Goal: Contribute content: Add original content to the website for others to see

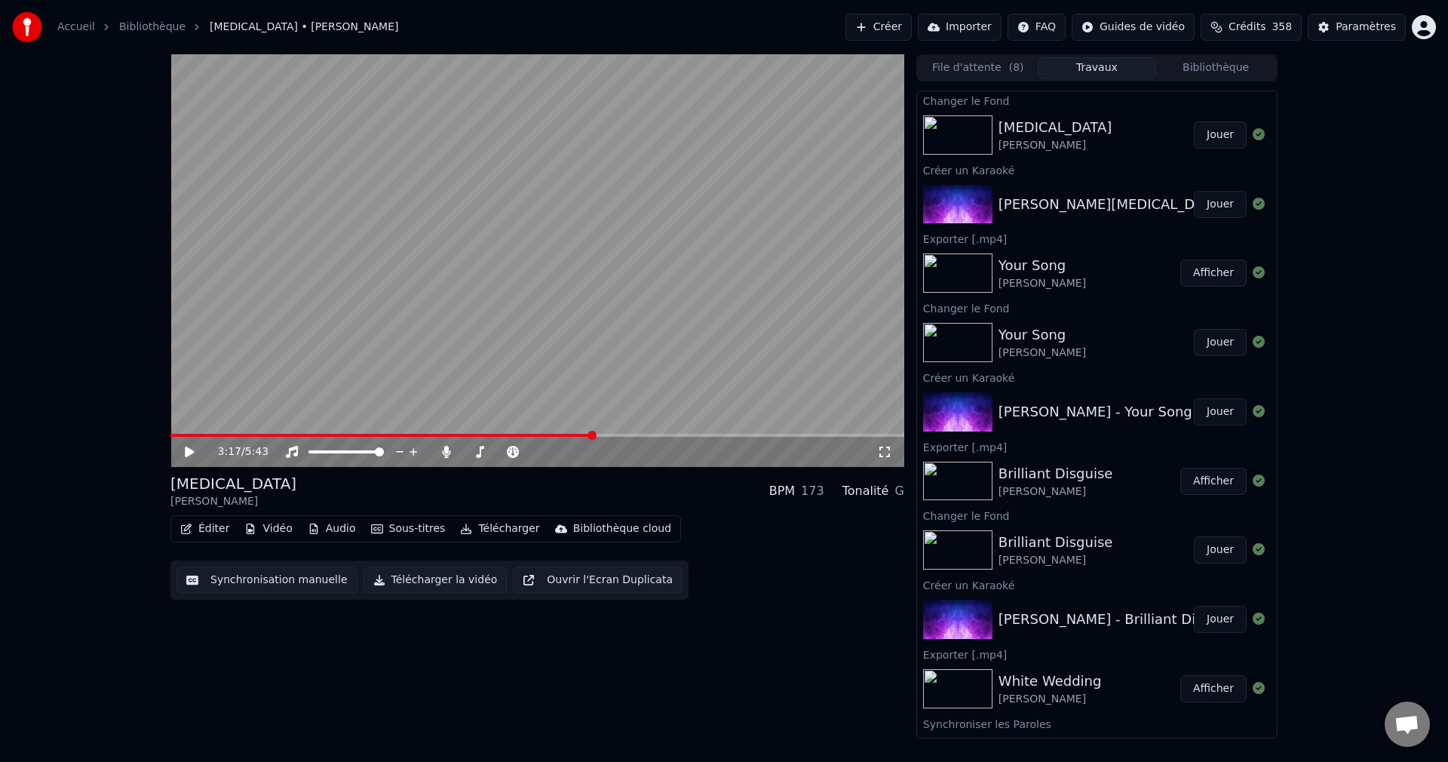
click at [211, 524] on button "Éditer" at bounding box center [204, 528] width 61 height 21
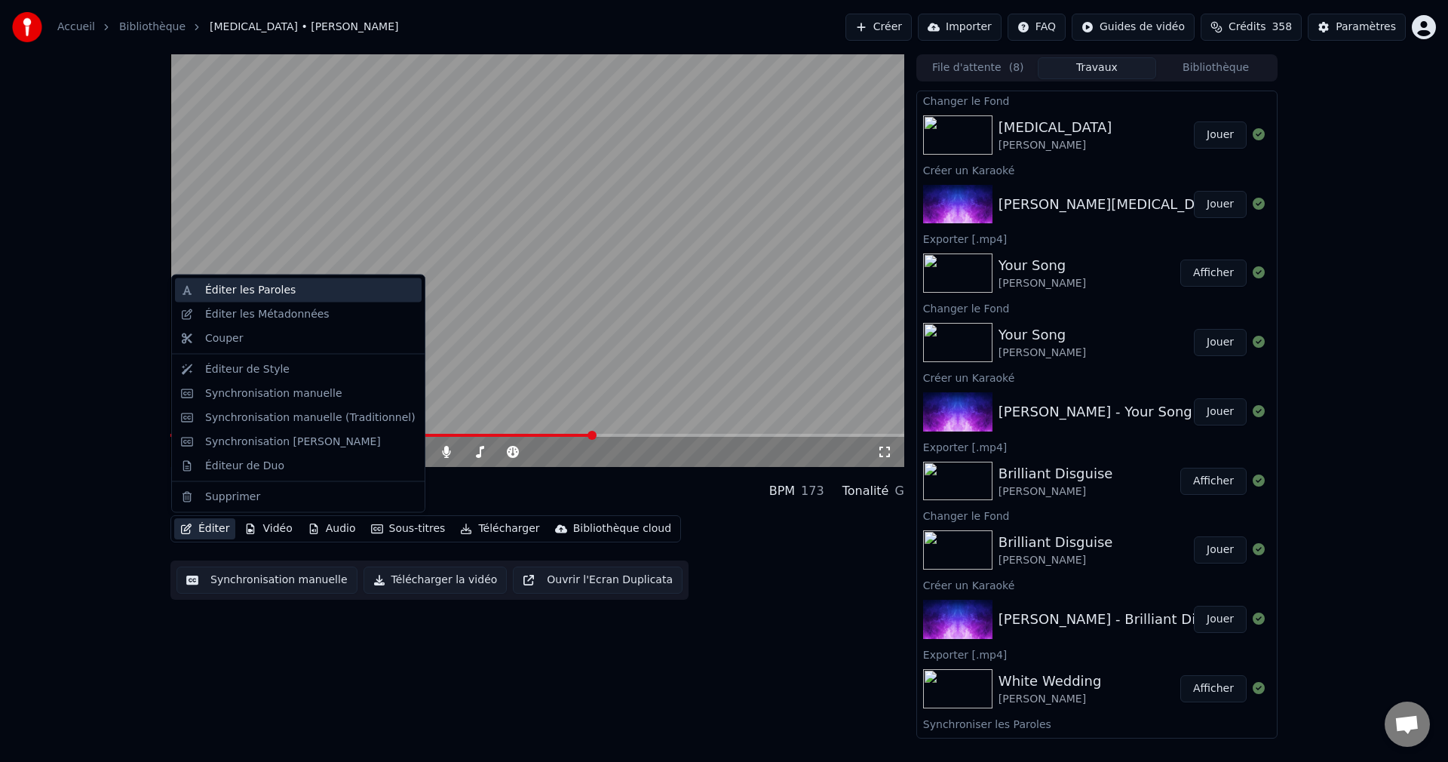
click at [274, 294] on div "Éditer les Paroles" at bounding box center [250, 290] width 91 height 15
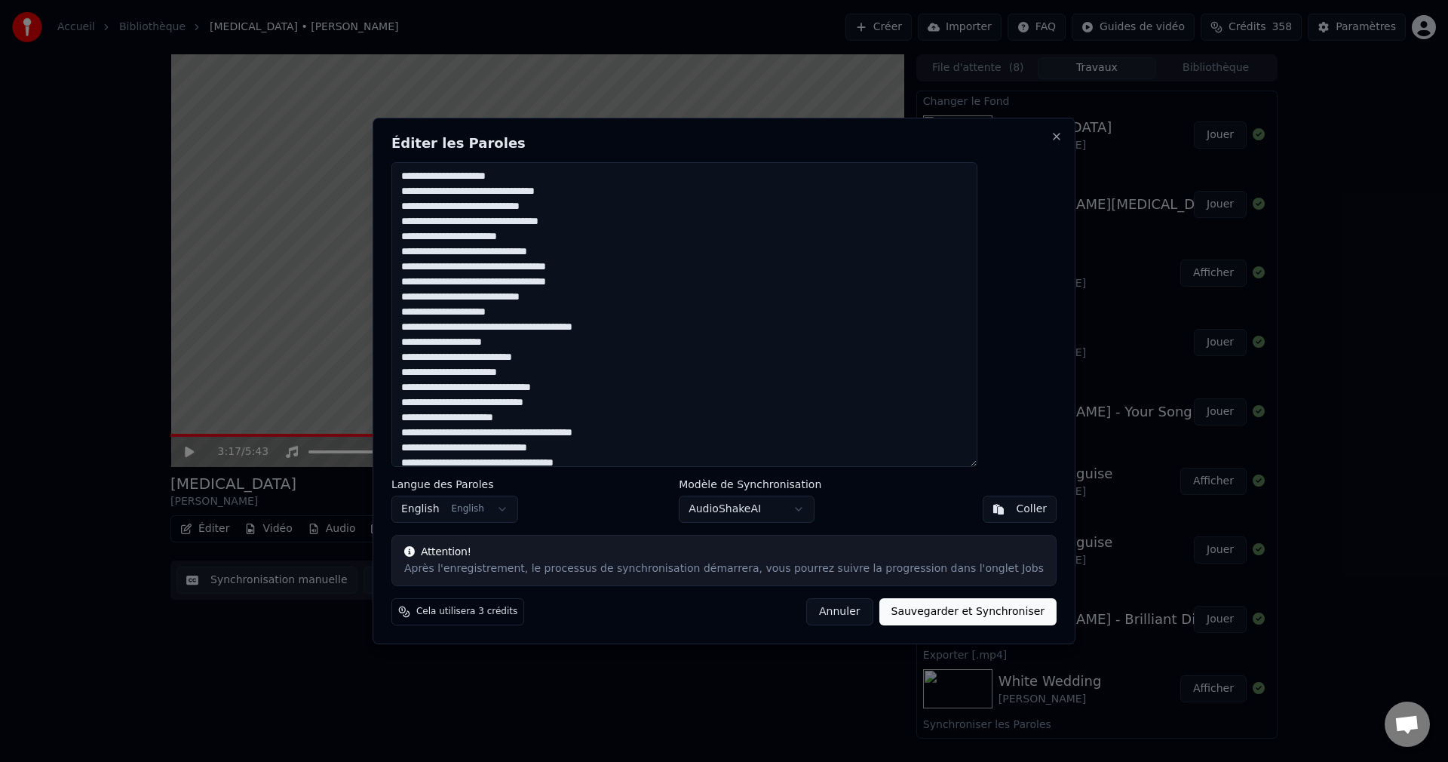
click at [638, 225] on textarea at bounding box center [684, 314] width 586 height 305
click at [643, 300] on textarea at bounding box center [684, 314] width 586 height 305
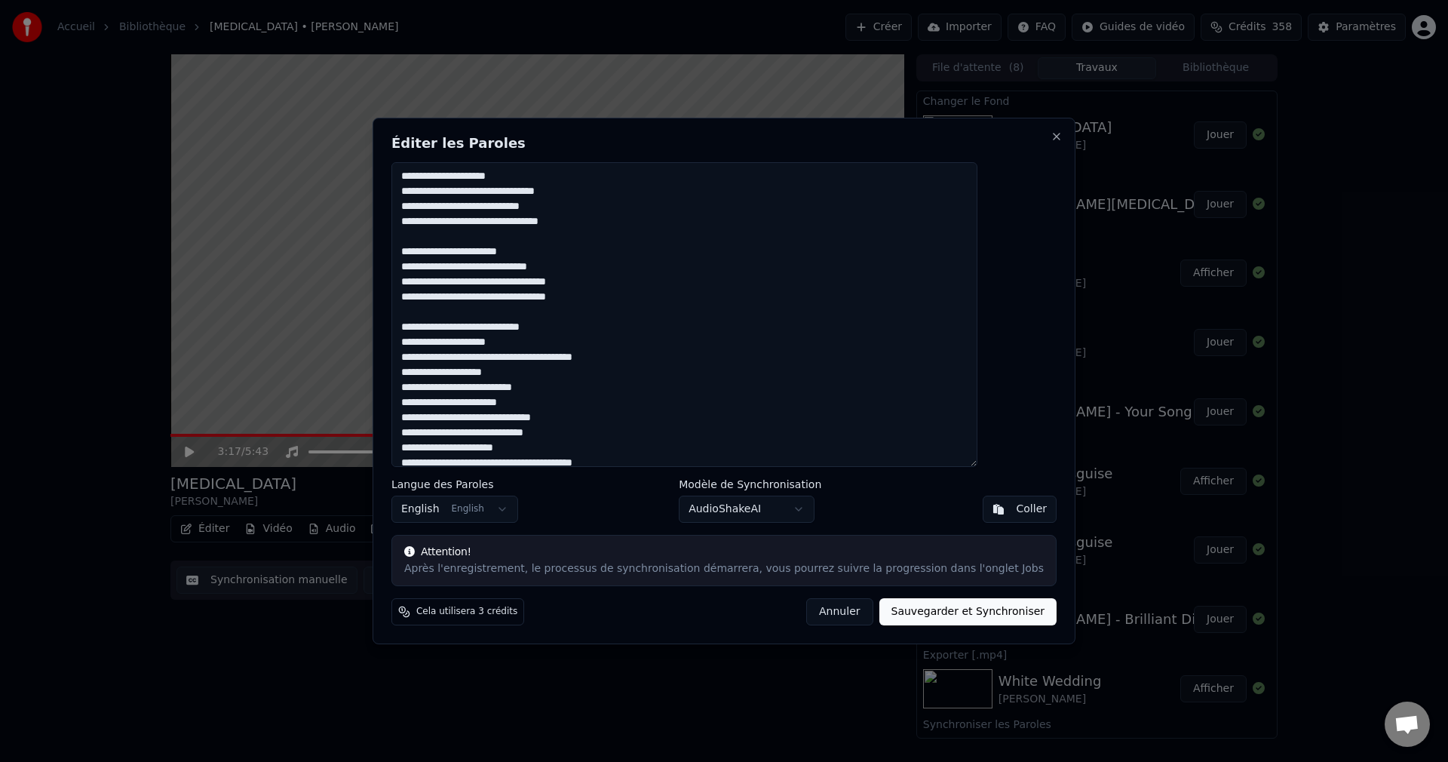
click at [560, 374] on textarea at bounding box center [684, 314] width 586 height 305
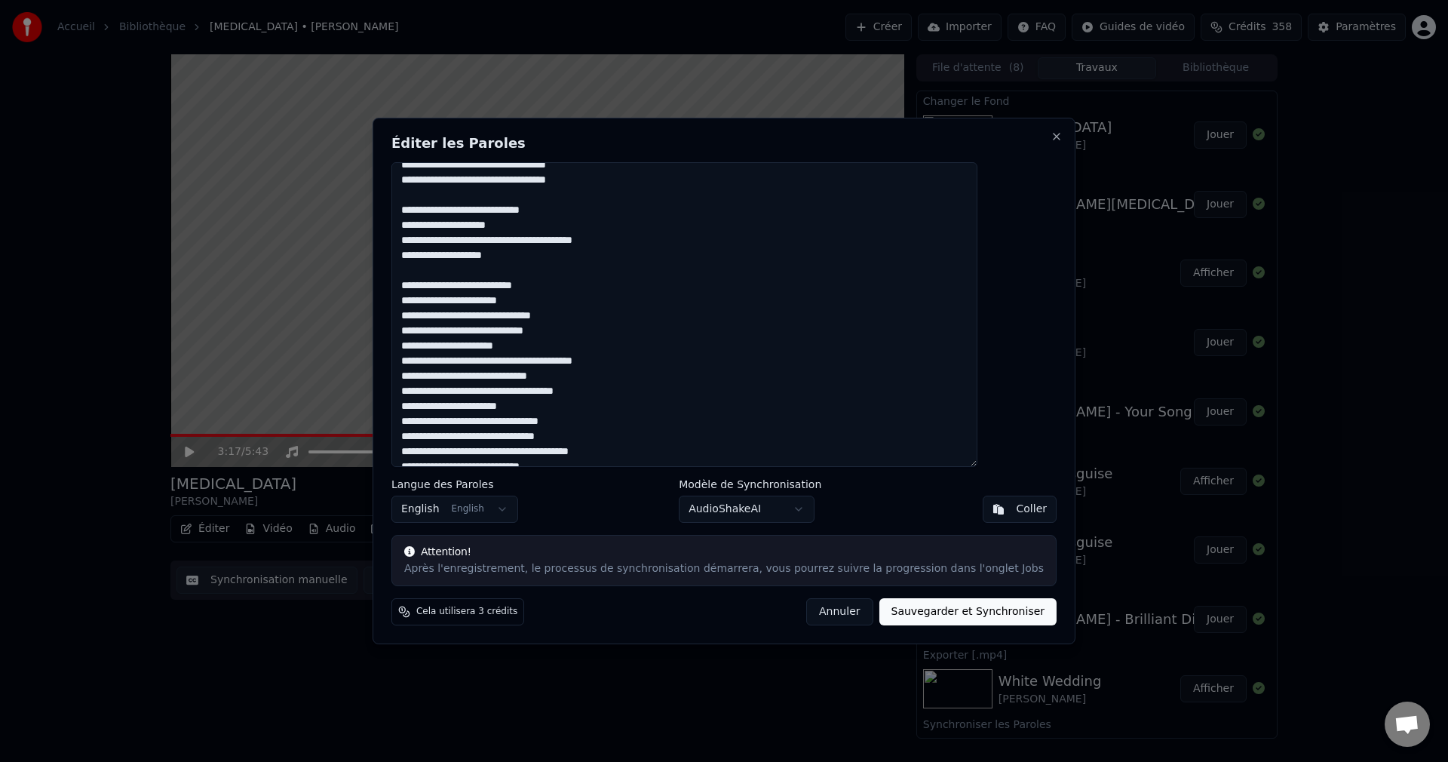
scroll to position [151, 0]
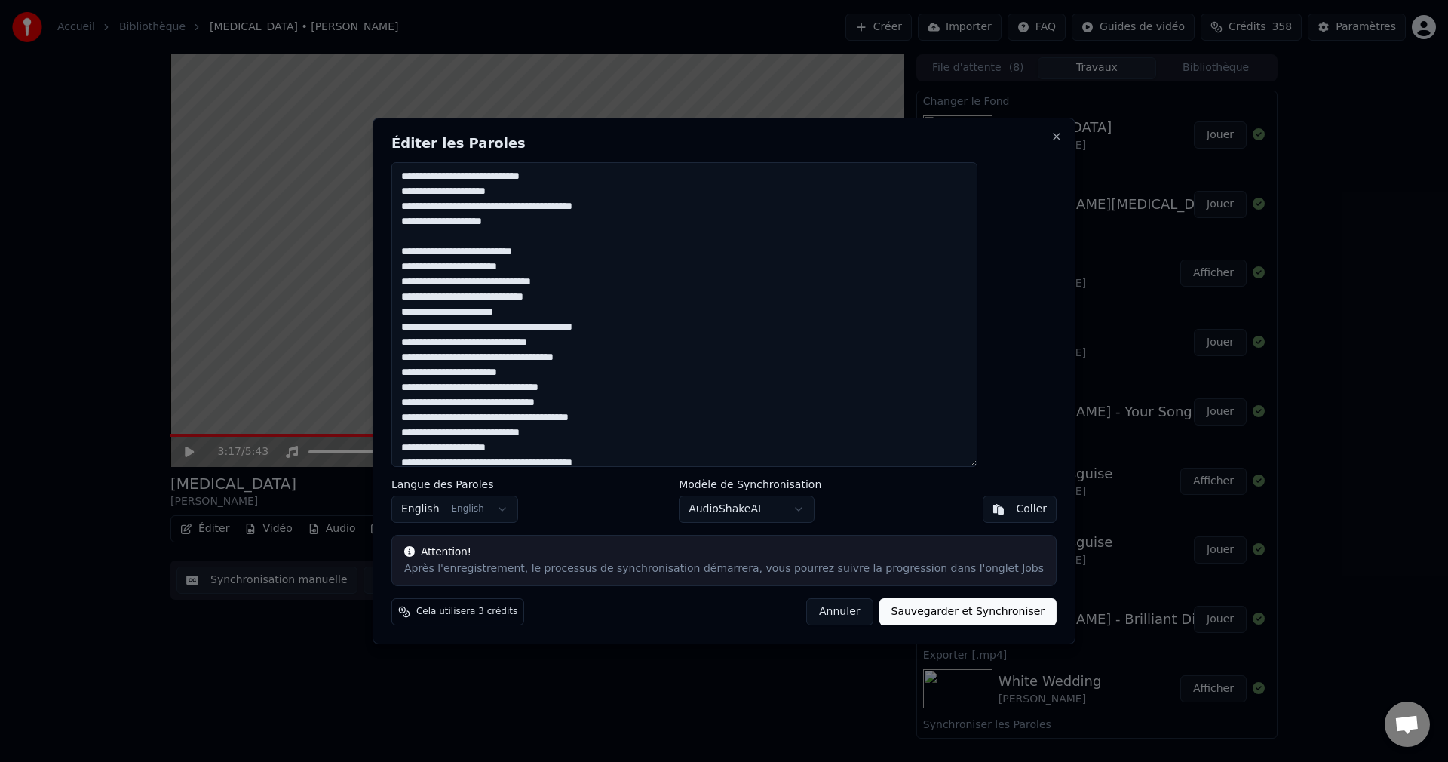
click at [597, 299] on textarea at bounding box center [684, 314] width 586 height 305
click at [636, 374] on textarea at bounding box center [684, 314] width 586 height 305
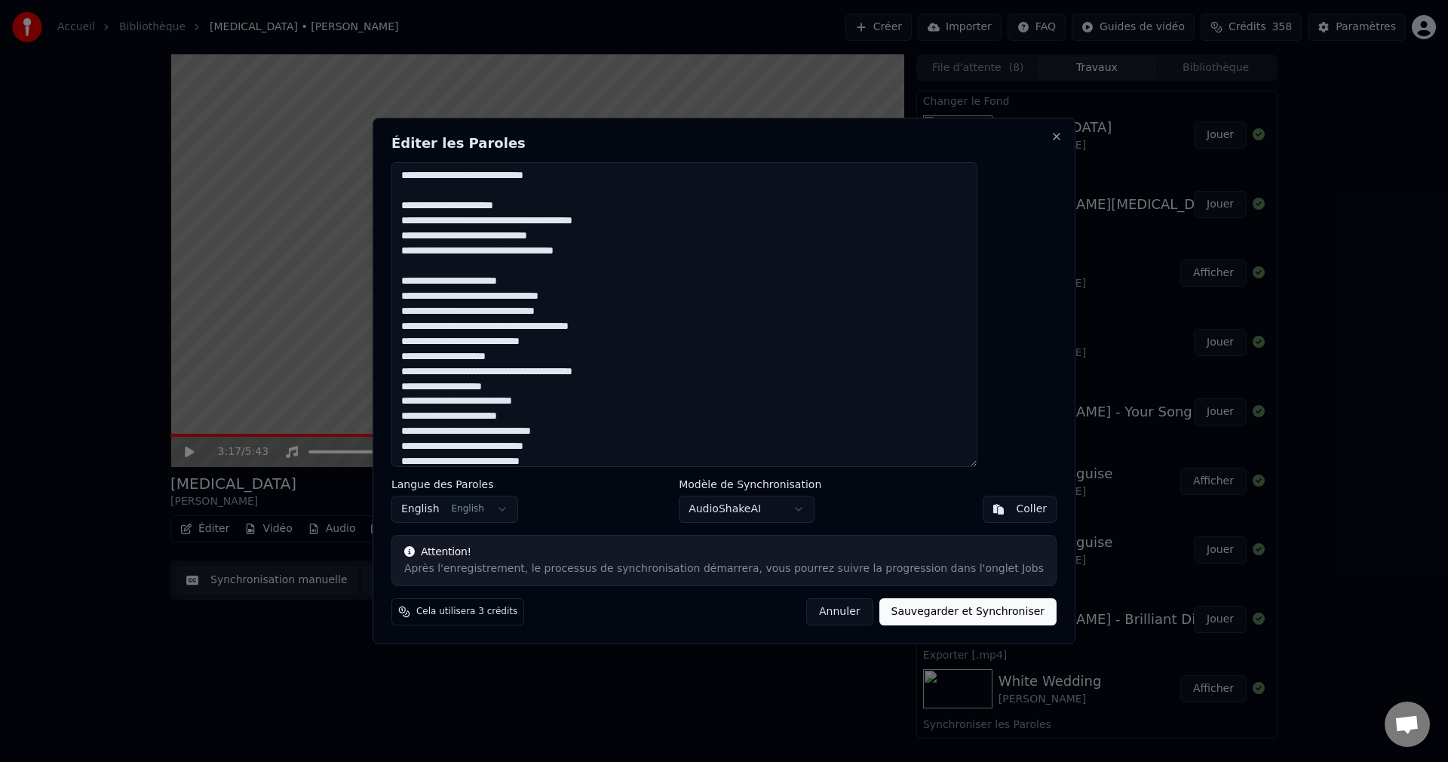
scroll to position [302, 0]
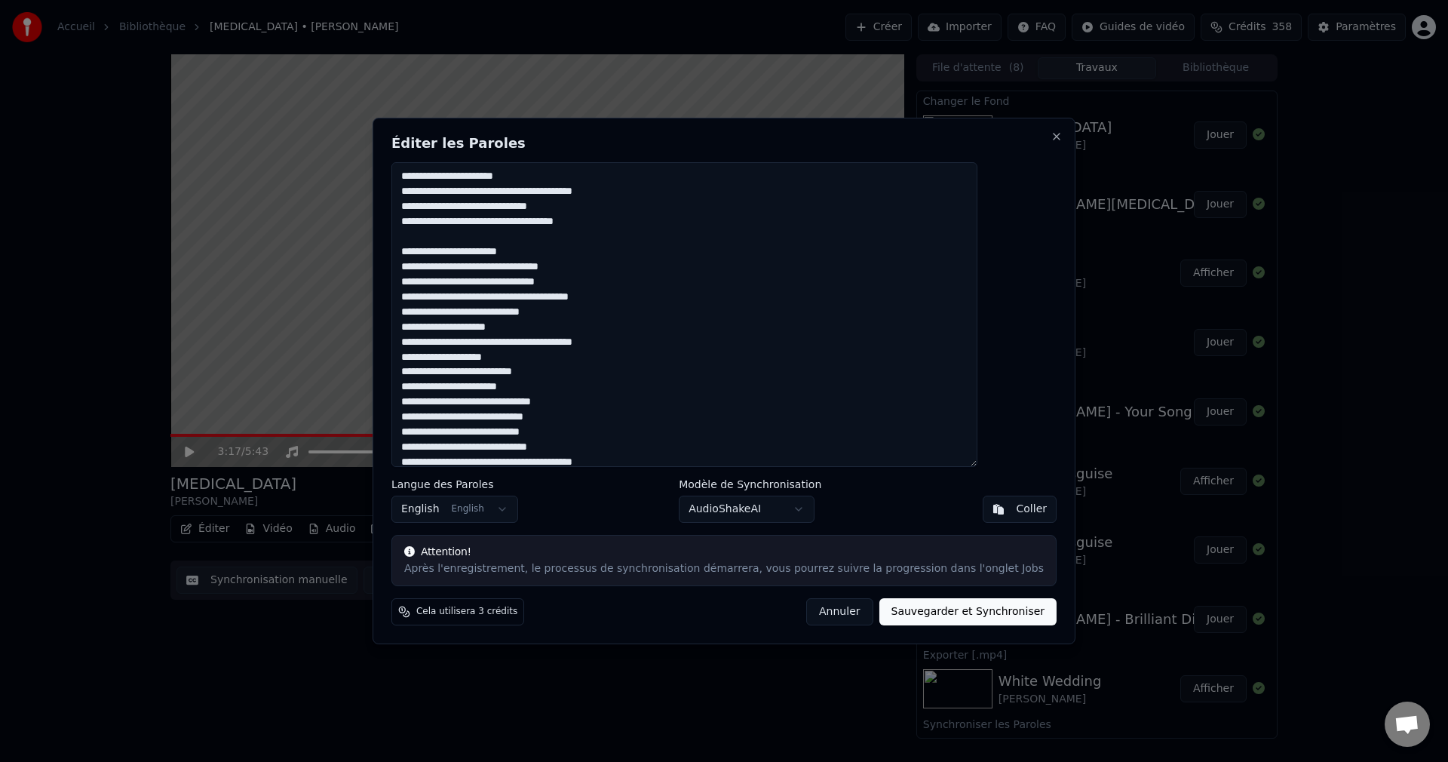
click at [673, 302] on textarea at bounding box center [684, 314] width 586 height 305
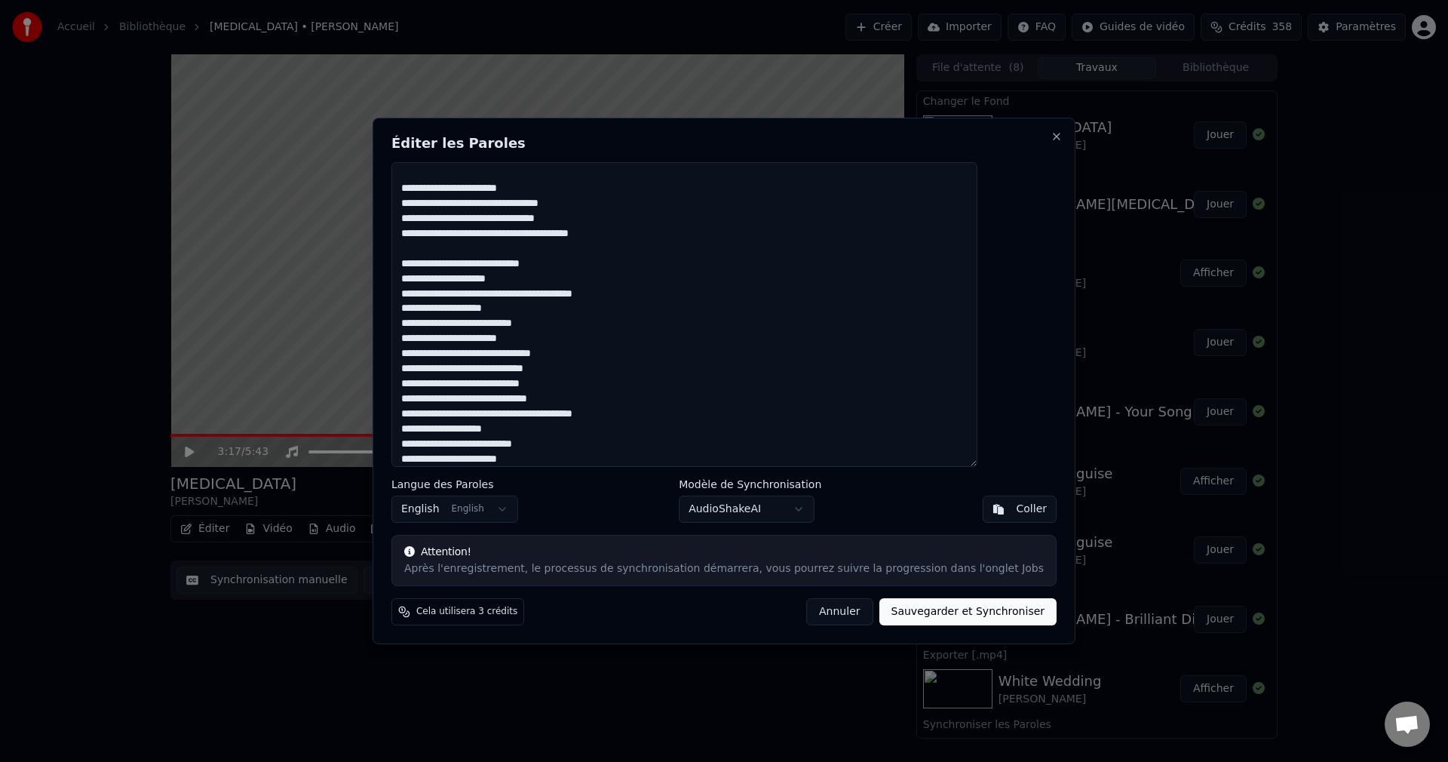
scroll to position [377, 0]
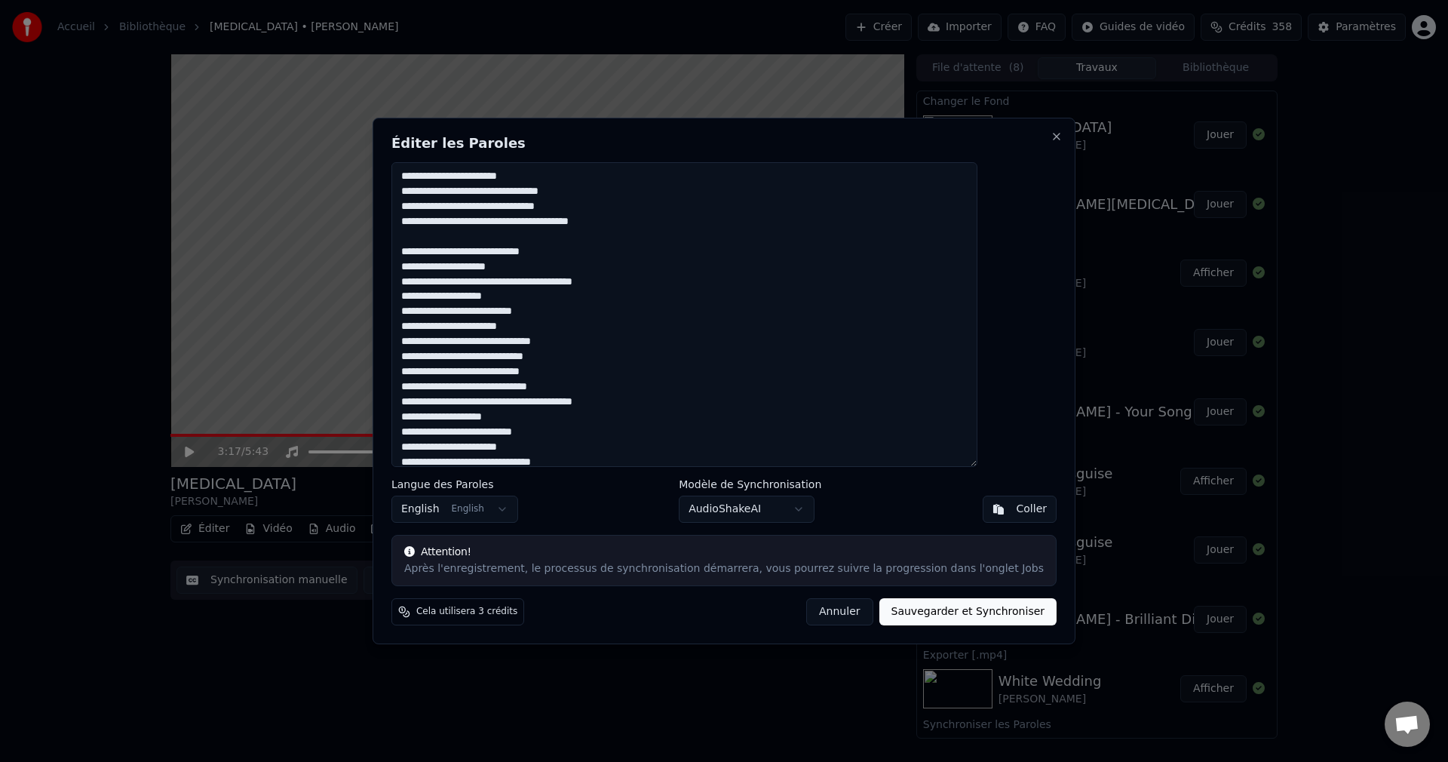
click at [551, 302] on textarea at bounding box center [684, 314] width 586 height 305
click at [608, 374] on textarea at bounding box center [684, 314] width 586 height 305
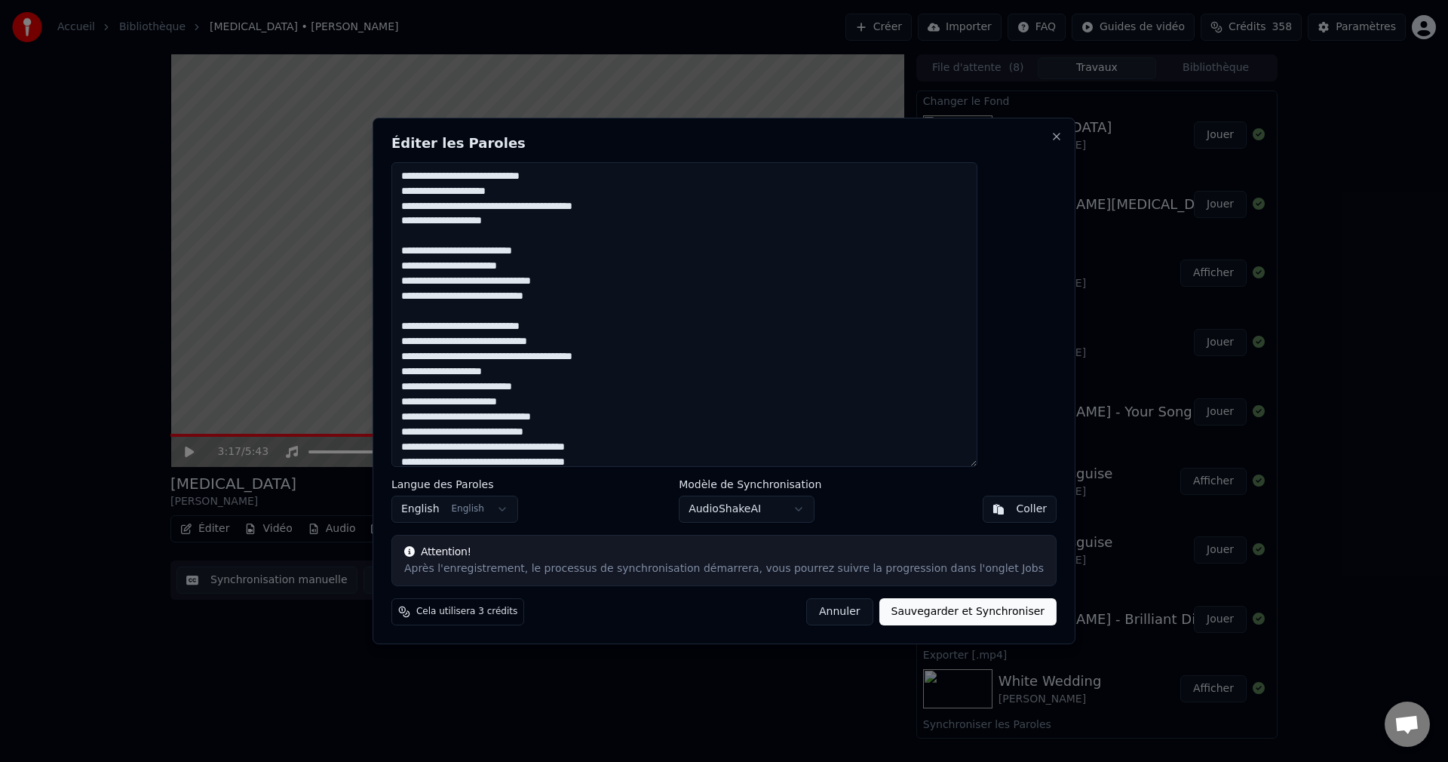
scroll to position [477, 0]
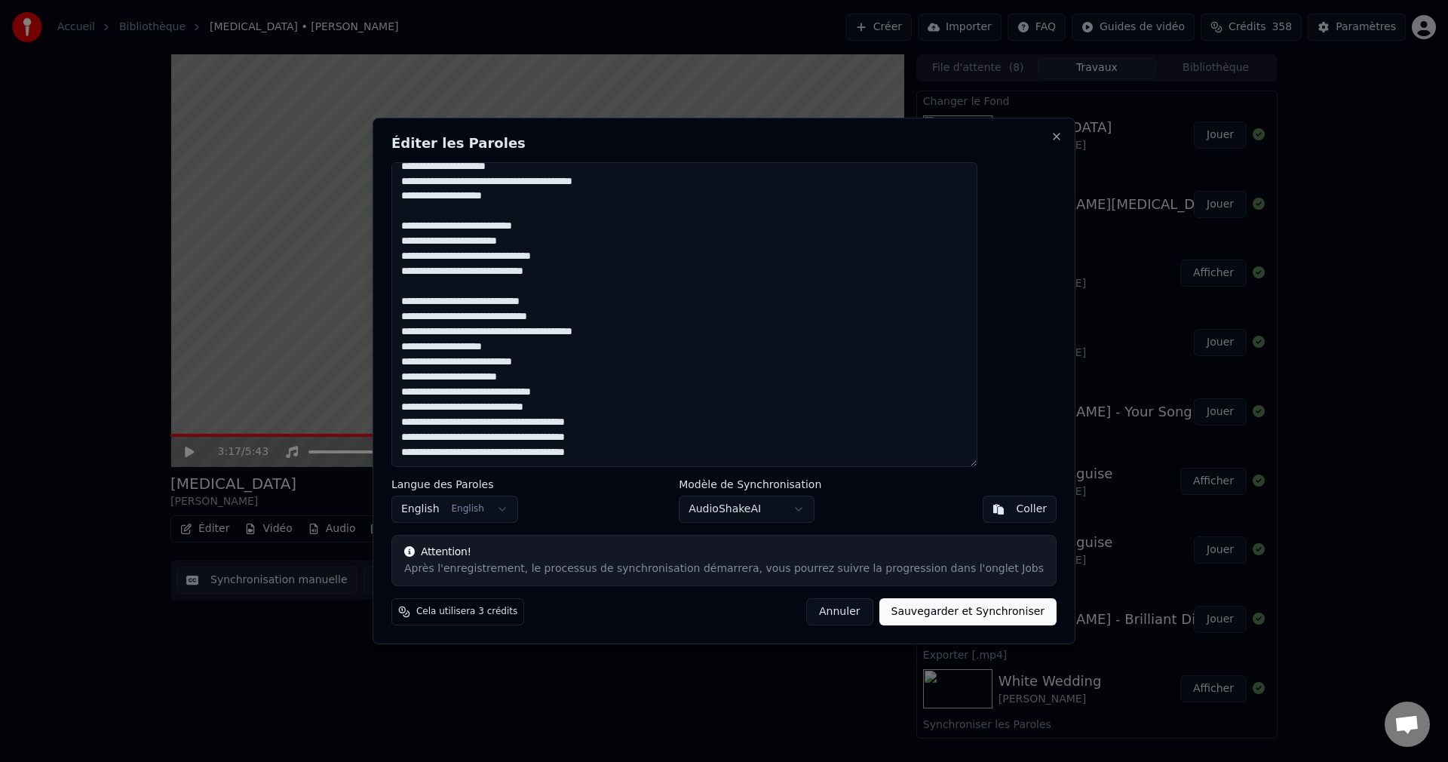
click at [564, 352] on textarea at bounding box center [684, 314] width 586 height 305
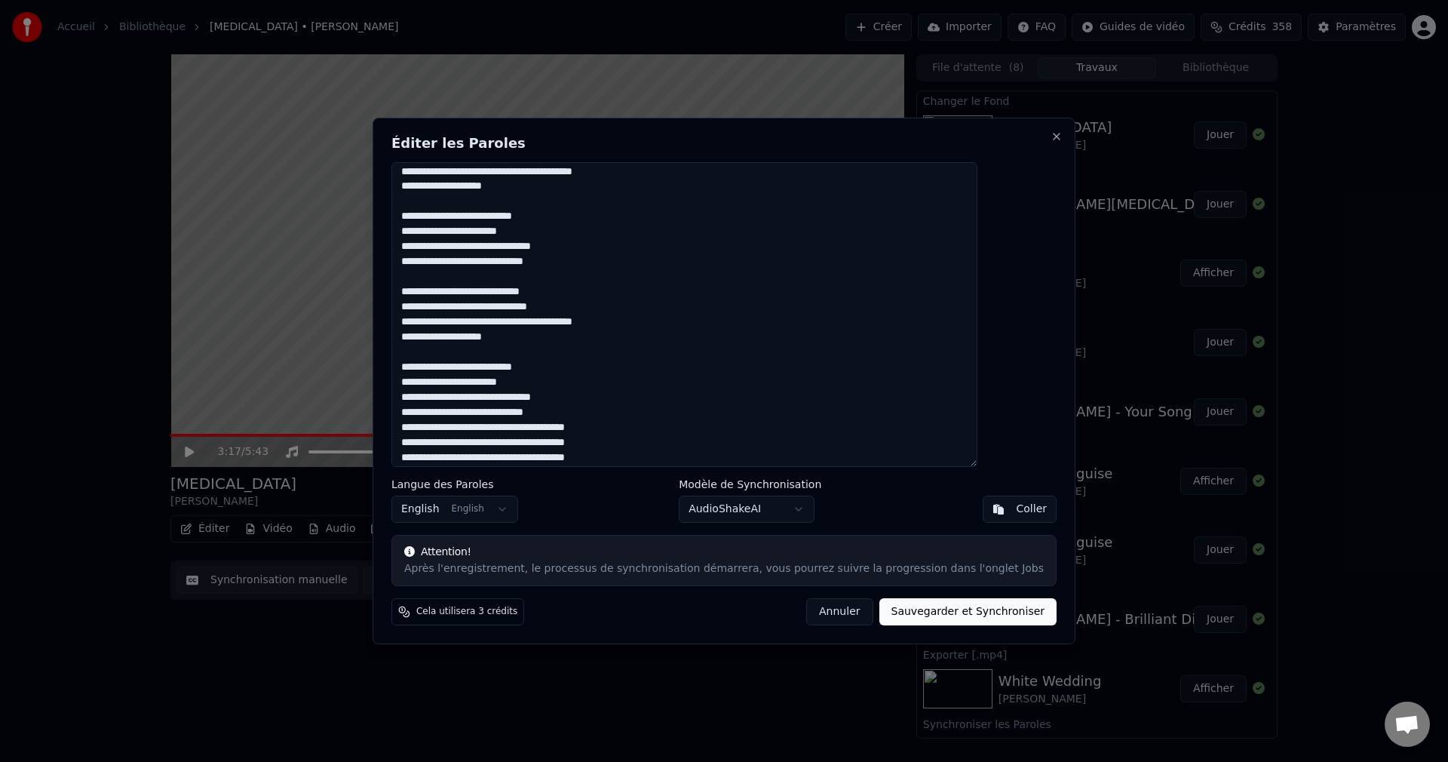
scroll to position [492, 0]
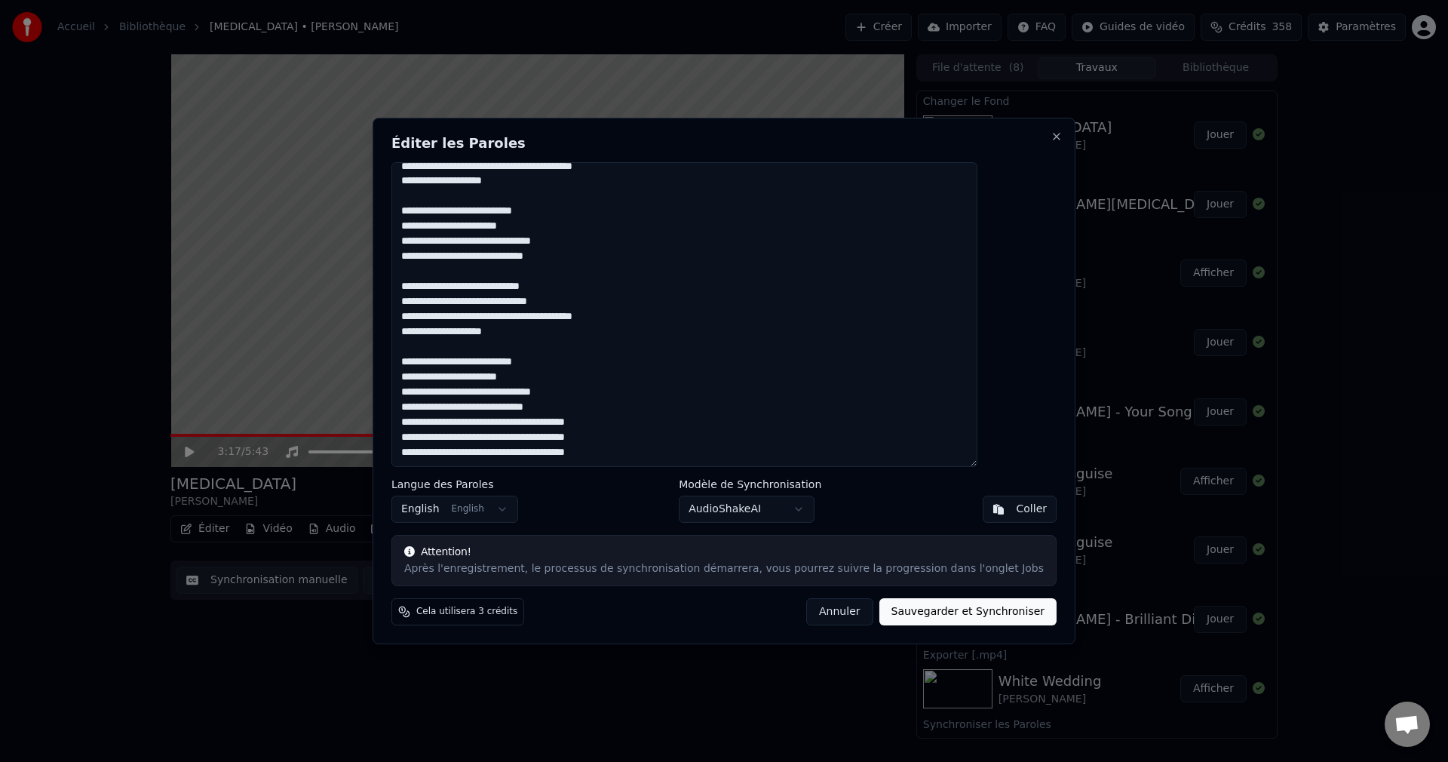
click at [606, 406] on textarea at bounding box center [684, 314] width 586 height 305
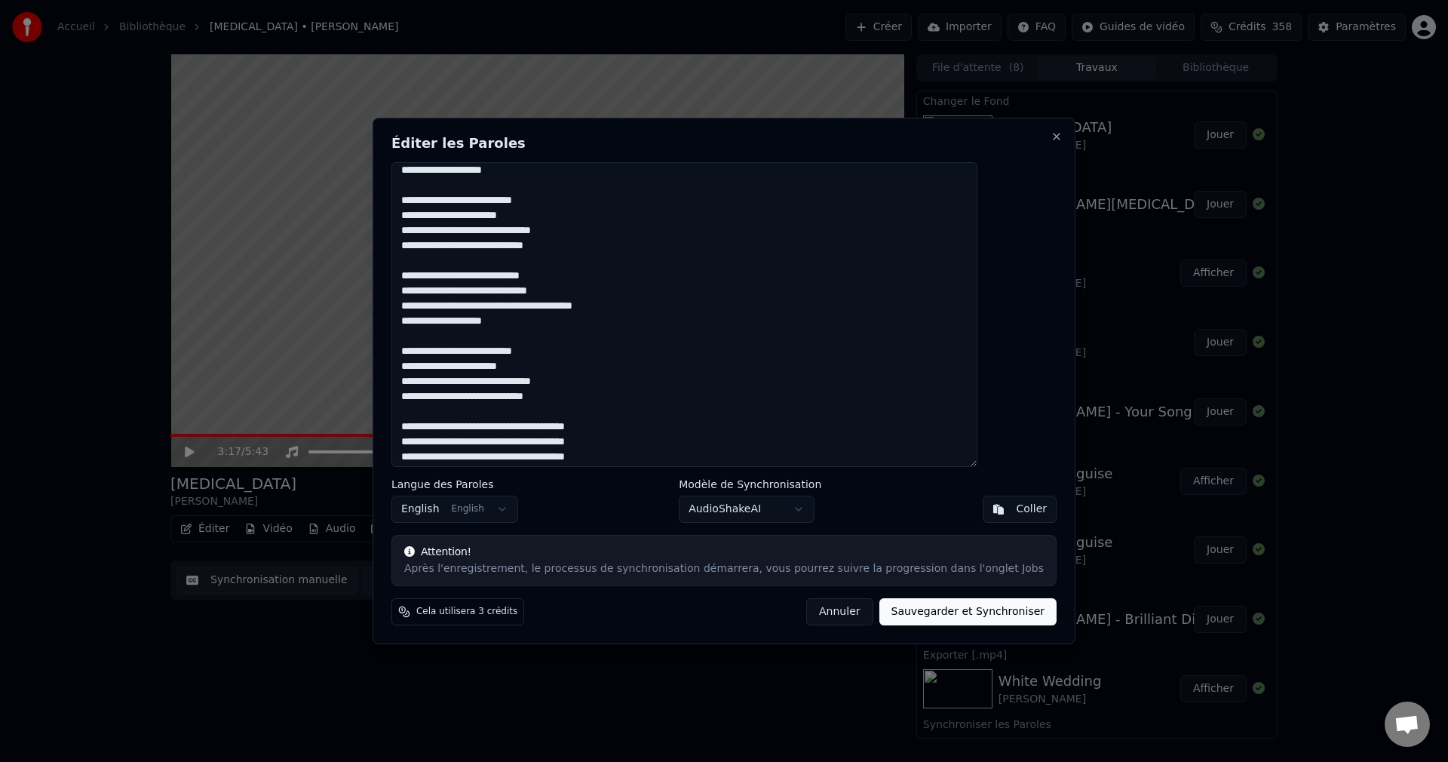
scroll to position [508, 0]
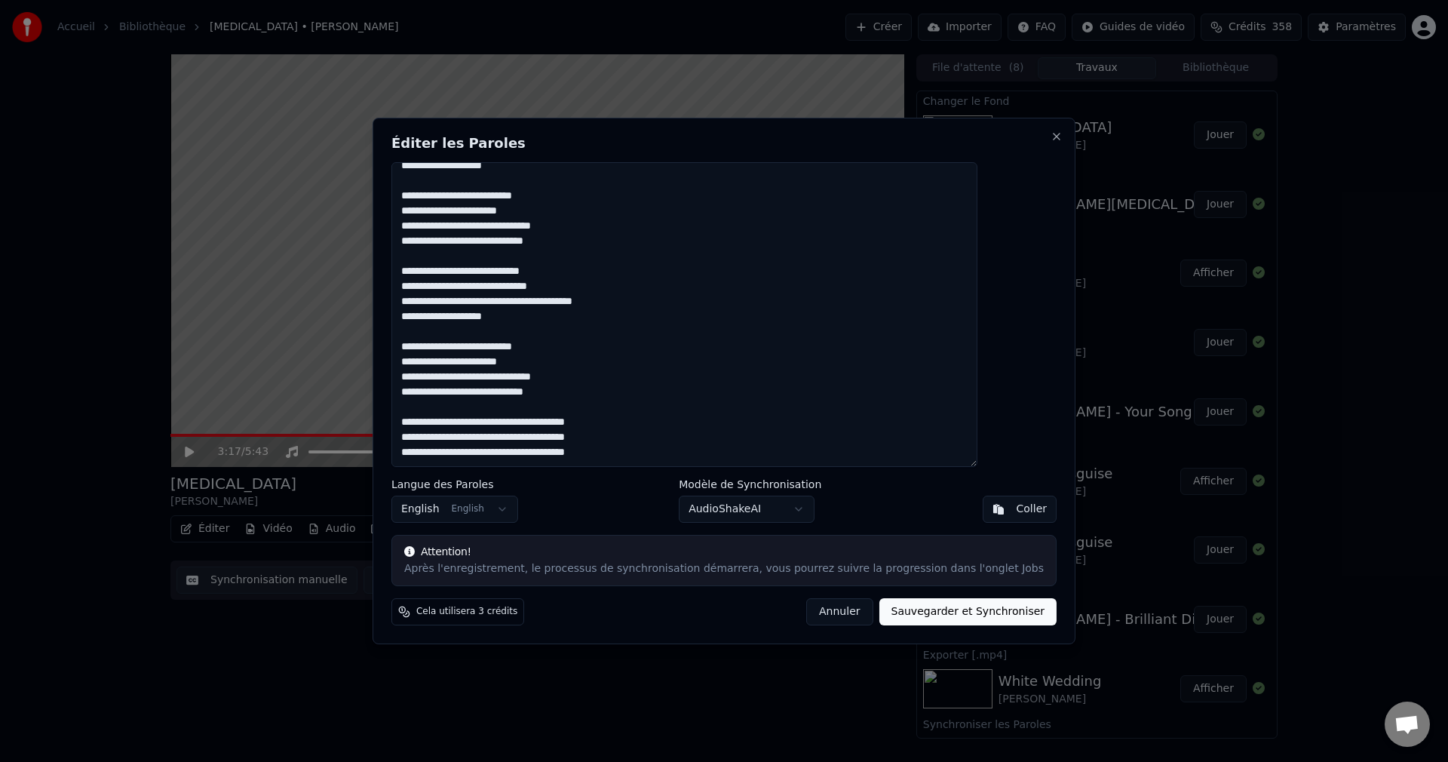
click at [477, 422] on textarea at bounding box center [684, 314] width 586 height 305
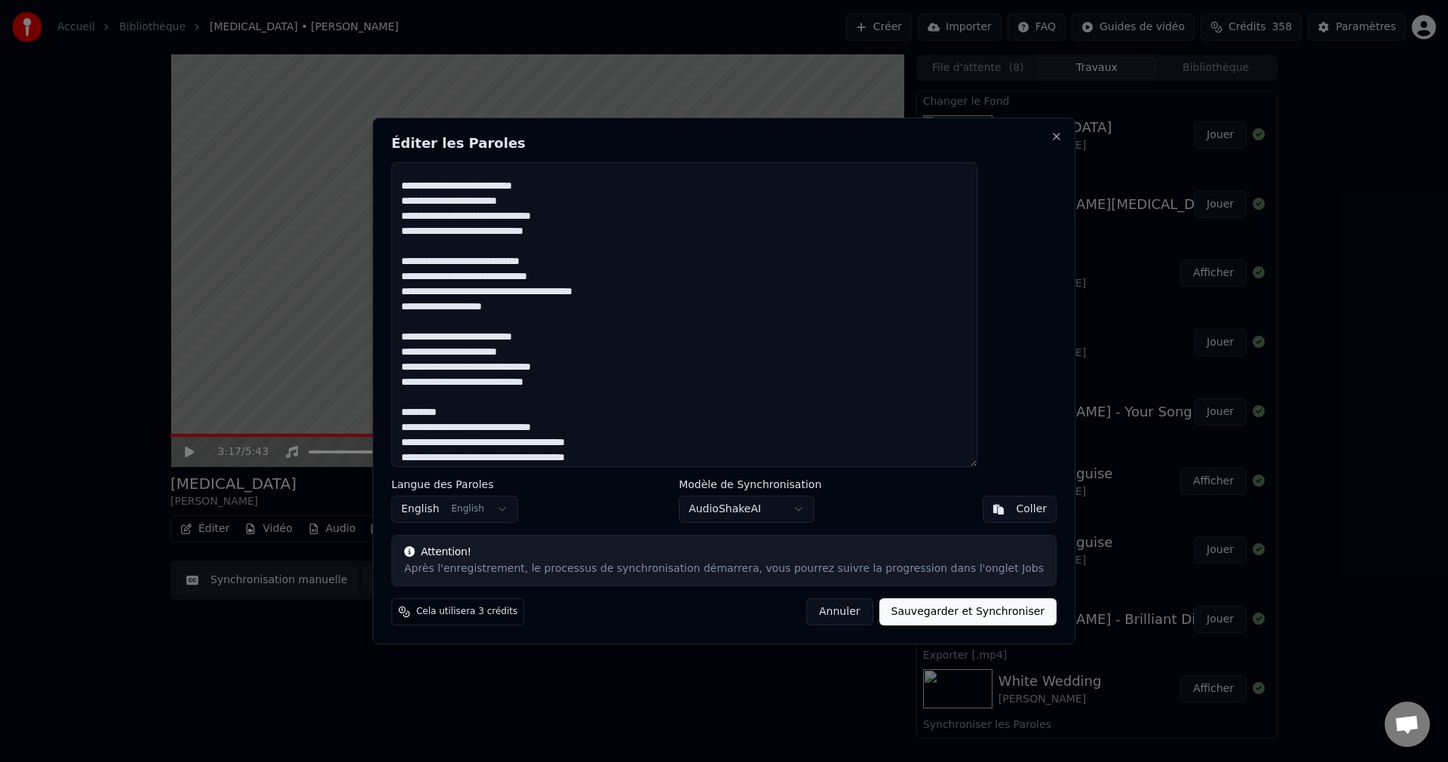
scroll to position [523, 0]
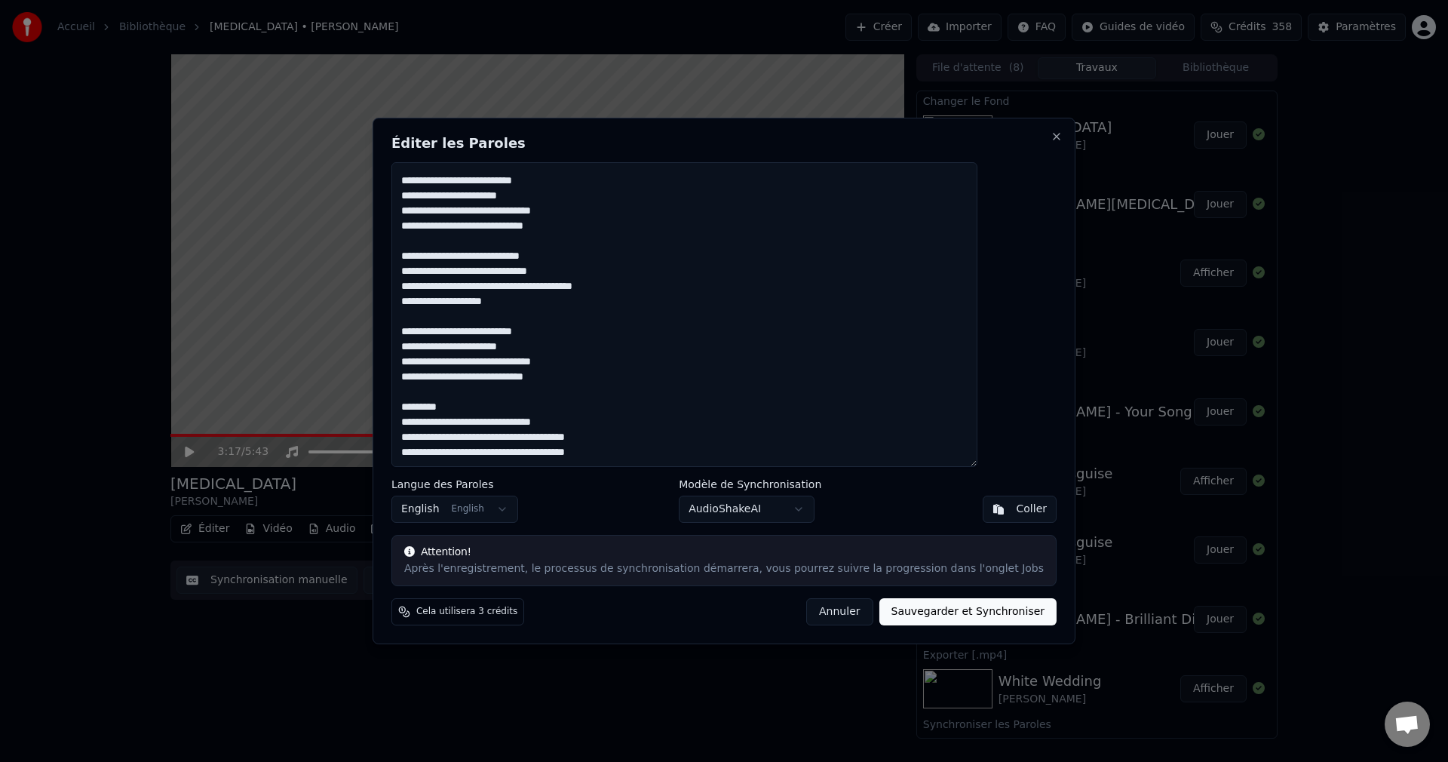
click at [477, 441] on textarea at bounding box center [684, 314] width 586 height 305
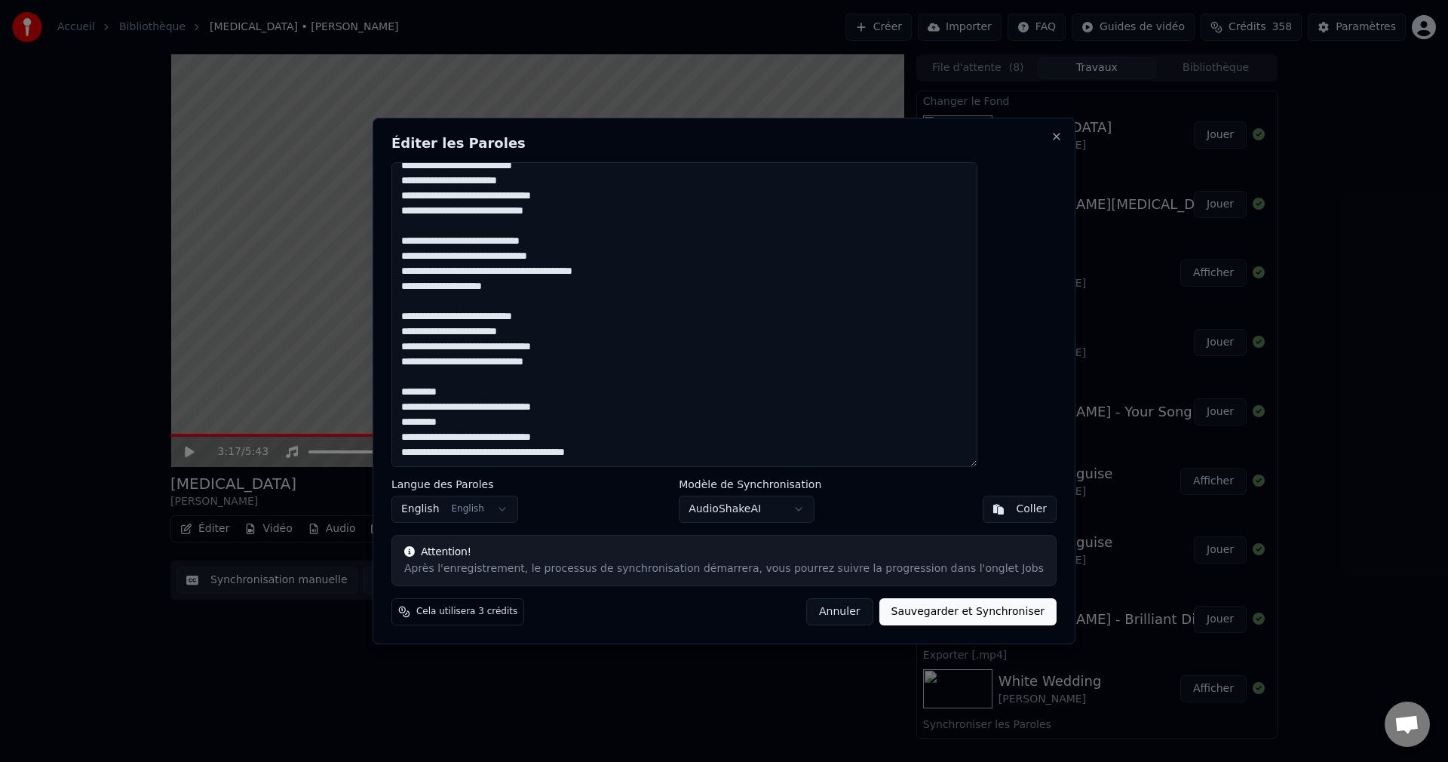
click at [477, 454] on textarea at bounding box center [684, 314] width 586 height 305
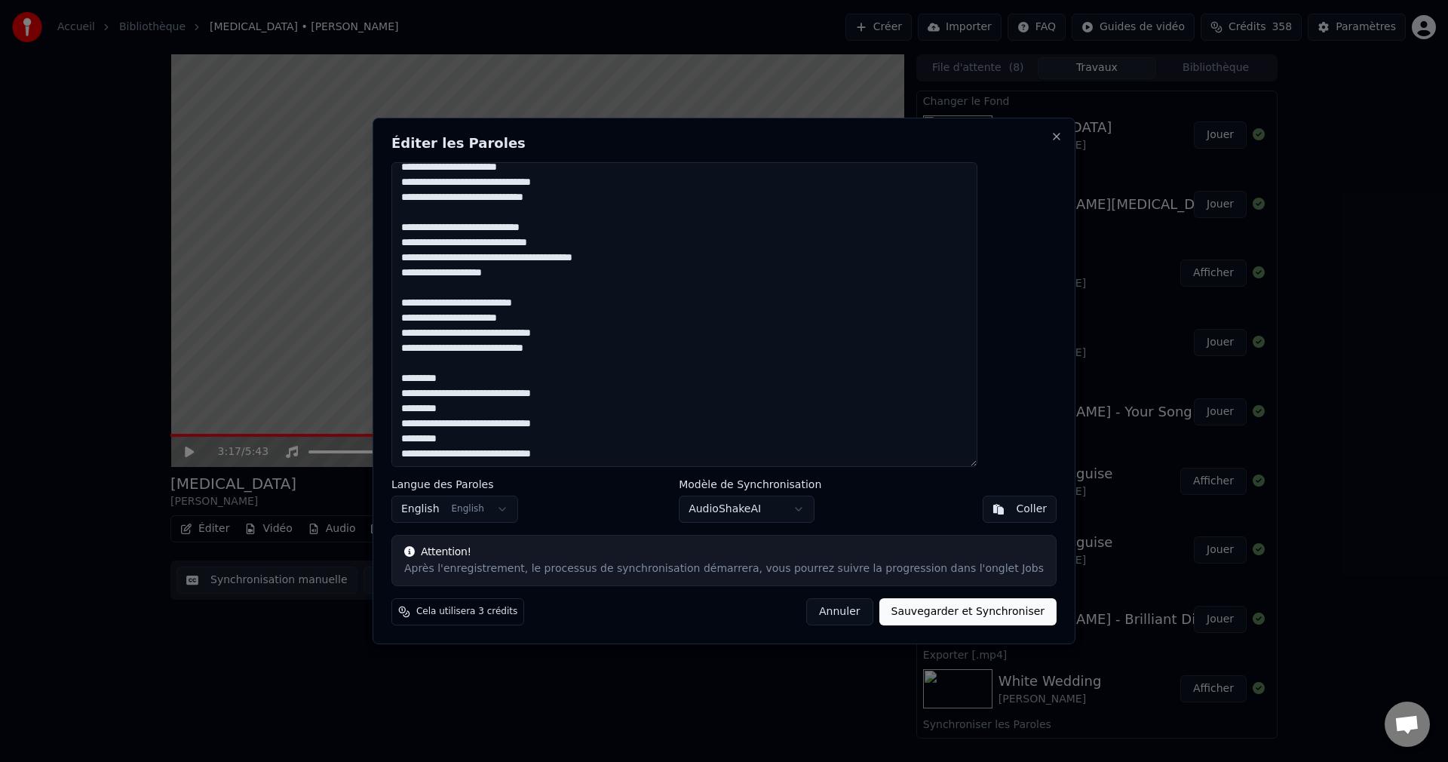
scroll to position [553, 0]
click at [608, 422] on textarea at bounding box center [684, 314] width 586 height 305
type textarea "**********"
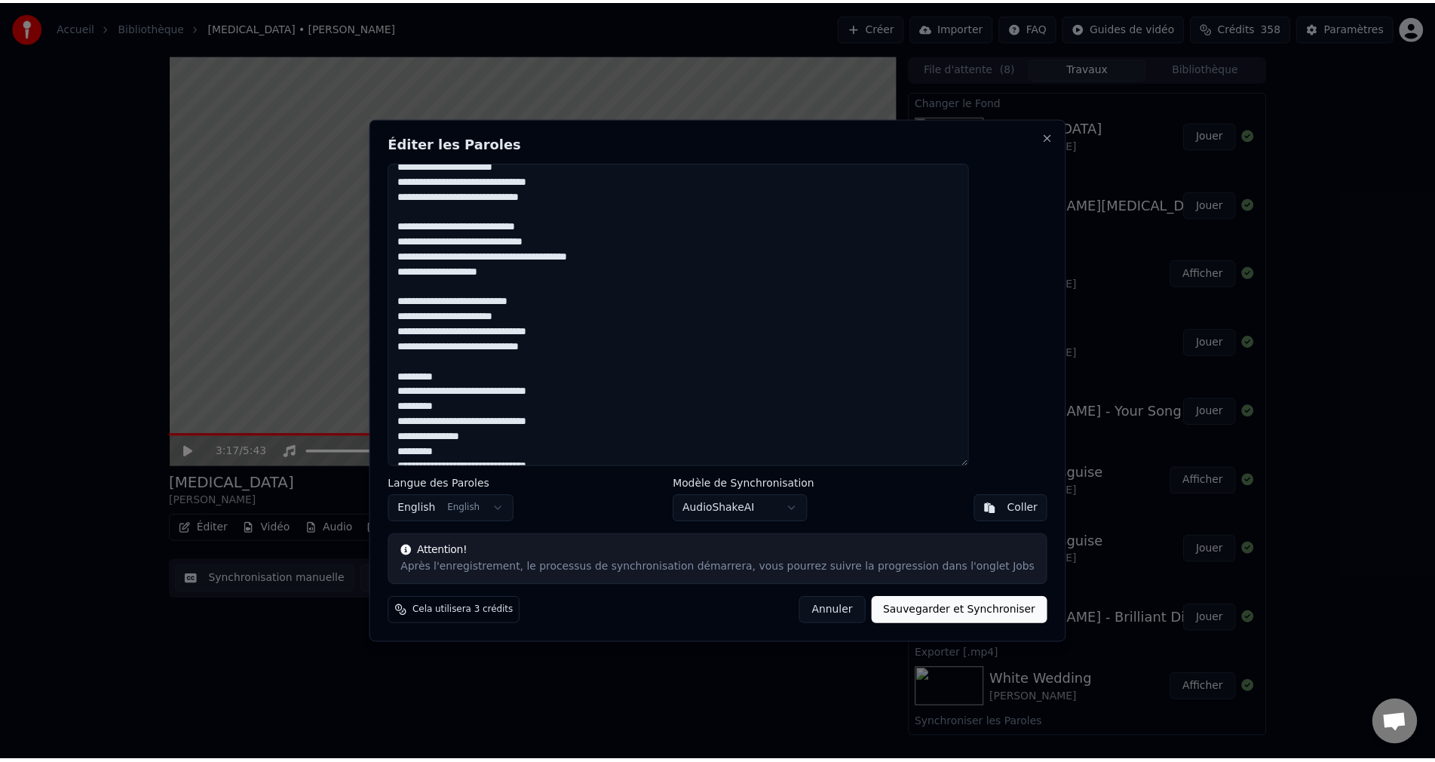
scroll to position [568, 0]
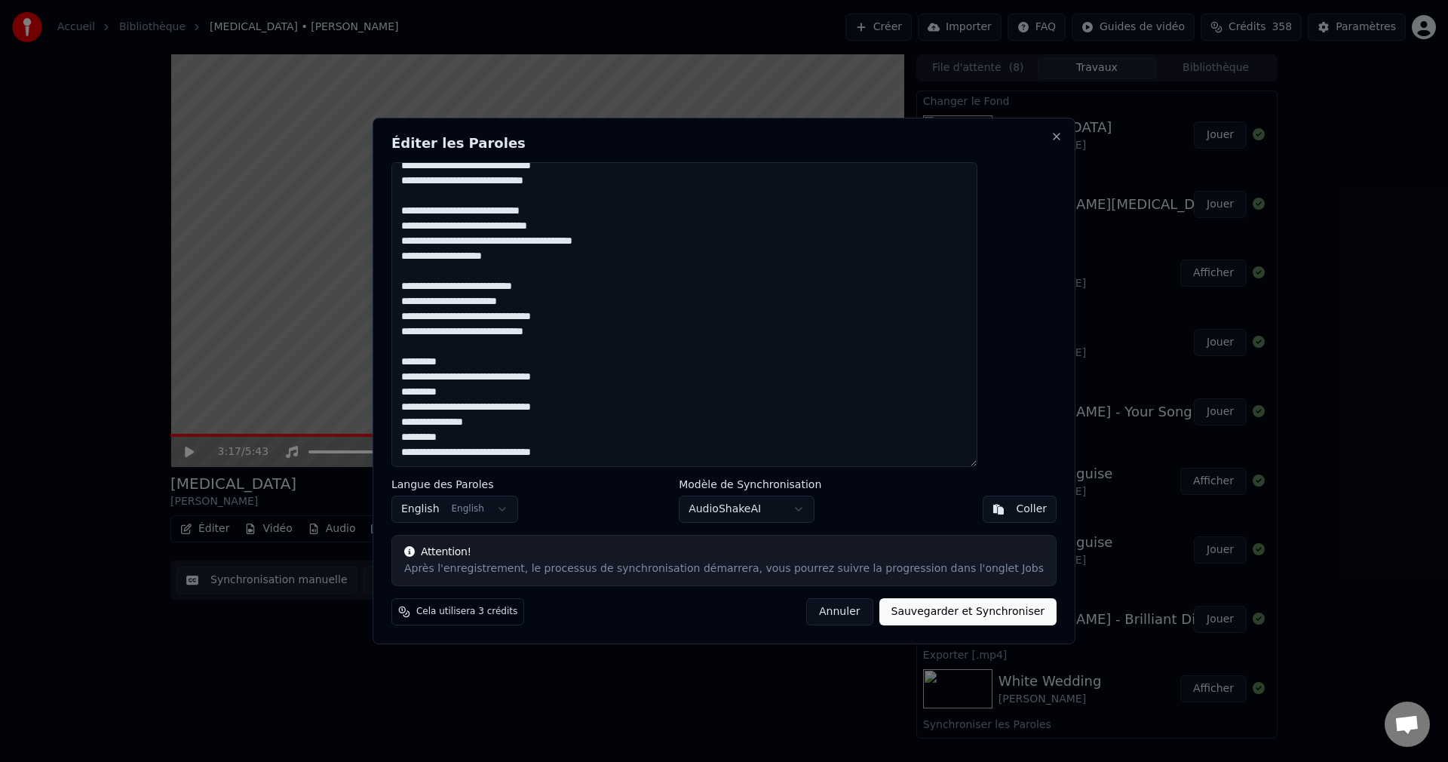
click at [894, 615] on button "Sauvegarder et Synchroniser" at bounding box center [968, 611] width 178 height 27
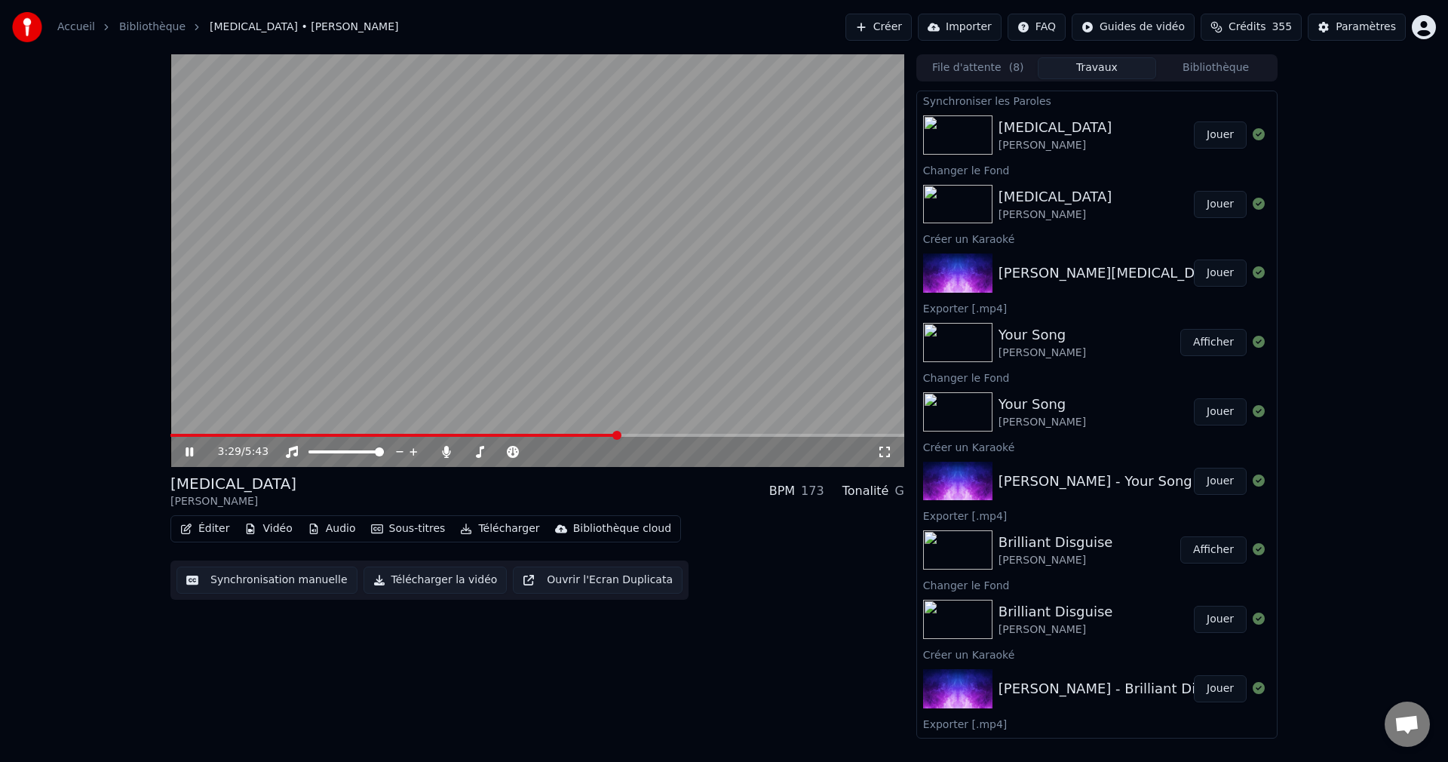
click at [192, 449] on icon at bounding box center [190, 451] width 8 height 9
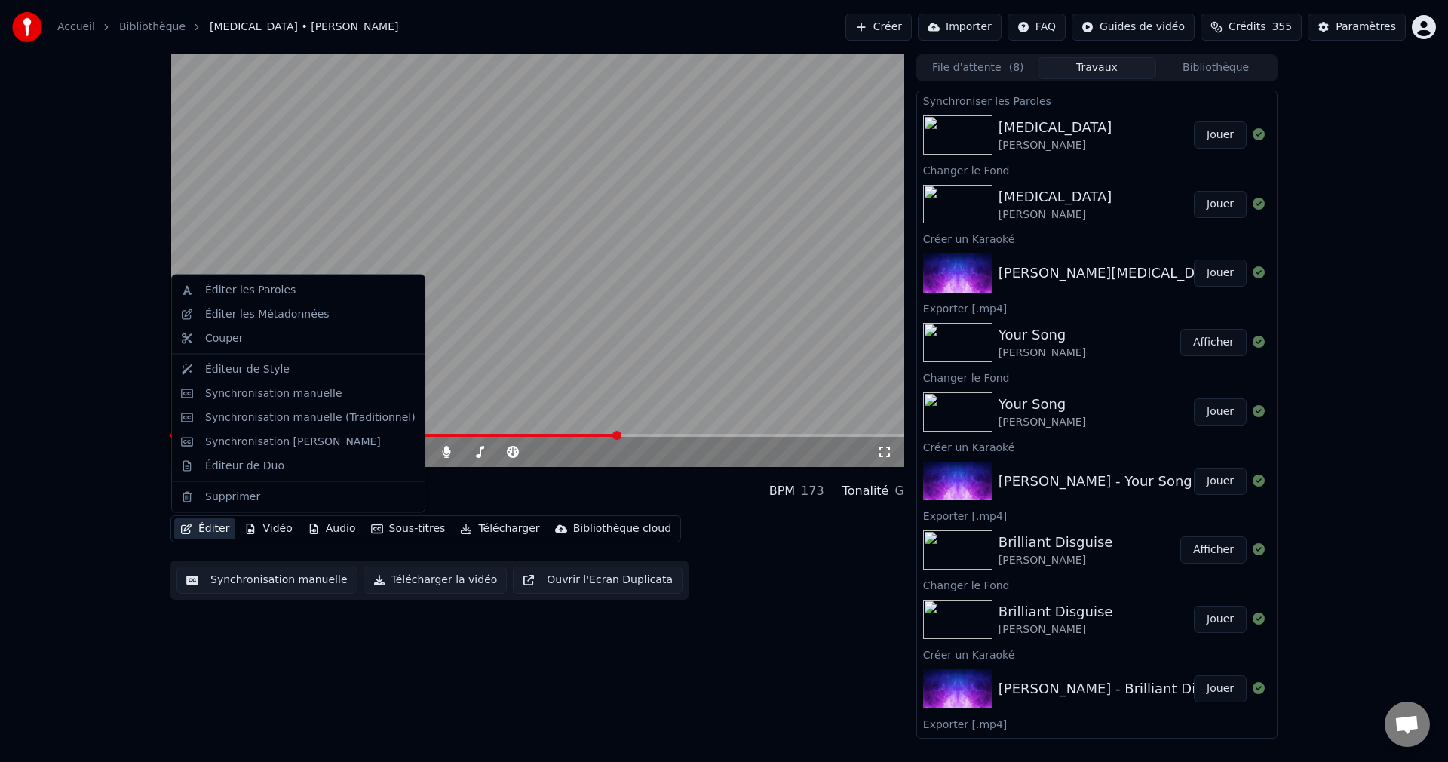
click at [191, 528] on icon "button" at bounding box center [186, 528] width 12 height 11
click at [234, 464] on div "Éditeur de Duo" at bounding box center [244, 465] width 79 height 15
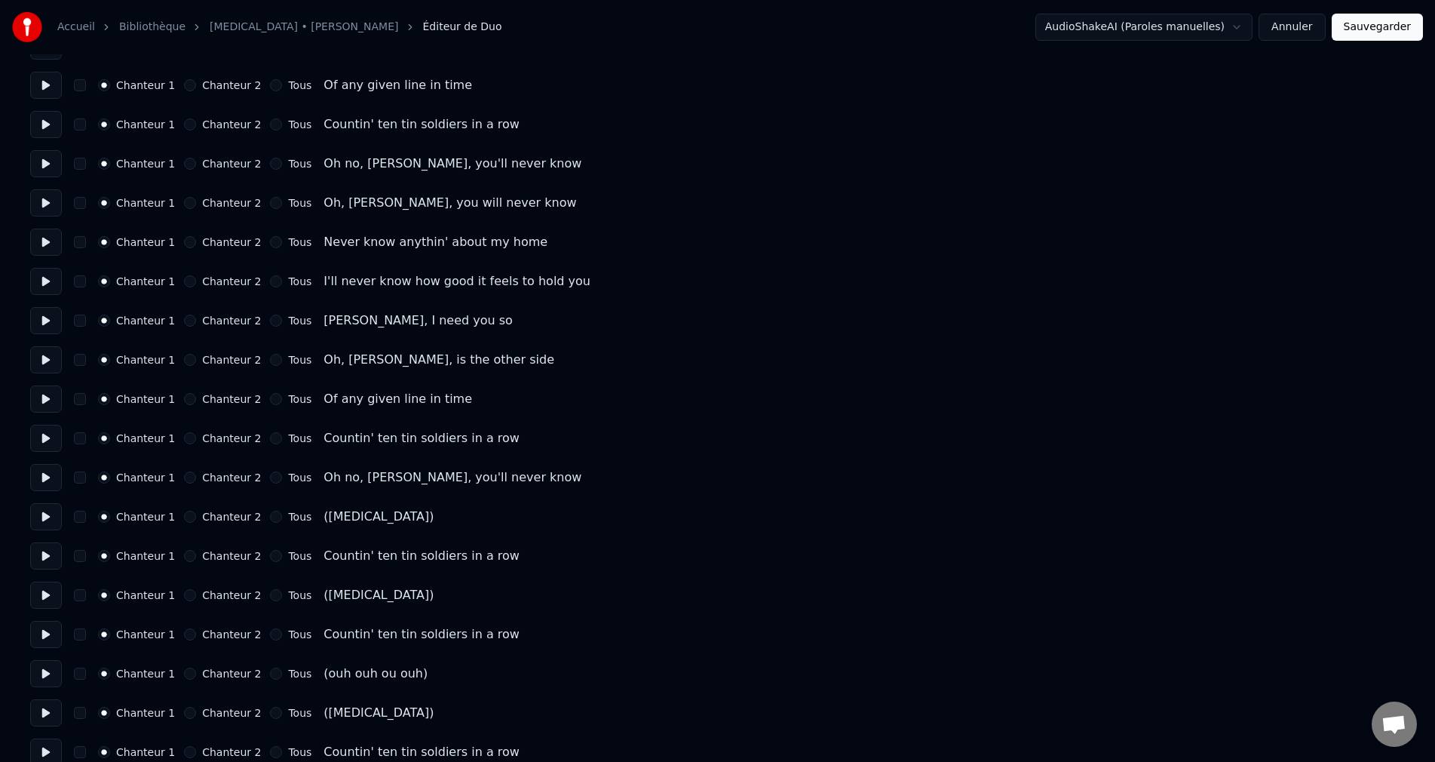
scroll to position [1272, 0]
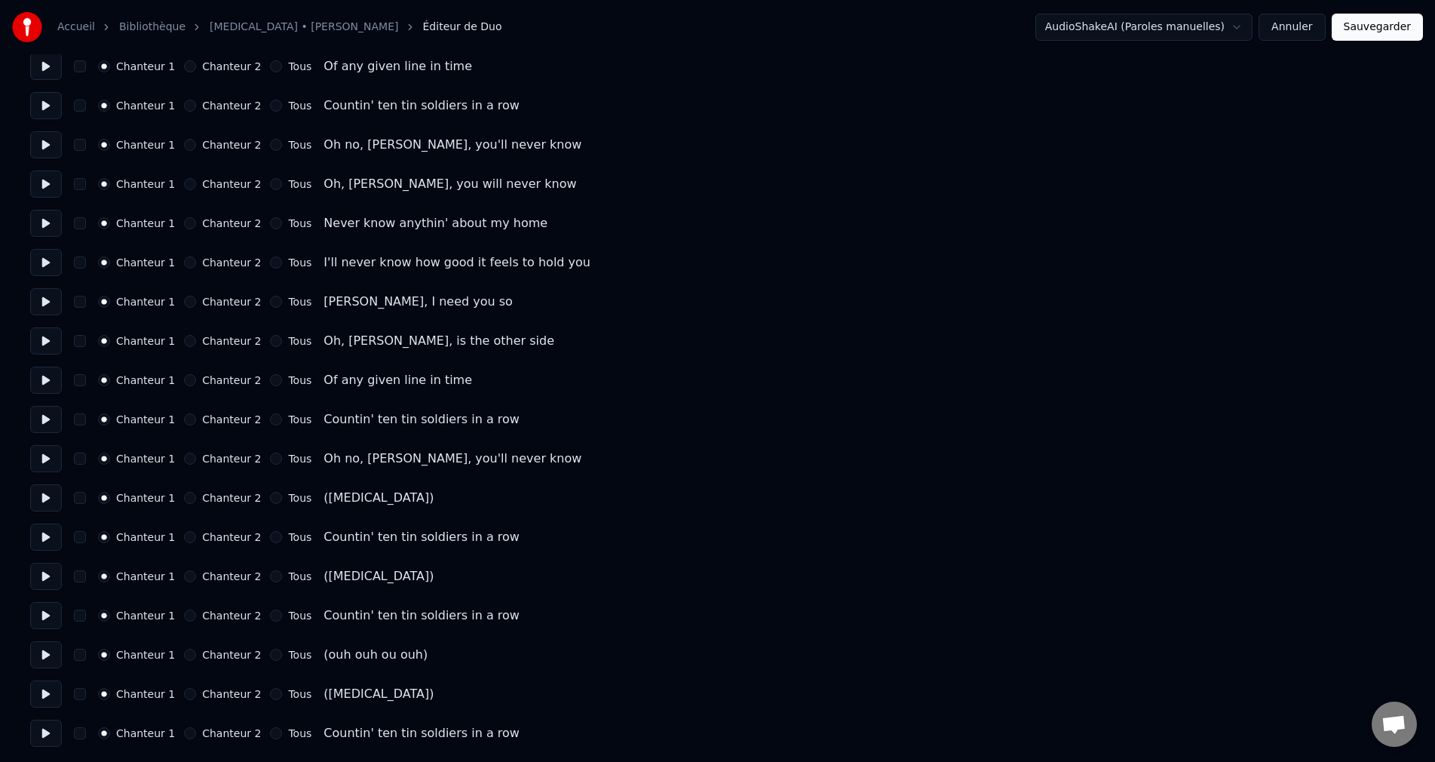
click at [193, 495] on button "Chanteur 2" at bounding box center [190, 498] width 12 height 12
click at [185, 575] on button "Chanteur 2" at bounding box center [190, 576] width 12 height 12
click at [188, 655] on button "Chanteur 2" at bounding box center [190, 655] width 12 height 12
click at [188, 694] on button "Chanteur 2" at bounding box center [190, 694] width 12 height 12
click at [1388, 31] on button "Sauvegarder" at bounding box center [1377, 27] width 91 height 27
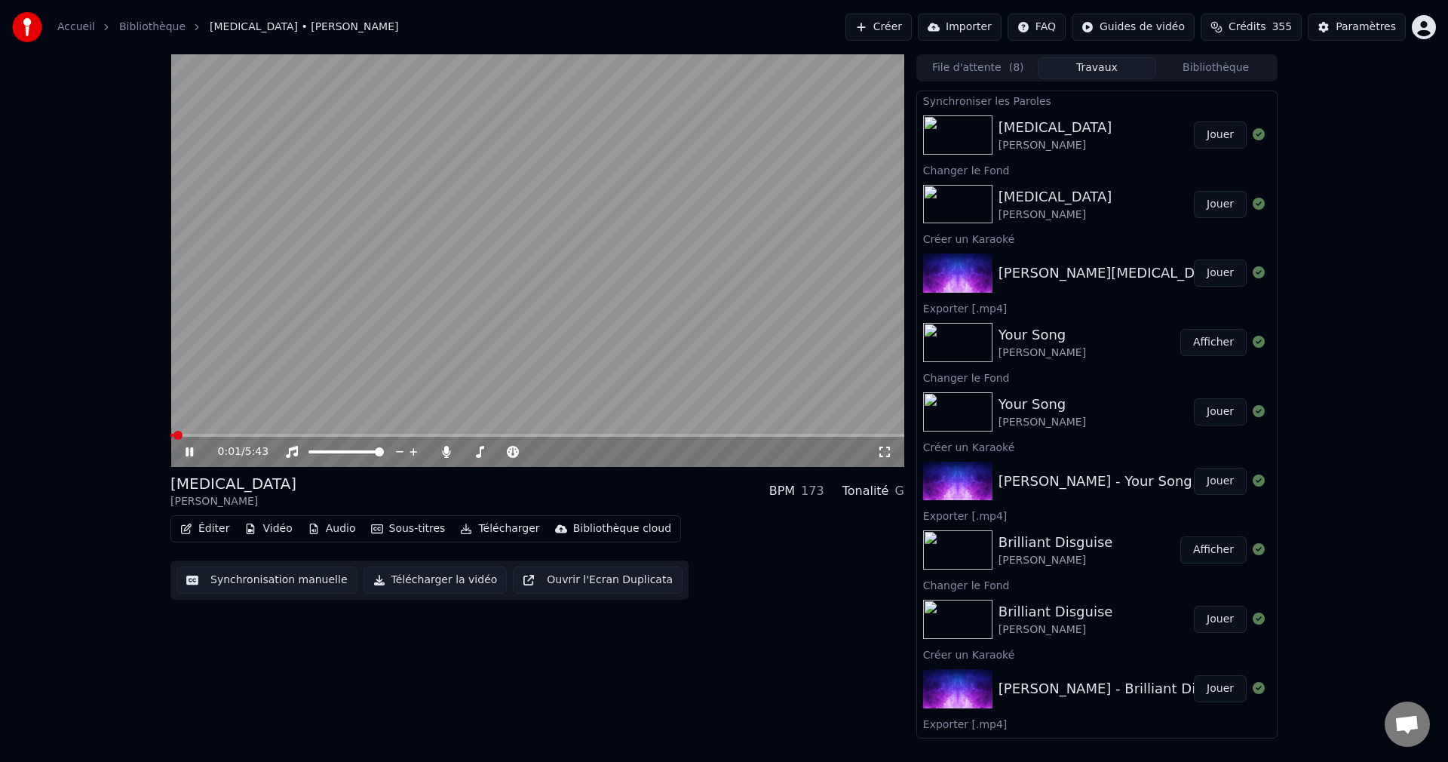
click at [191, 447] on icon at bounding box center [190, 451] width 8 height 9
click at [216, 532] on button "Éditer" at bounding box center [204, 528] width 61 height 21
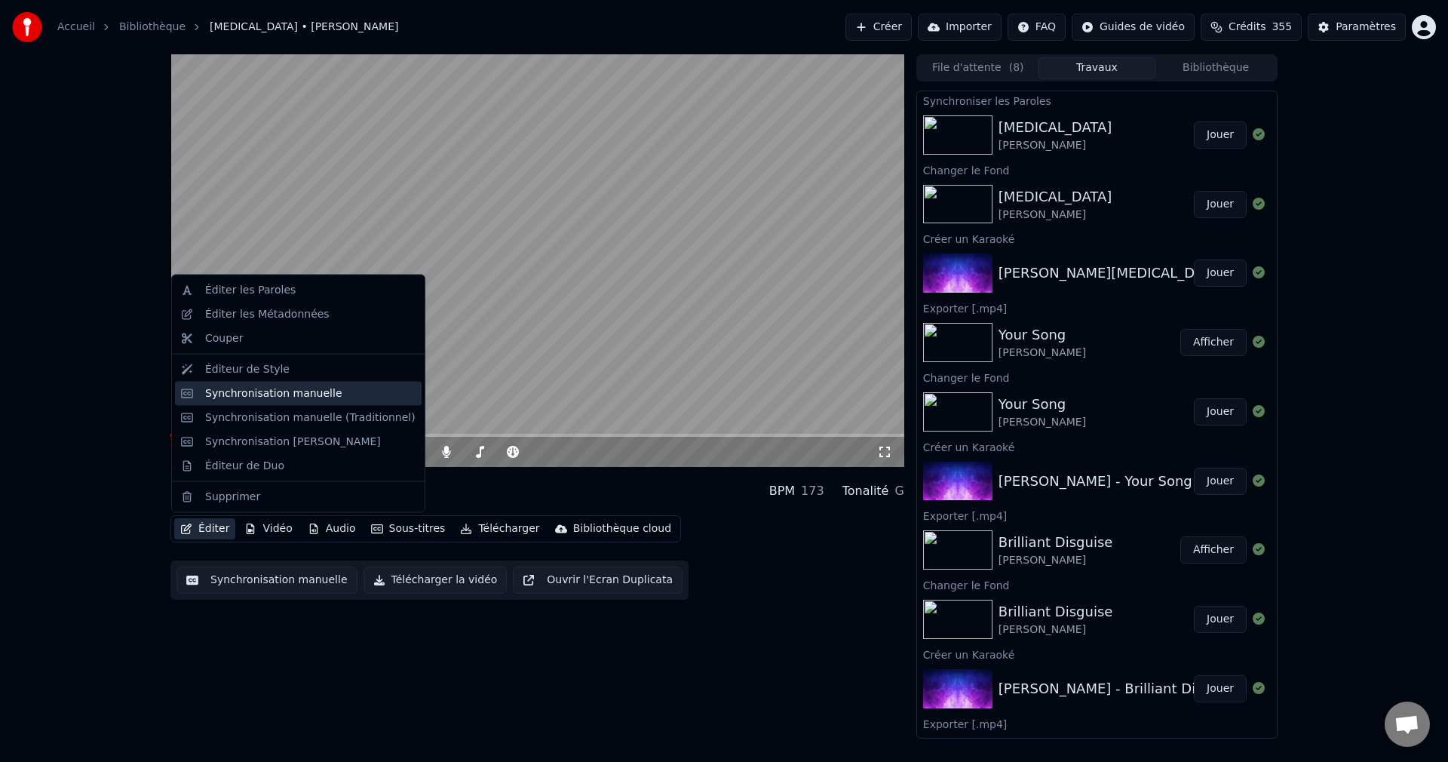
click at [299, 398] on div "Synchronisation manuelle" at bounding box center [273, 392] width 137 height 15
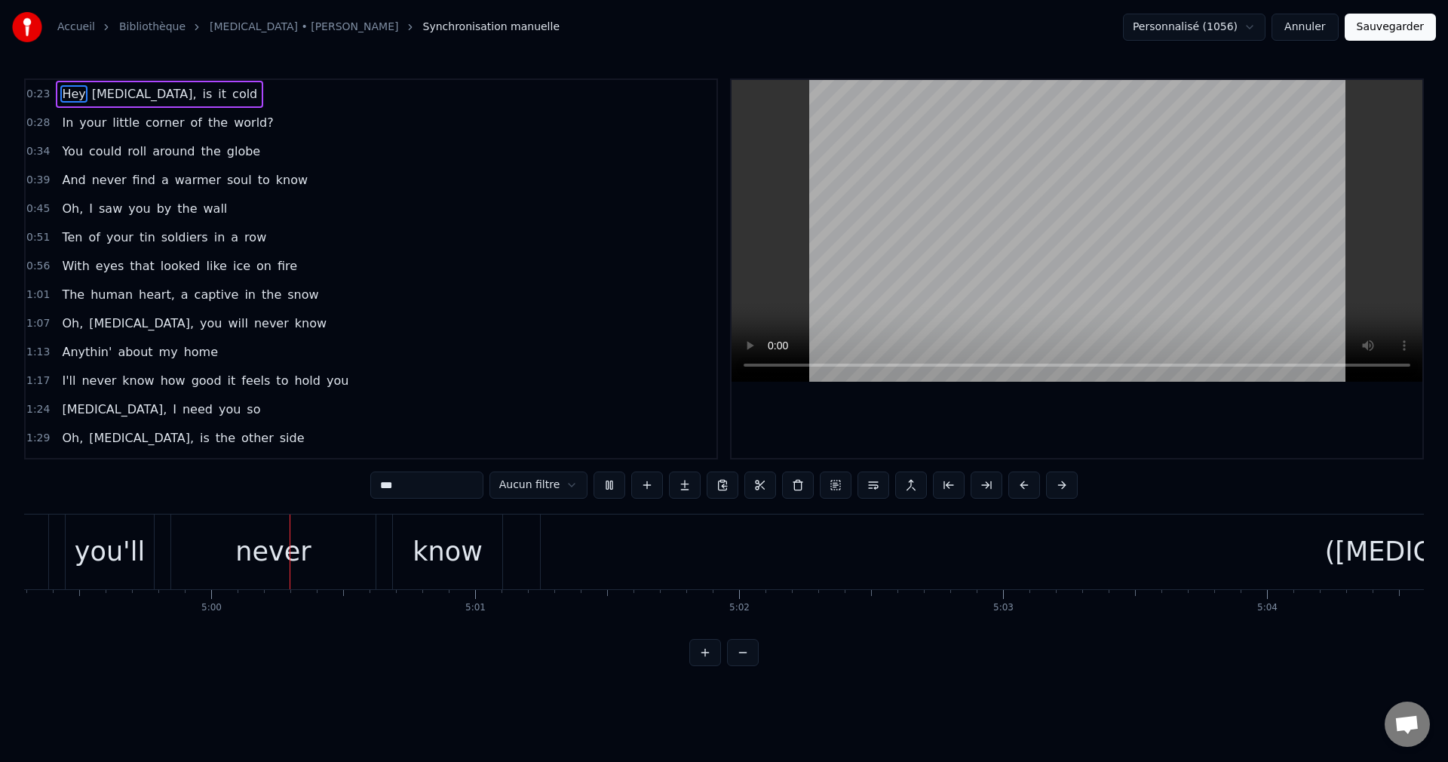
scroll to position [0, 79014]
click at [600, 548] on div "([MEDICAL_DATA])" at bounding box center [1433, 551] width 1809 height 75
type input "********"
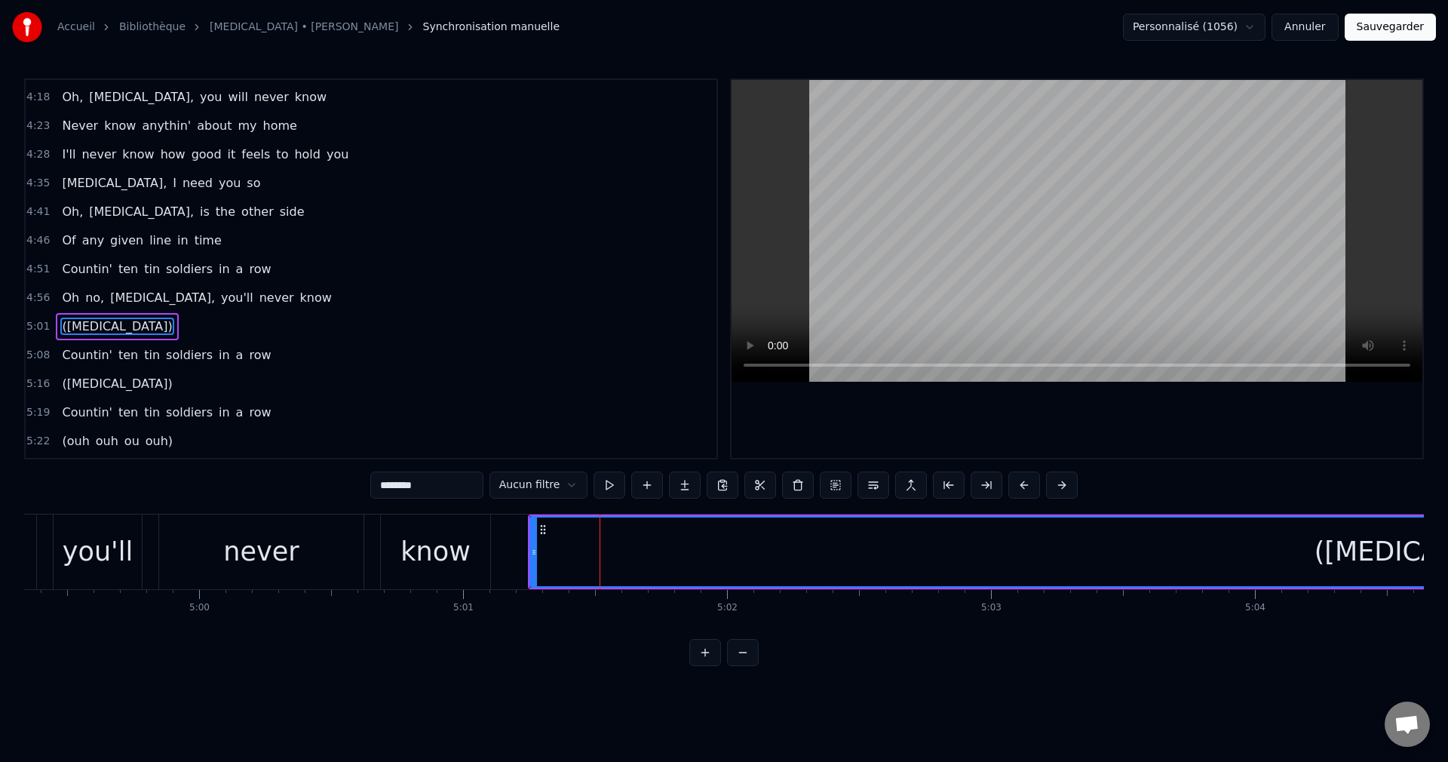
scroll to position [969, 0]
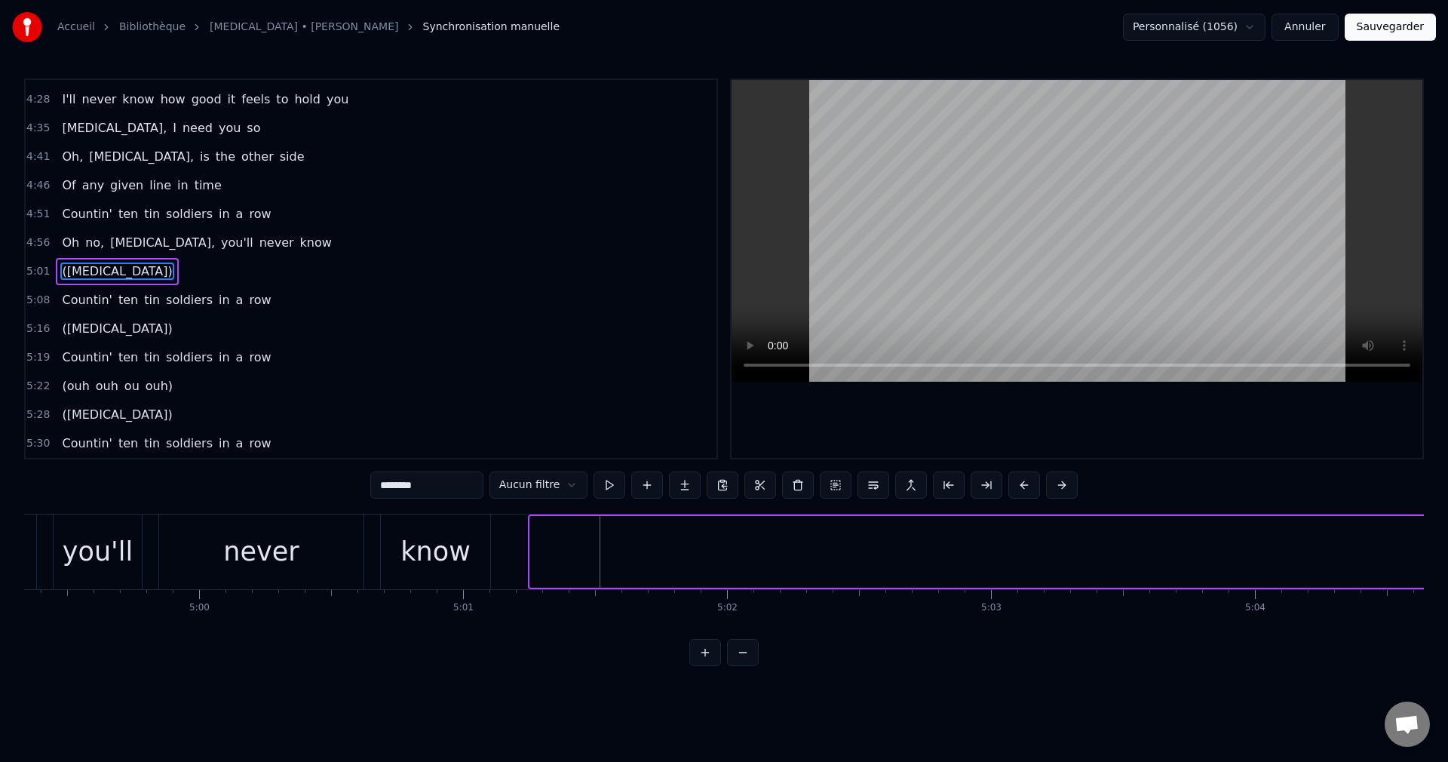
drag, startPoint x: 532, startPoint y: 553, endPoint x: 1428, endPoint y: 597, distance: 897.0
click at [1428, 597] on div "Accueil Bibliothèque [MEDICAL_DATA] • [PERSON_NAME] Synchronisation manuelle Pe…" at bounding box center [724, 333] width 1448 height 666
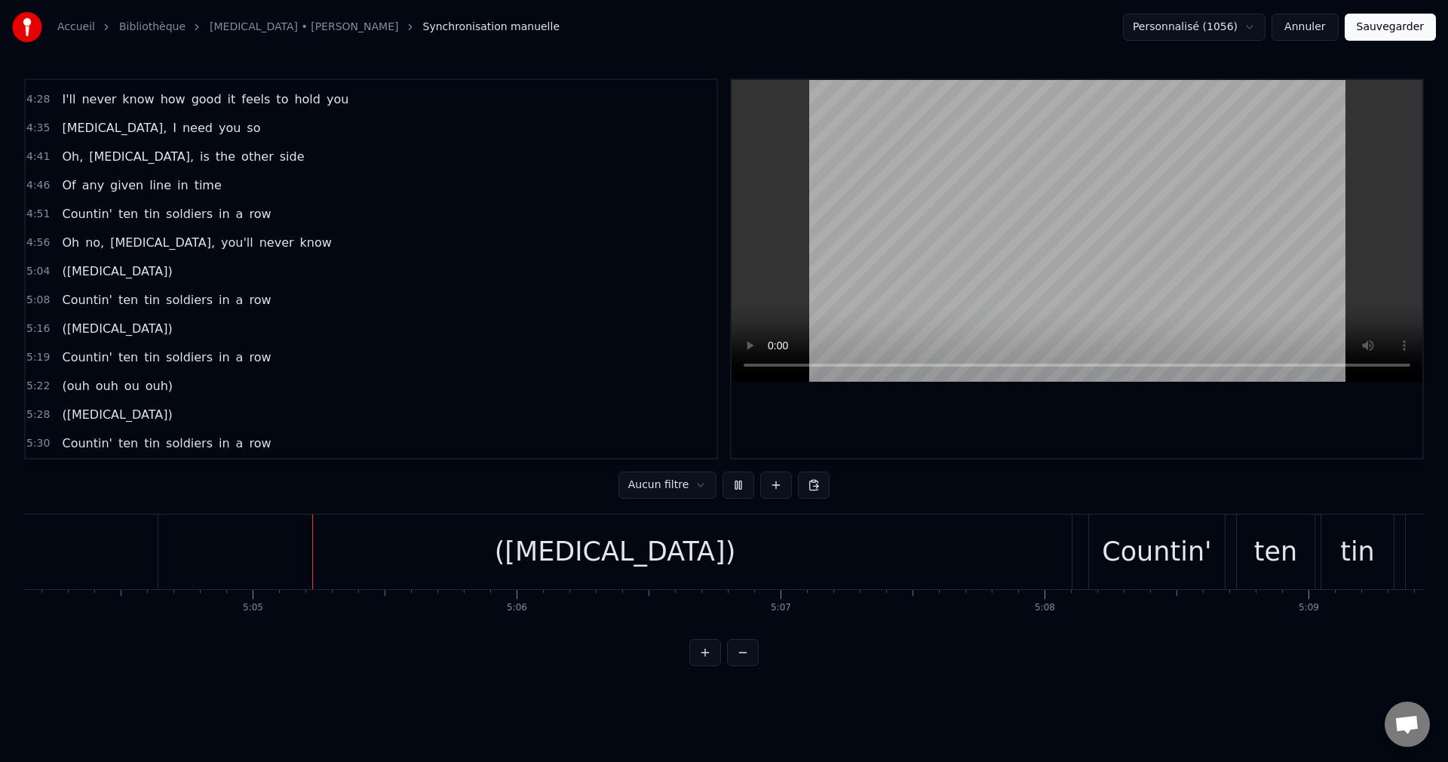
scroll to position [0, 80282]
click at [609, 549] on div "([MEDICAL_DATA])" at bounding box center [613, 552] width 241 height 40
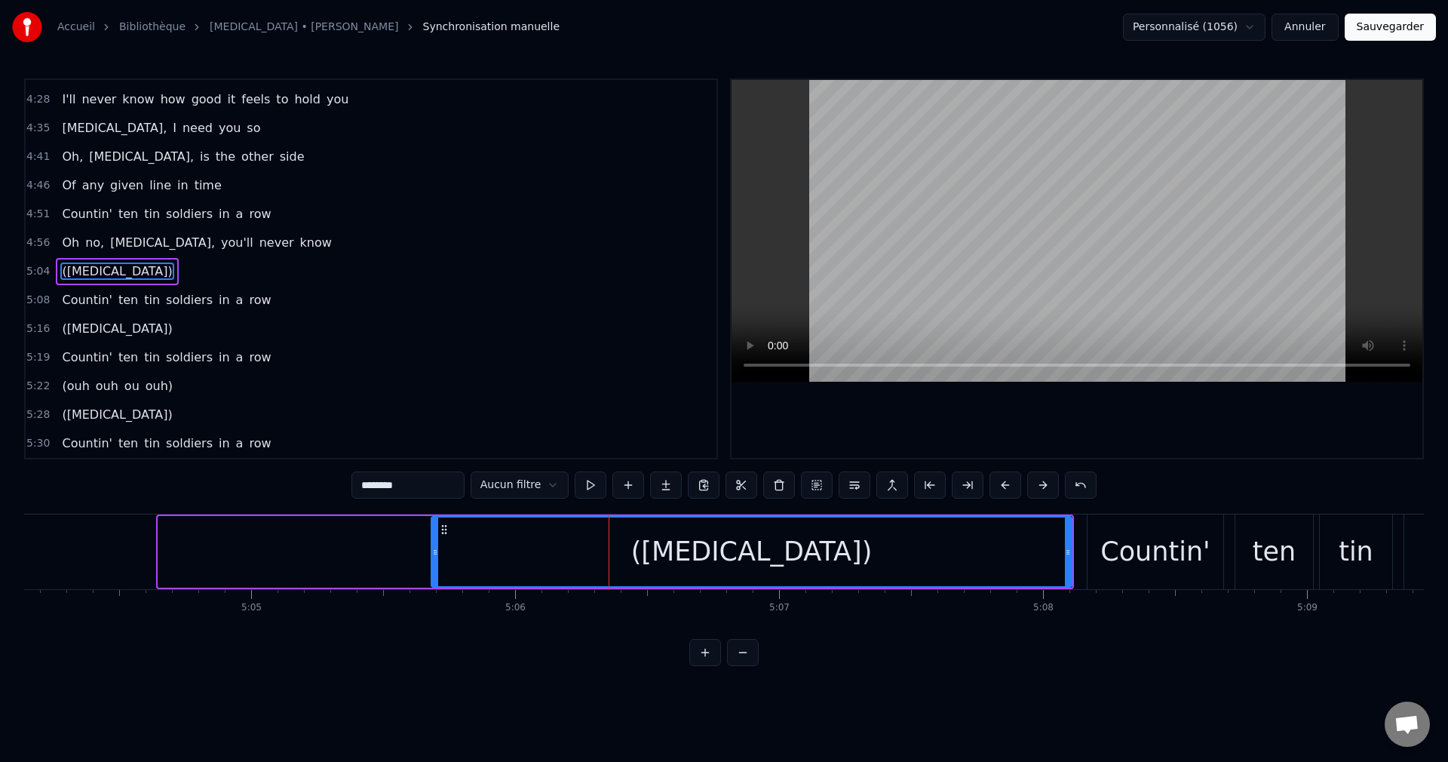
drag, startPoint x: 162, startPoint y: 553, endPoint x: 435, endPoint y: 578, distance: 274.2
click at [435, 578] on div at bounding box center [435, 551] width 6 height 69
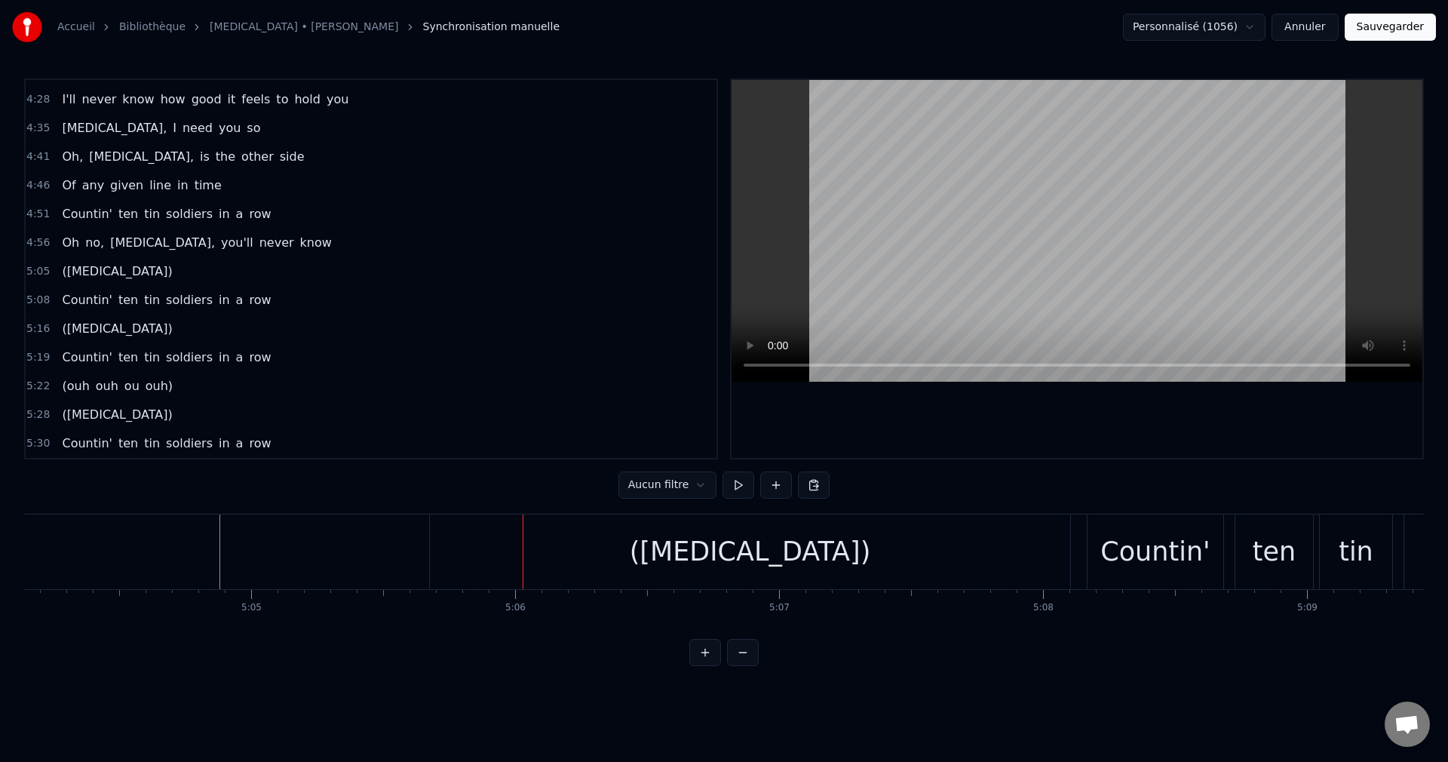
click at [483, 542] on div "([MEDICAL_DATA])" at bounding box center [750, 551] width 640 height 75
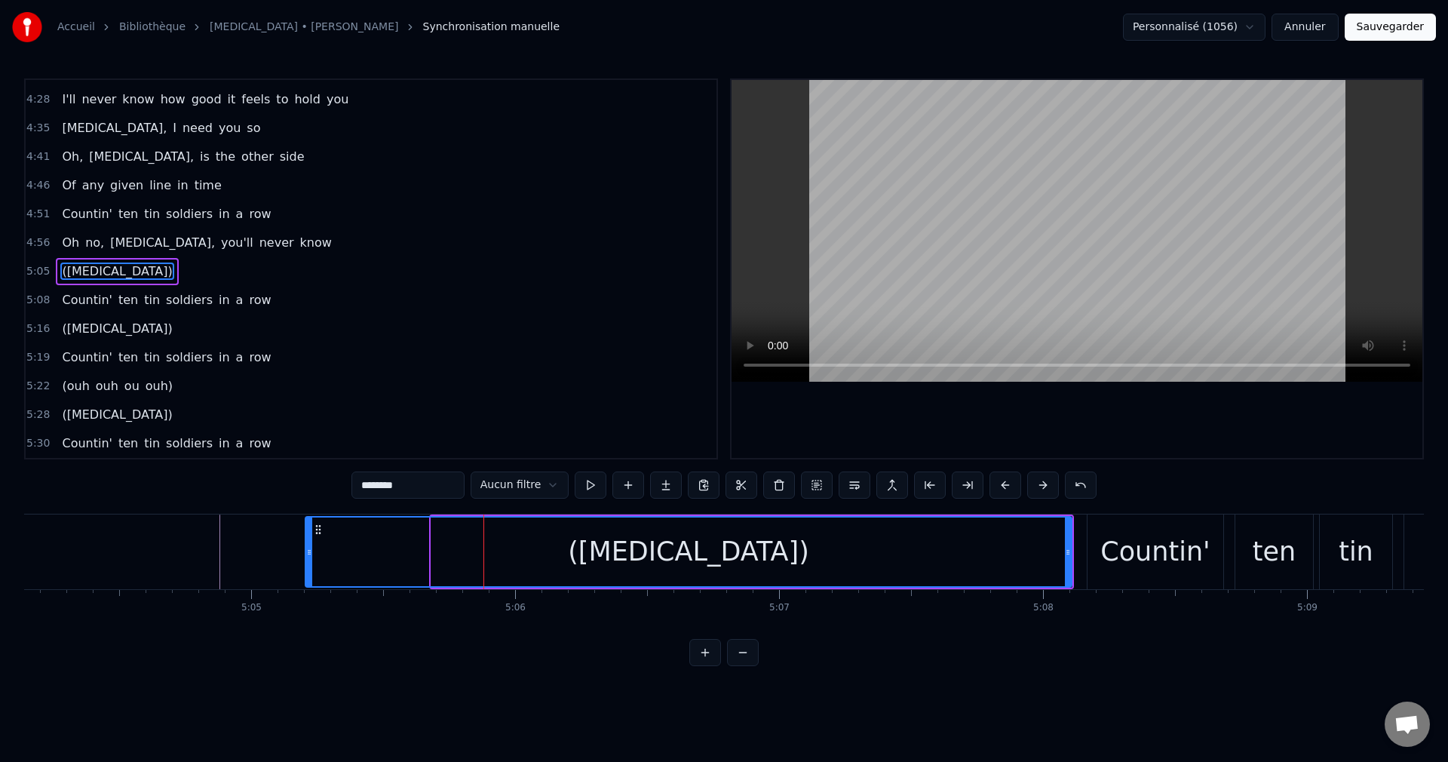
drag, startPoint x: 434, startPoint y: 554, endPoint x: 329, endPoint y: 569, distance: 105.9
click at [308, 572] on div at bounding box center [309, 551] width 6 height 69
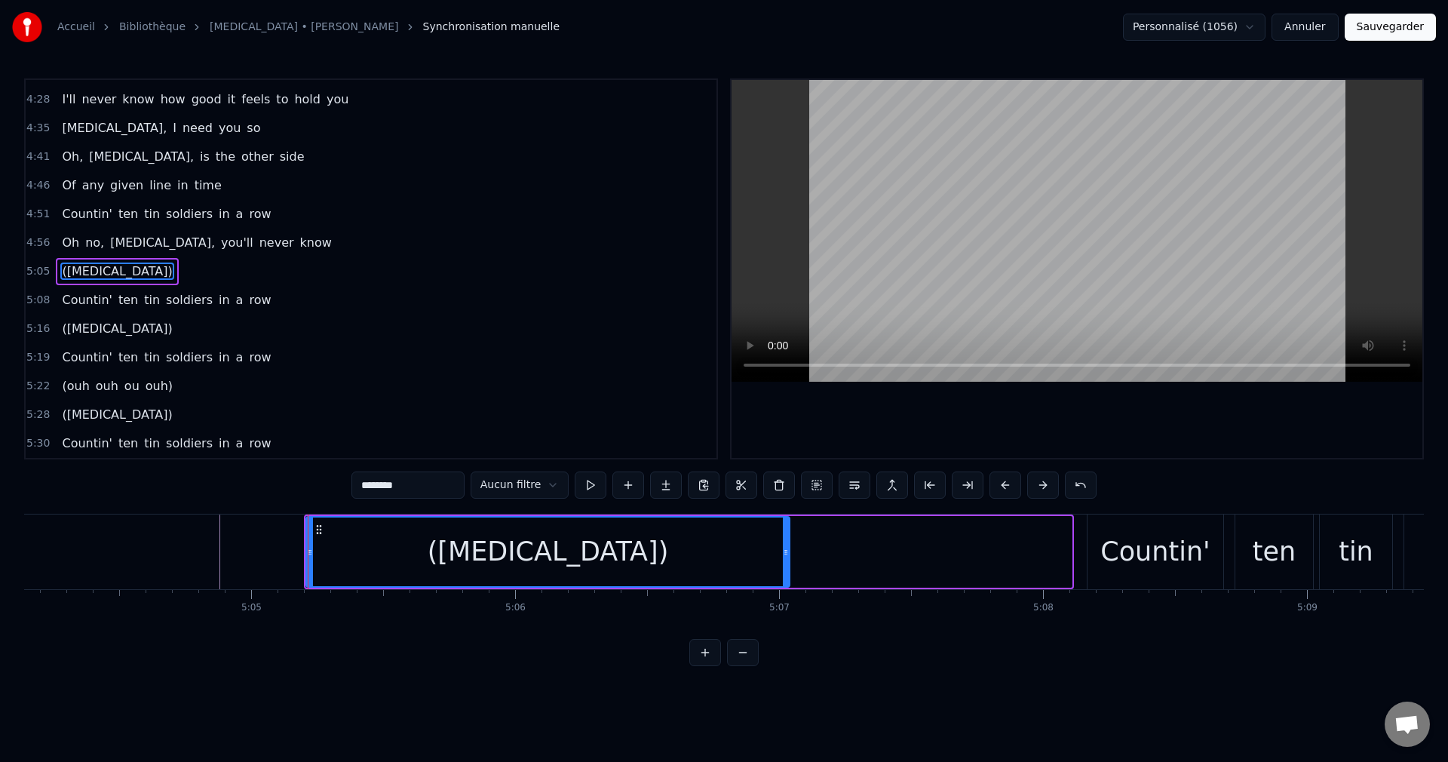
drag, startPoint x: 1069, startPoint y: 551, endPoint x: 787, endPoint y: 567, distance: 282.5
click at [787, 567] on div at bounding box center [786, 551] width 6 height 69
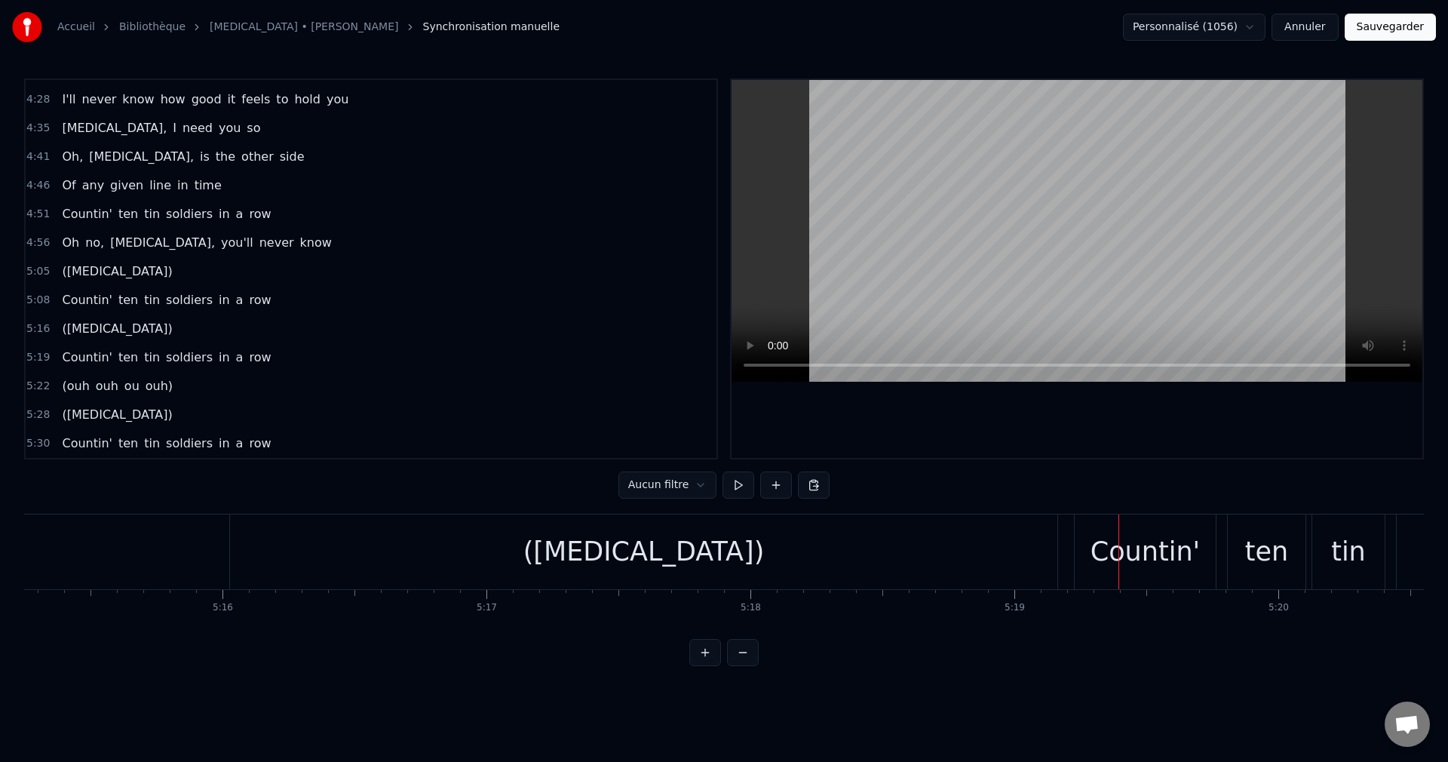
scroll to position [0, 83363]
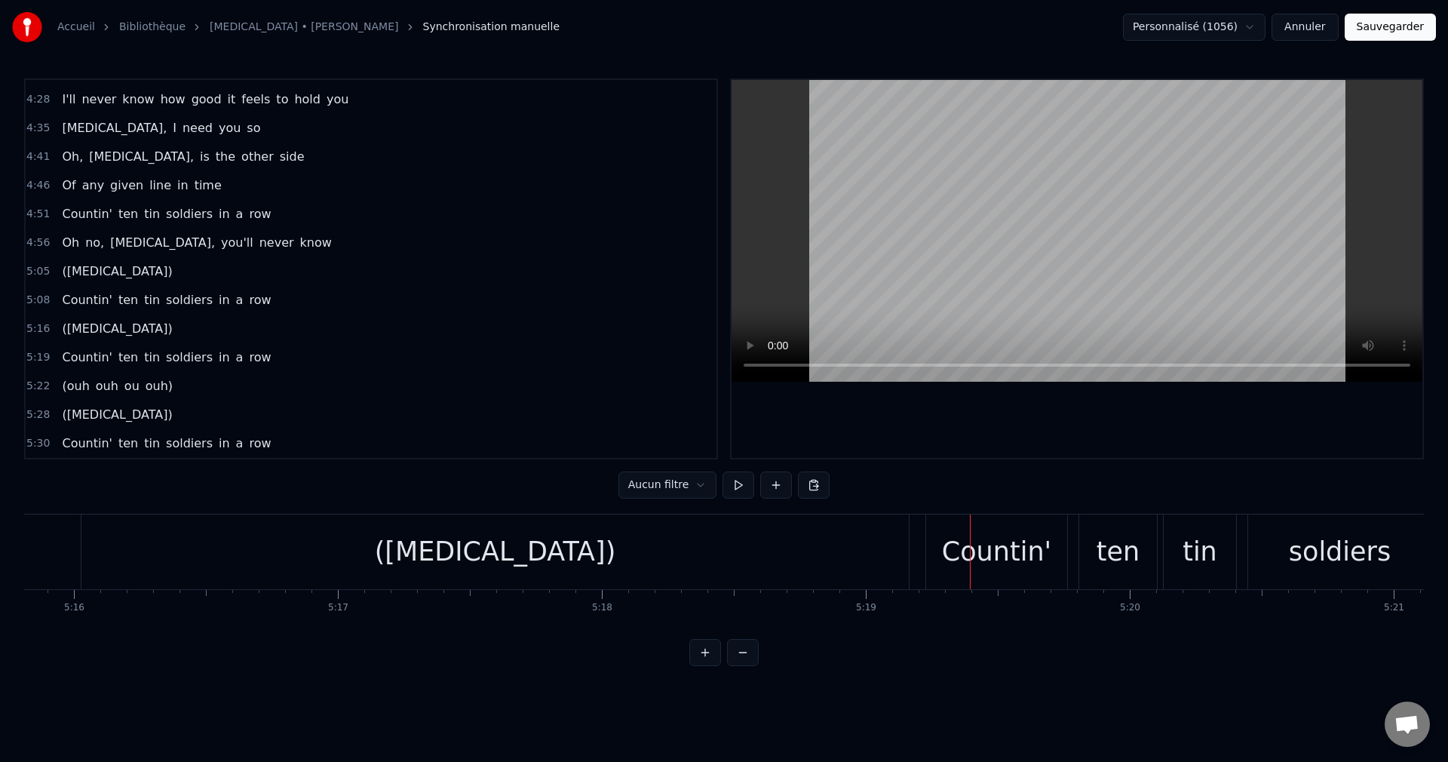
click at [770, 554] on div "([MEDICAL_DATA])" at bounding box center [494, 551] width 827 height 75
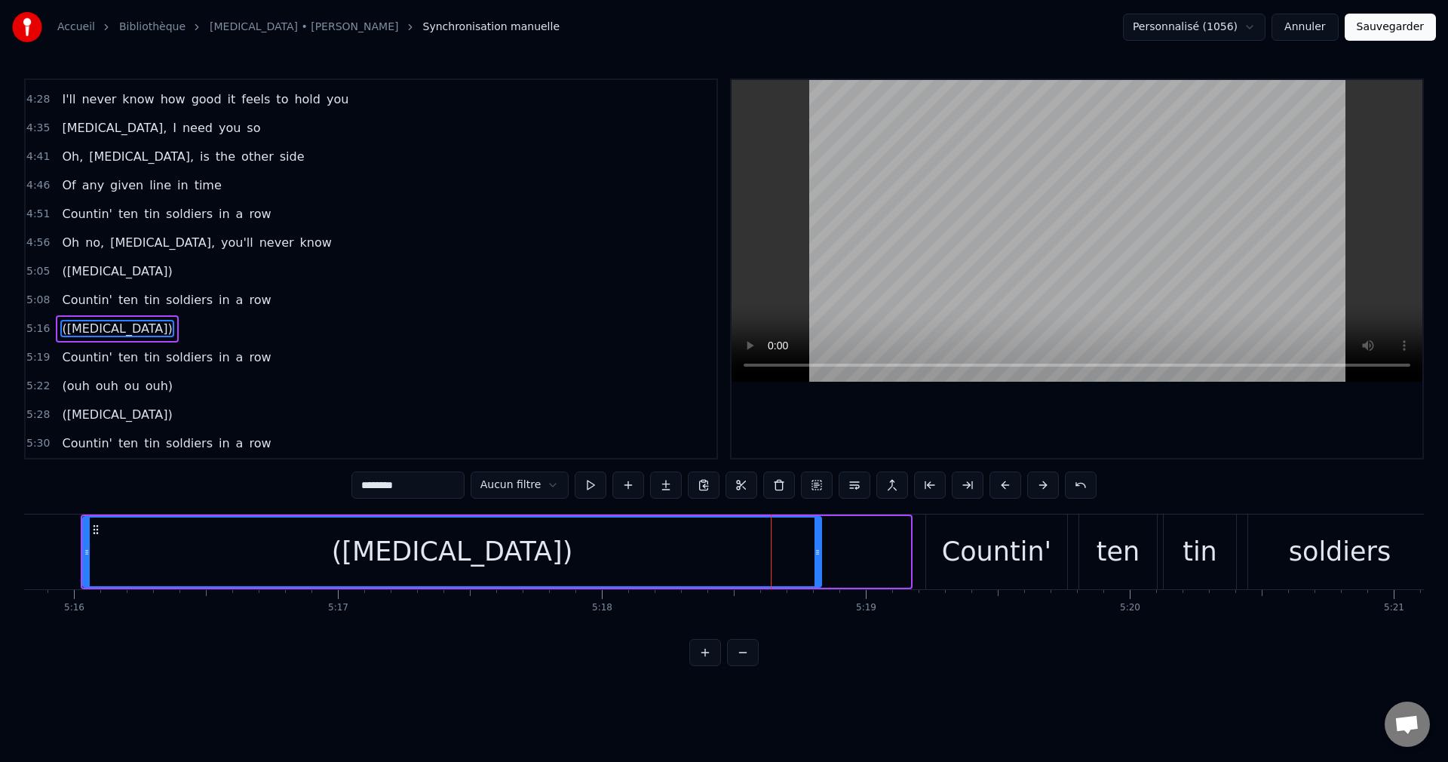
drag, startPoint x: 908, startPoint y: 549, endPoint x: 819, endPoint y: 561, distance: 89.8
click at [819, 561] on div at bounding box center [818, 551] width 6 height 69
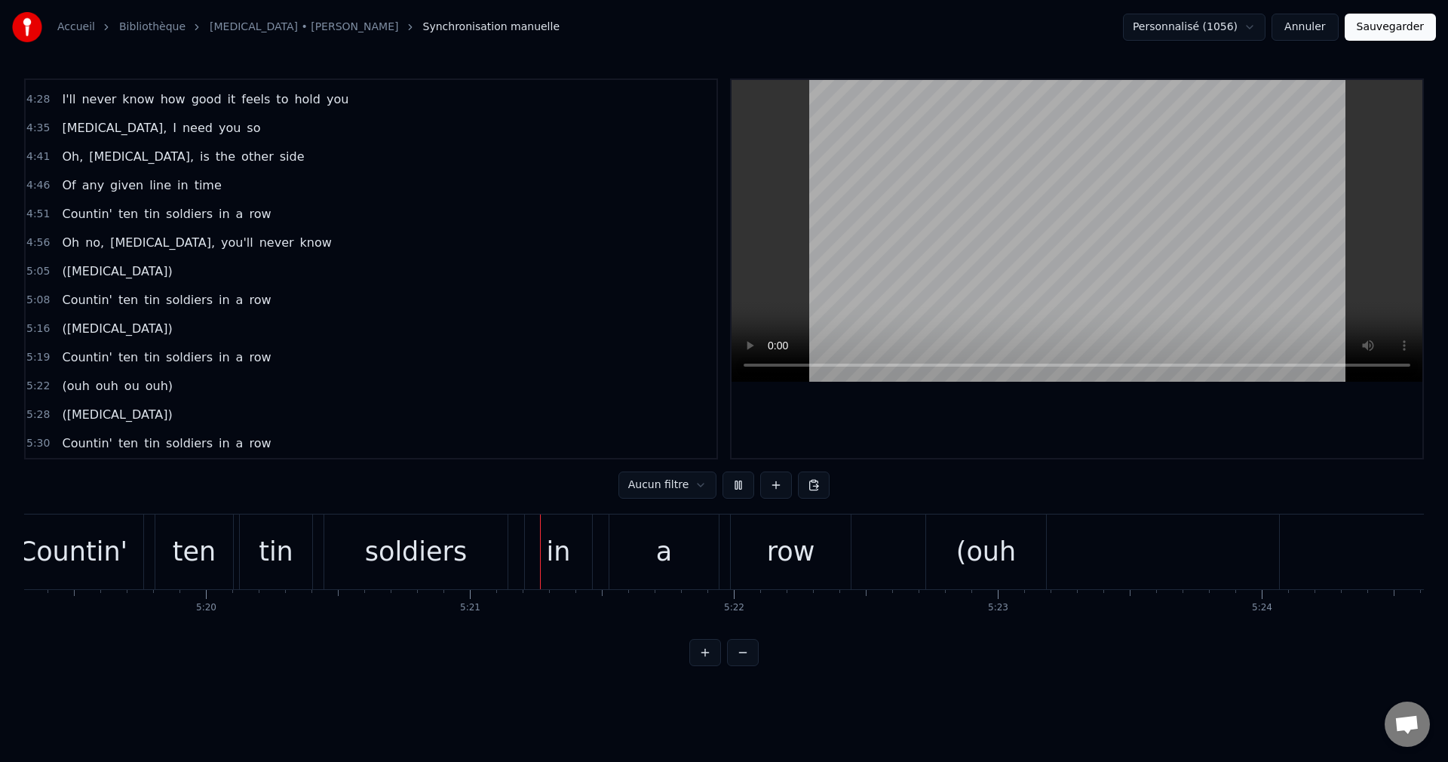
scroll to position [0, 84577]
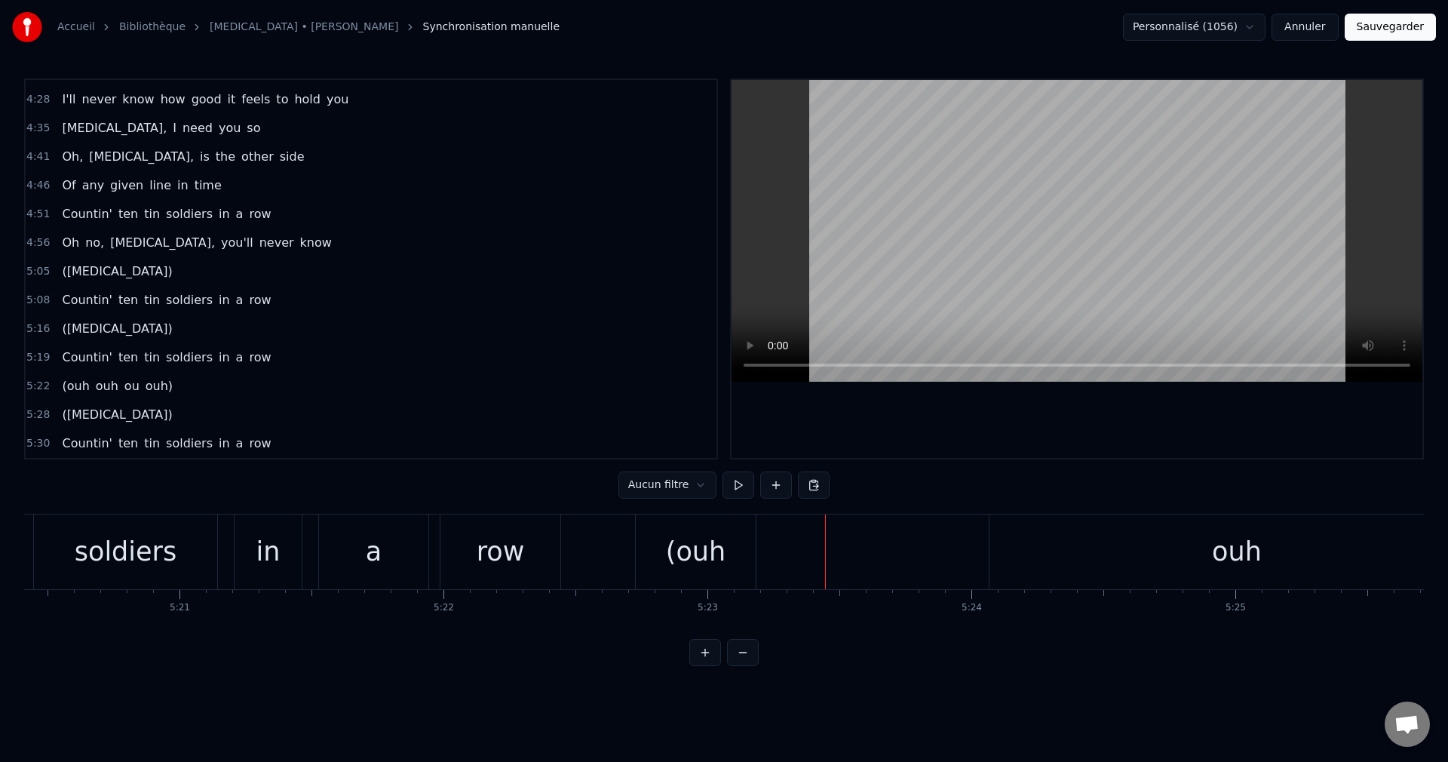
click at [721, 568] on div "(ouh" at bounding box center [696, 552] width 60 height 40
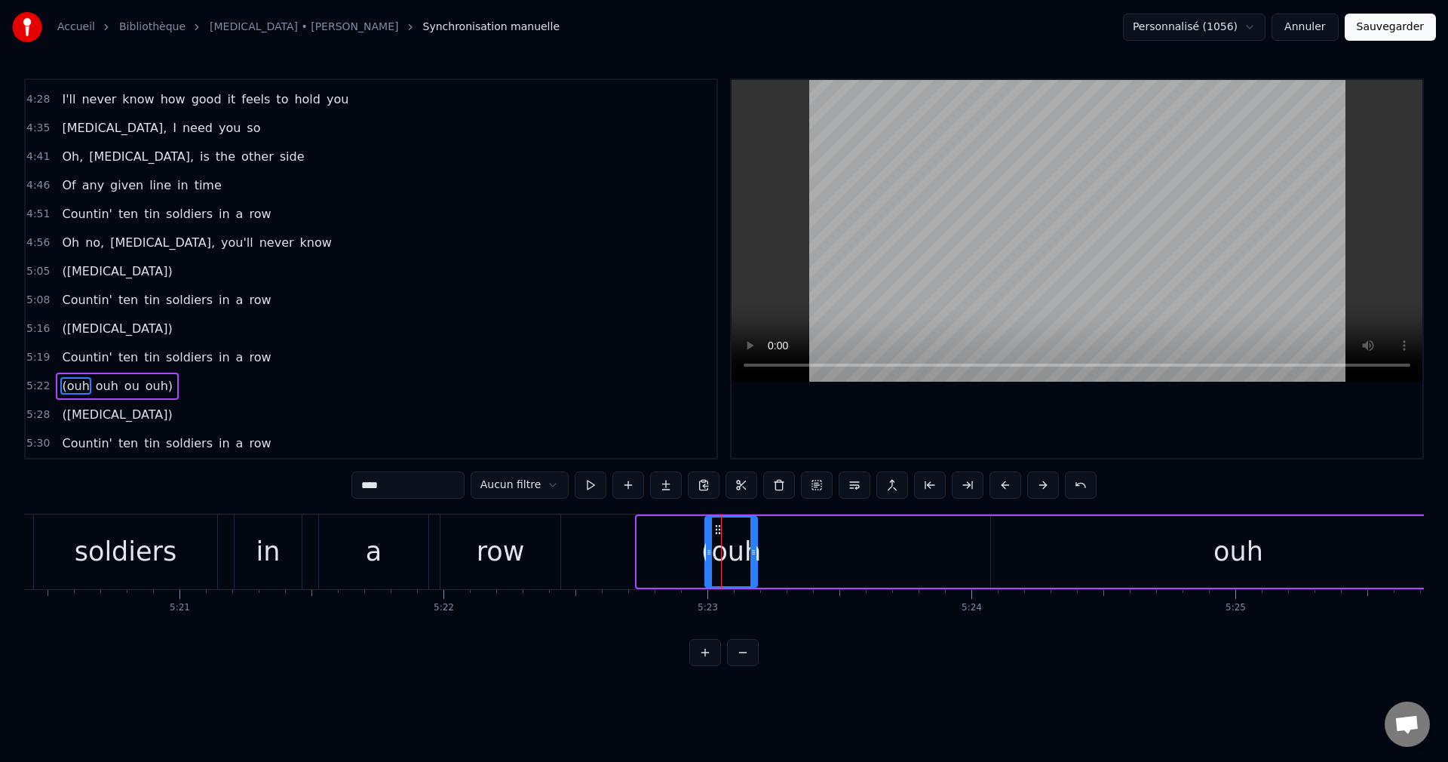
drag, startPoint x: 642, startPoint y: 551, endPoint x: 710, endPoint y: 576, distance: 72.3
click at [710, 576] on div at bounding box center [709, 551] width 6 height 69
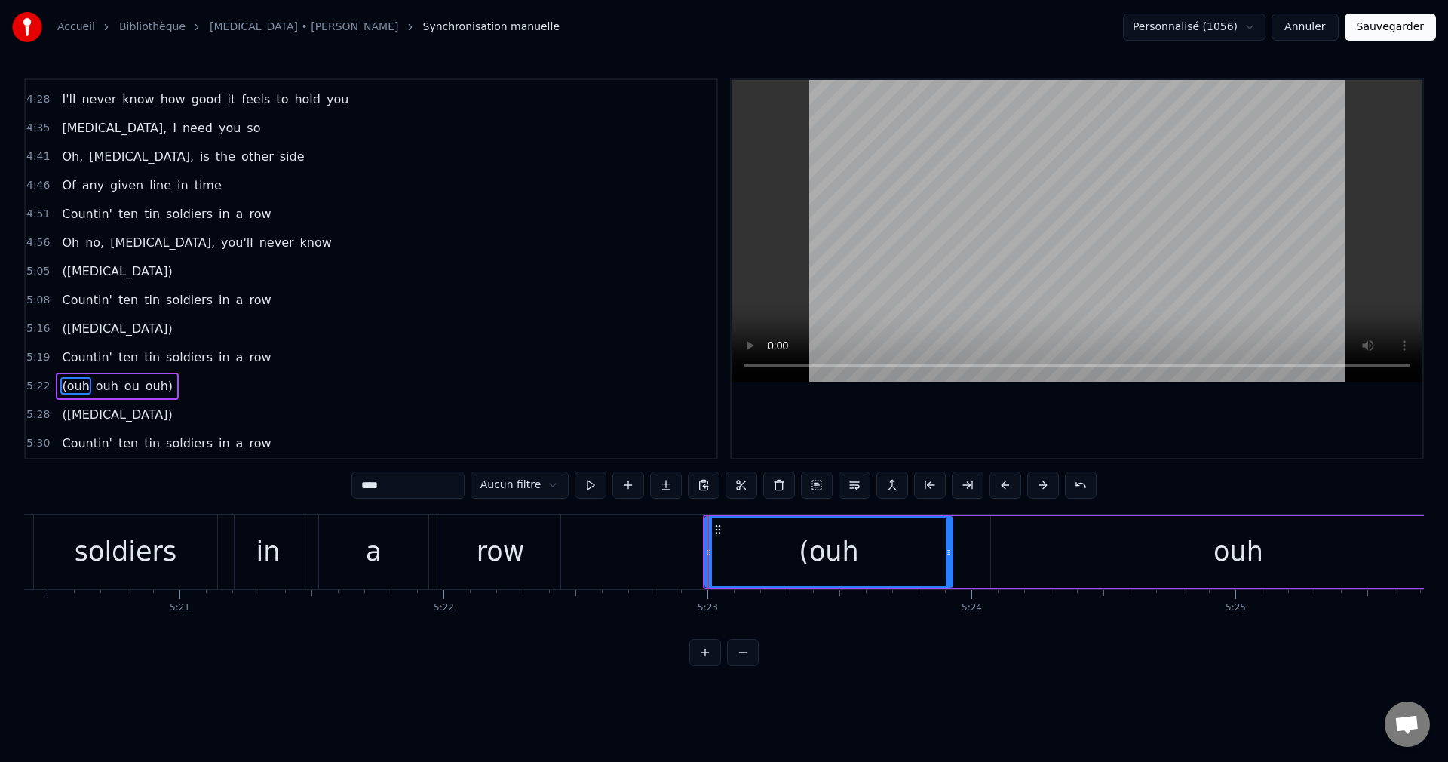
drag, startPoint x: 755, startPoint y: 555, endPoint x: 953, endPoint y: 558, distance: 198.4
click at [952, 558] on div at bounding box center [949, 551] width 6 height 69
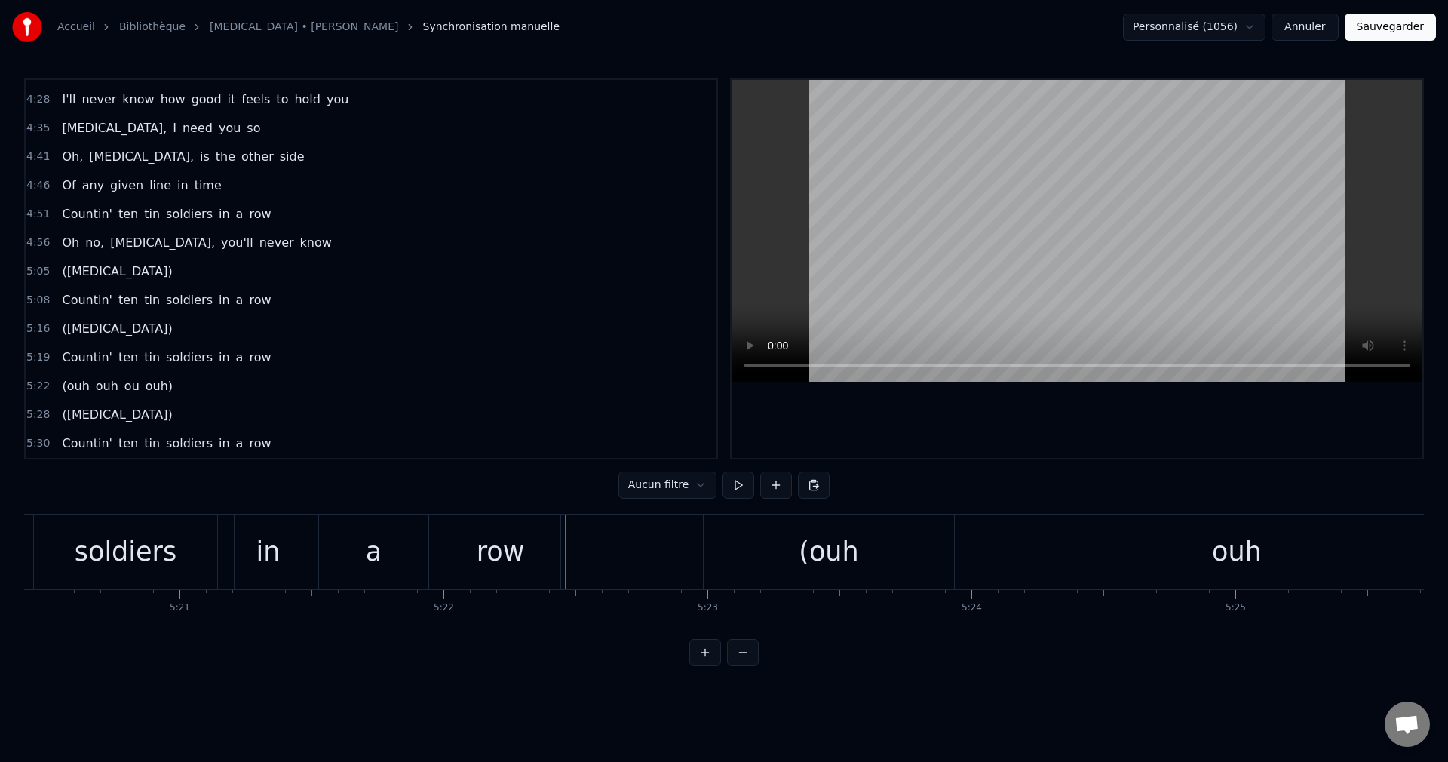
click at [498, 555] on div "row" at bounding box center [501, 552] width 48 height 40
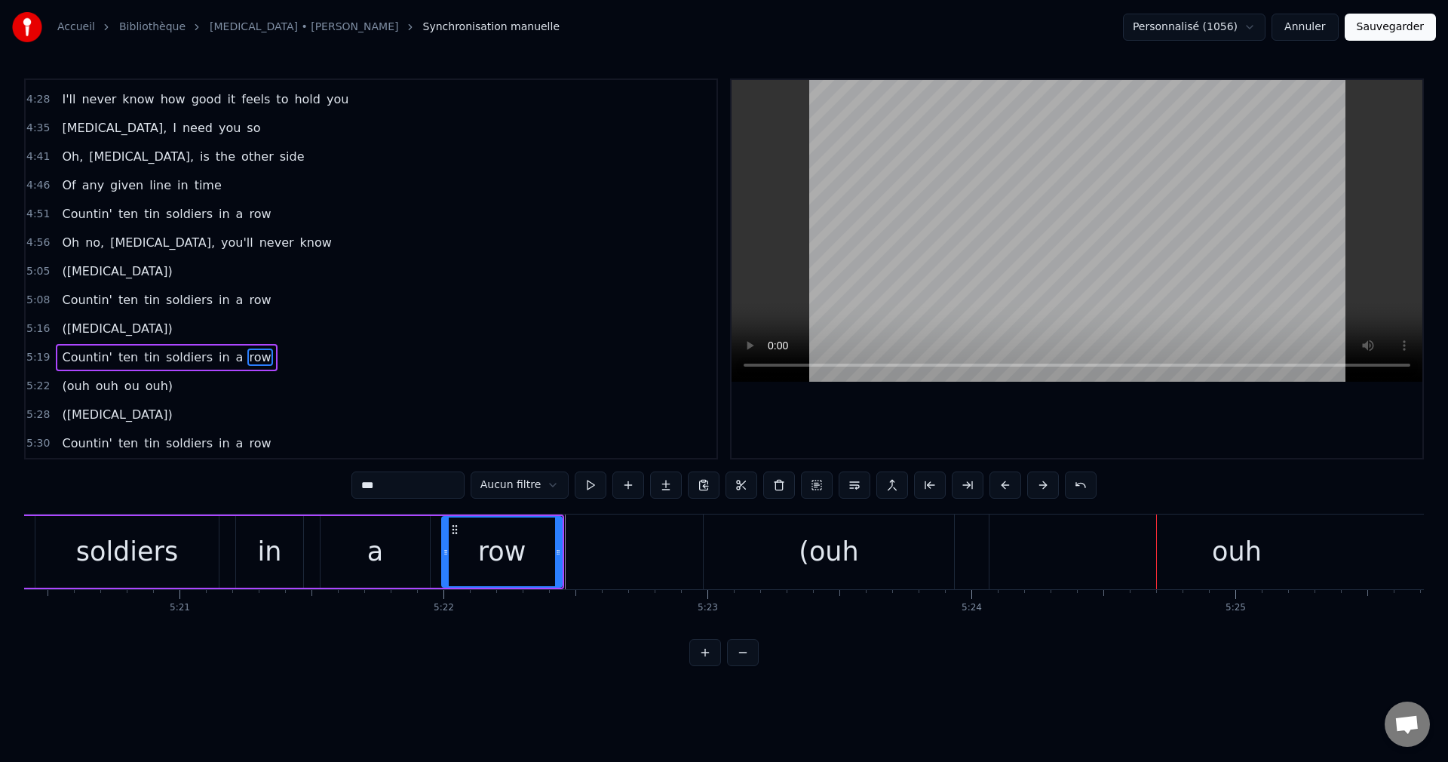
click at [1104, 544] on div "ouh" at bounding box center [1236, 551] width 495 height 75
type input "***"
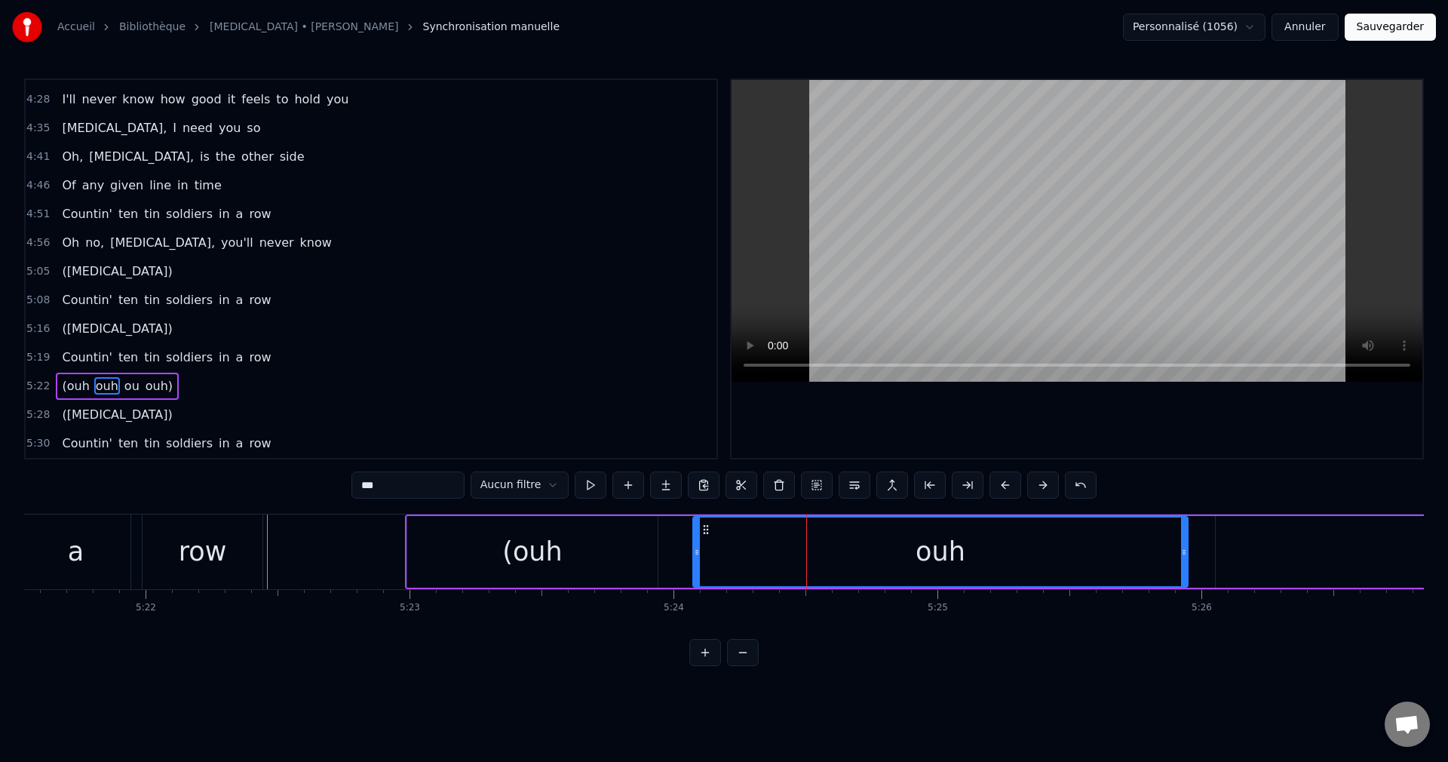
scroll to position [0, 84949]
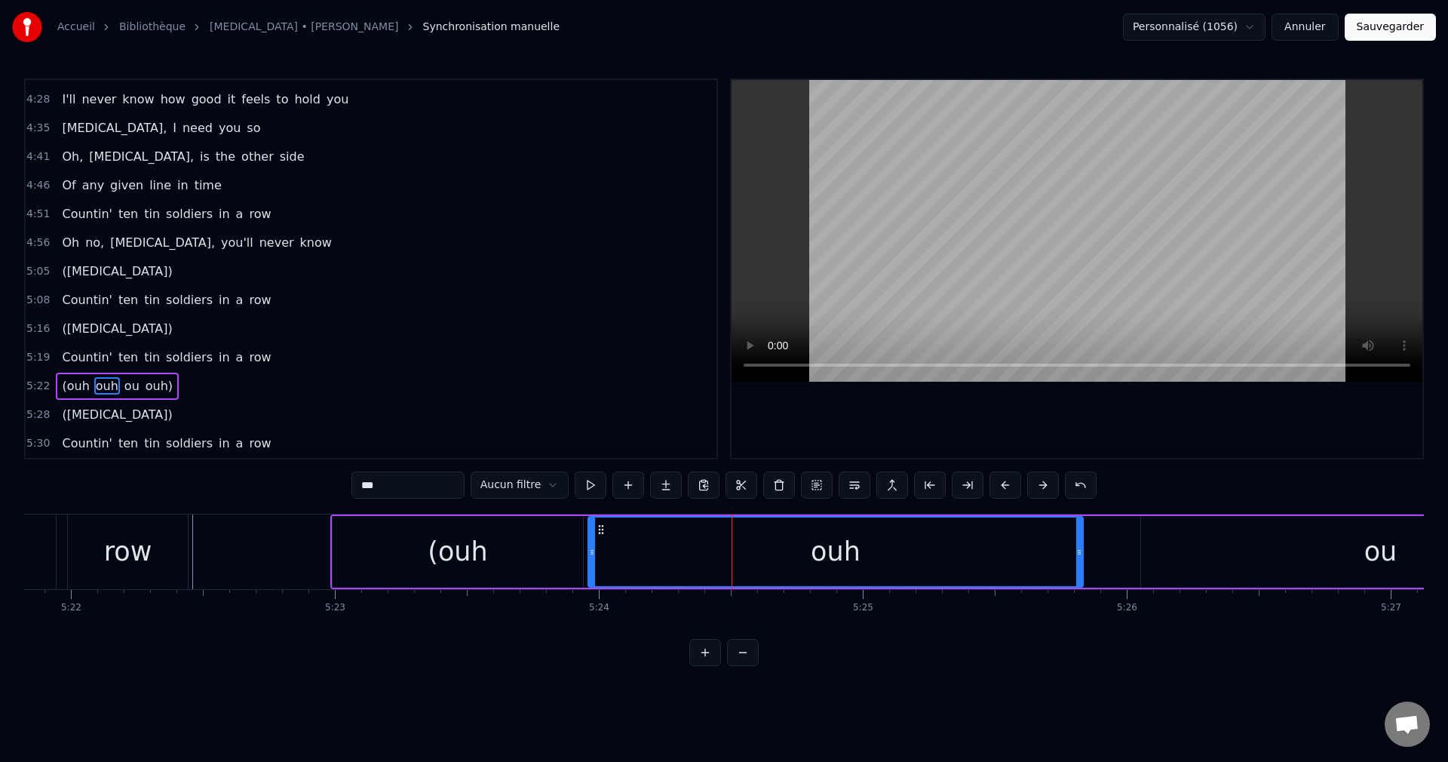
drag, startPoint x: 633, startPoint y: 527, endPoint x: 603, endPoint y: 531, distance: 30.4
click at [603, 531] on icon at bounding box center [601, 529] width 12 height 12
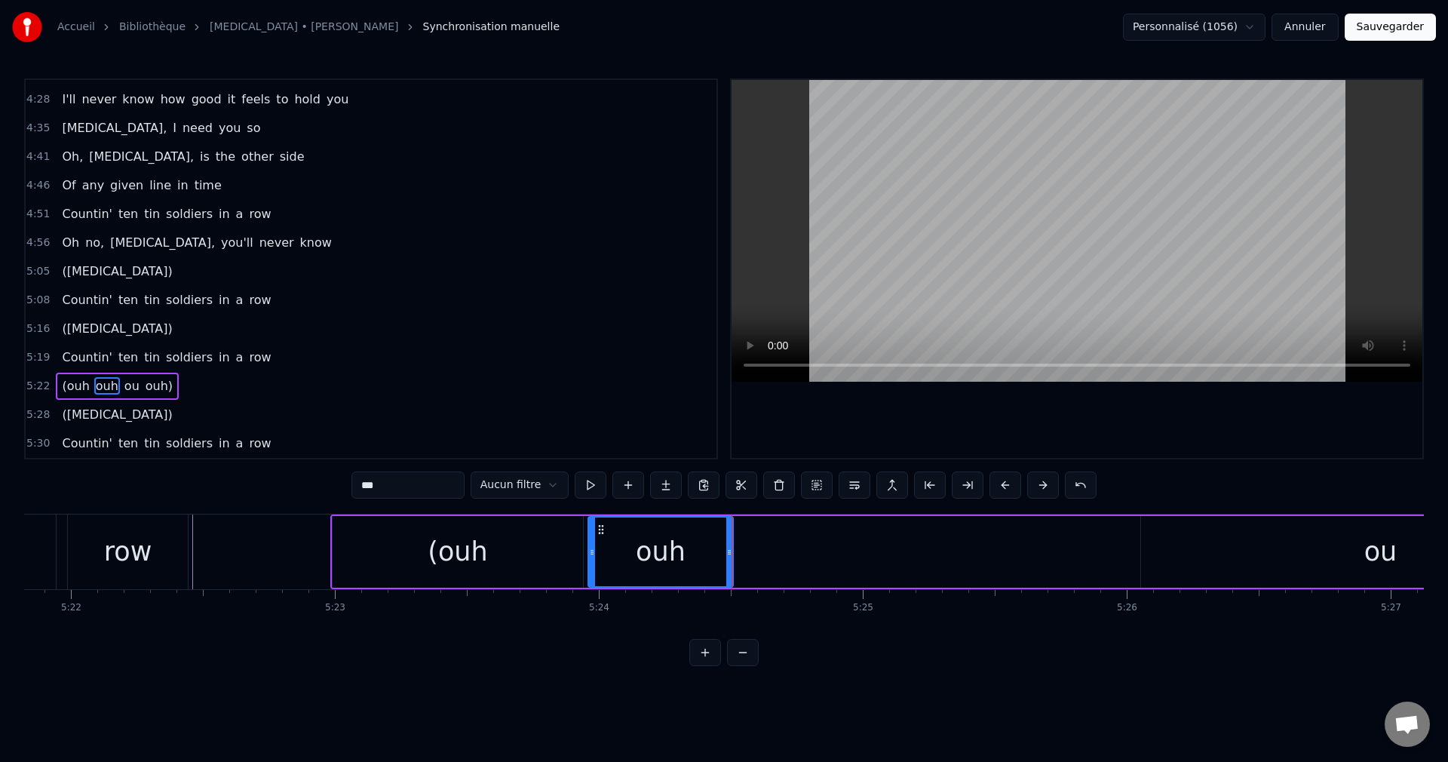
drag, startPoint x: 1081, startPoint y: 551, endPoint x: 731, endPoint y: 572, distance: 350.6
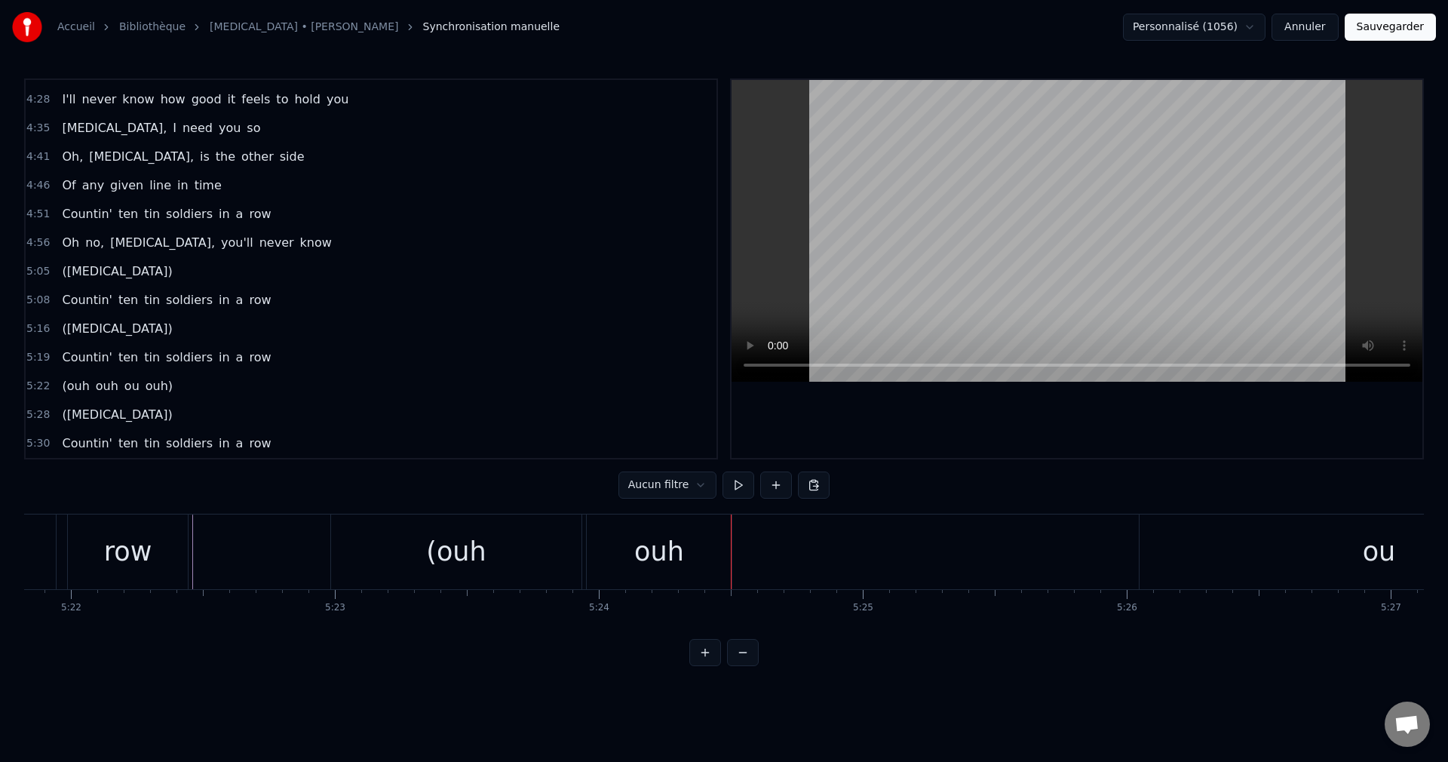
click at [1299, 560] on div "ou" at bounding box center [1379, 551] width 479 height 75
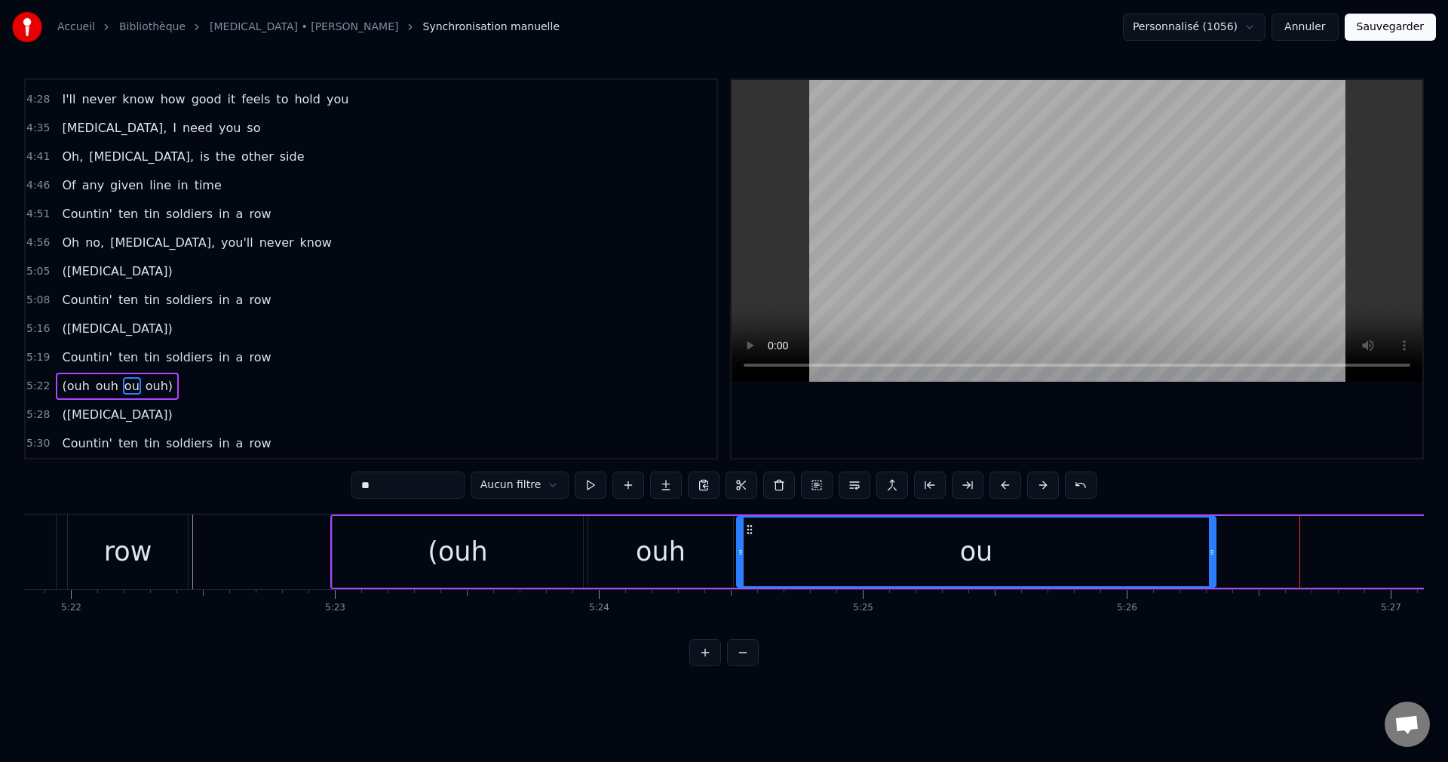
drag, startPoint x: 1151, startPoint y: 529, endPoint x: 646, endPoint y: 563, distance: 506.5
click at [746, 566] on div "ou" at bounding box center [976, 551] width 477 height 69
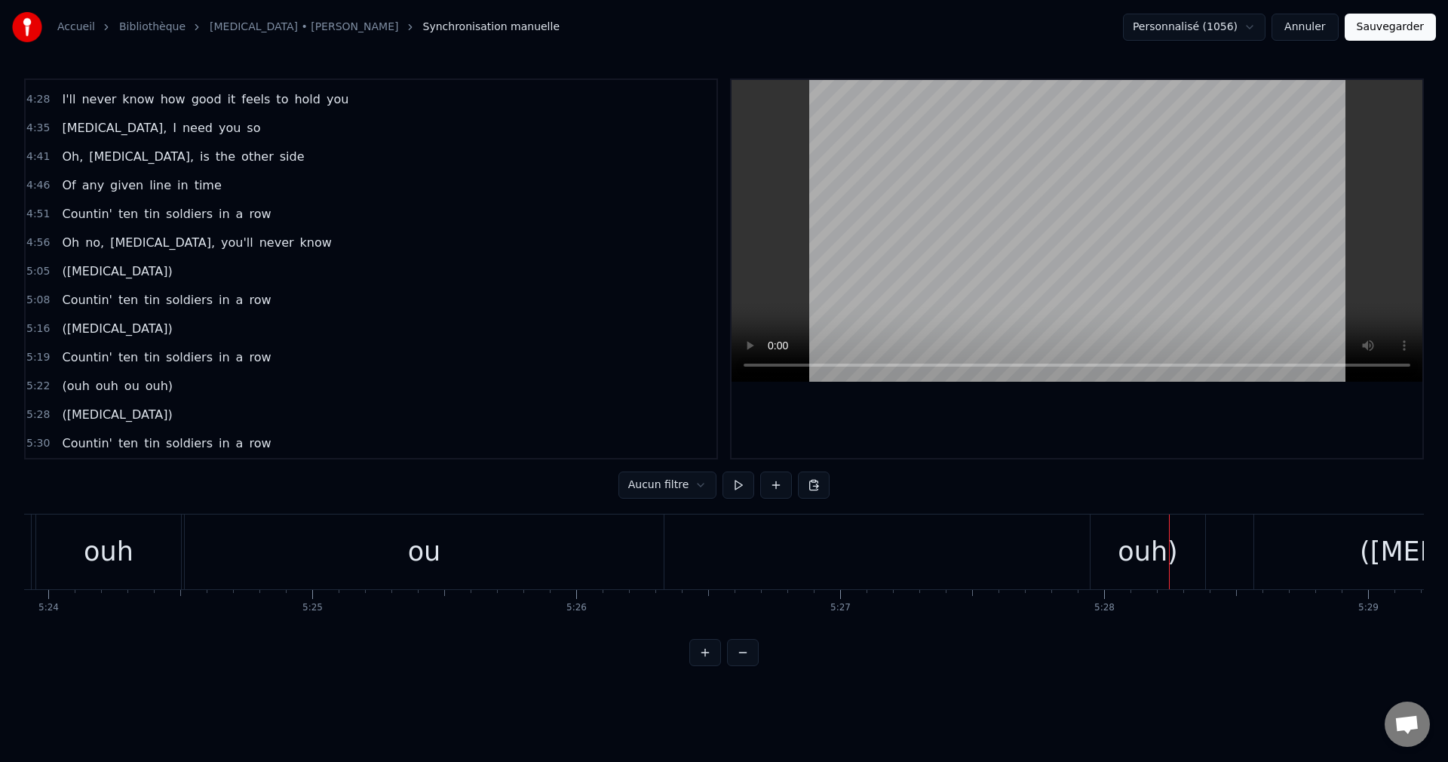
scroll to position [0, 85400]
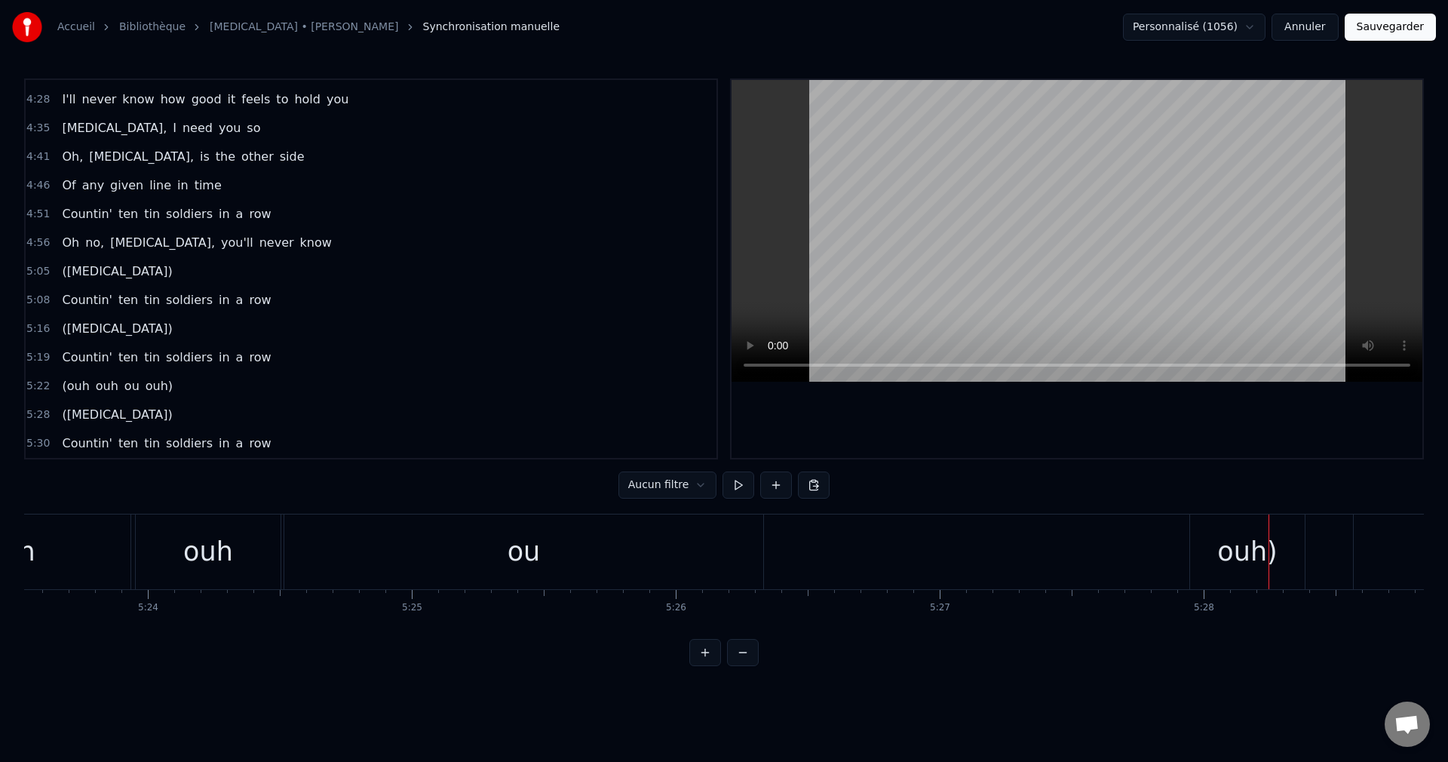
click at [563, 552] on div "ou" at bounding box center [523, 551] width 479 height 75
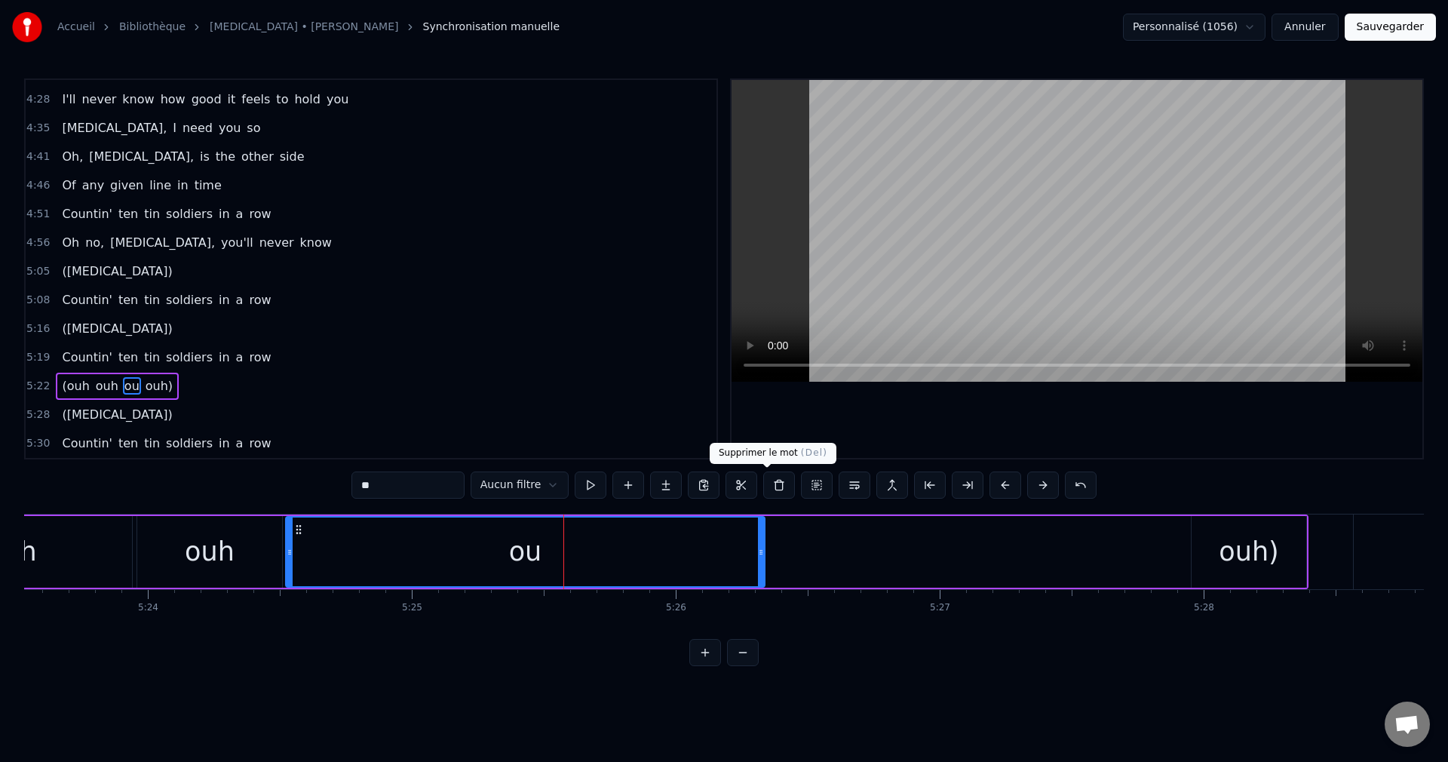
click at [776, 486] on button at bounding box center [779, 484] width 32 height 27
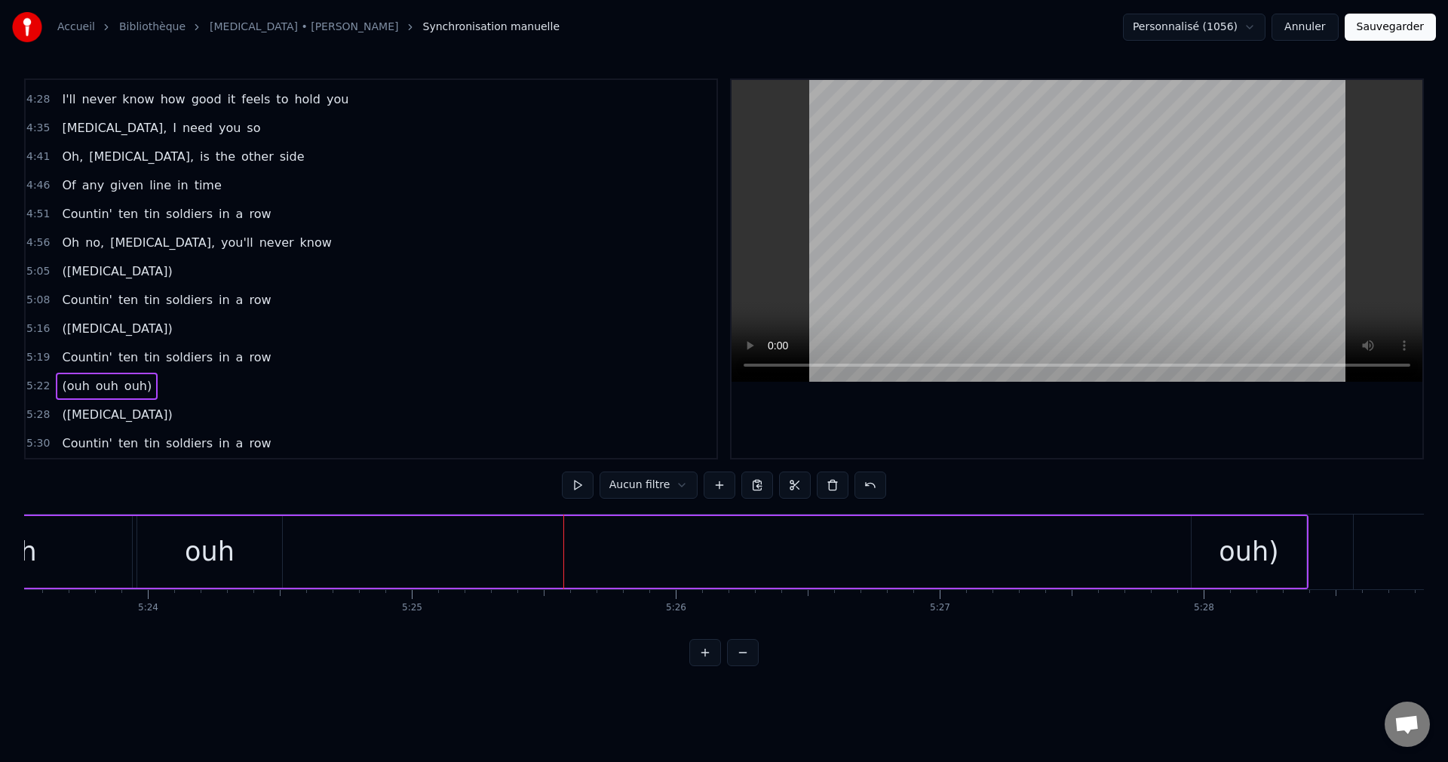
click at [1222, 551] on div "ouh)" at bounding box center [1249, 552] width 60 height 40
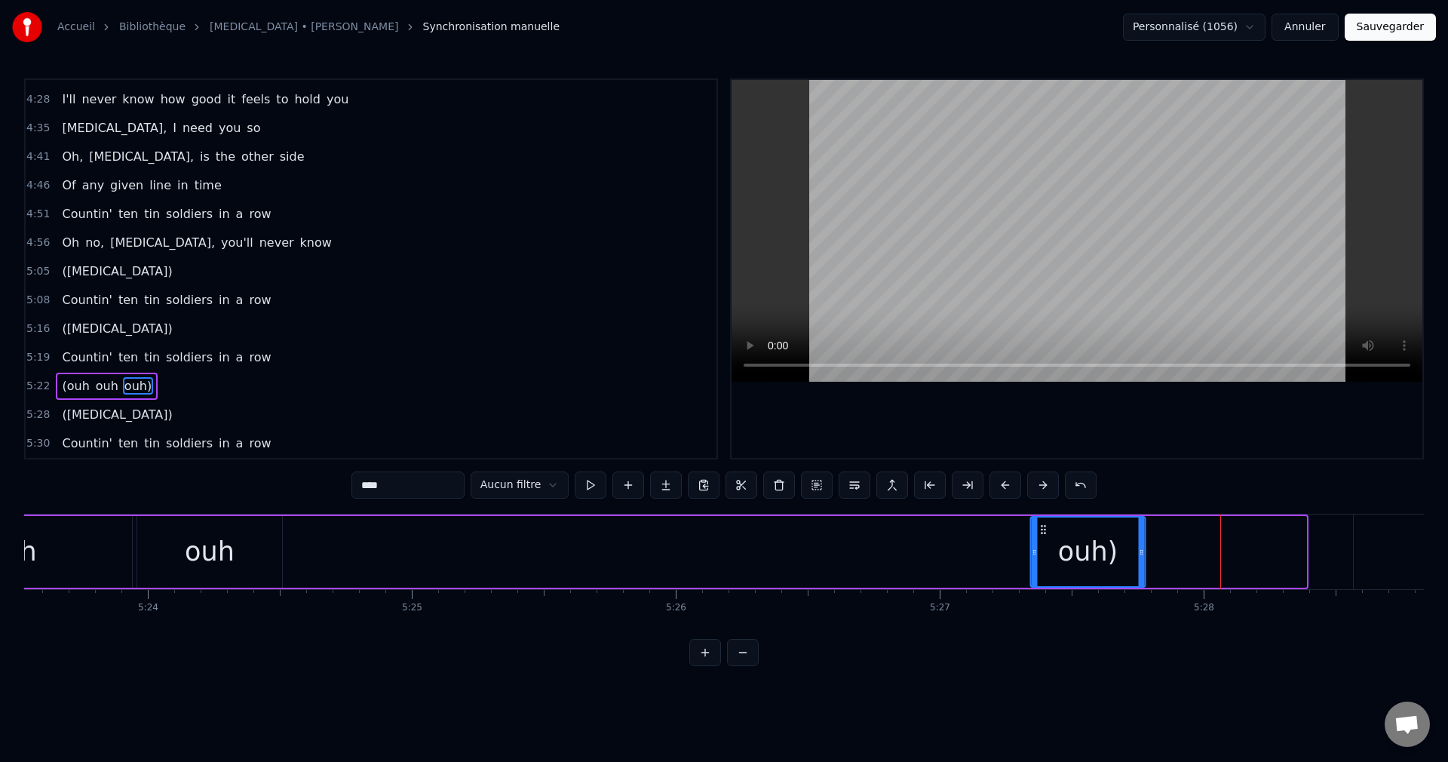
drag, startPoint x: 1206, startPoint y: 528, endPoint x: 1044, endPoint y: 569, distance: 167.4
click at [1044, 569] on div "ouh)" at bounding box center [1088, 551] width 113 height 69
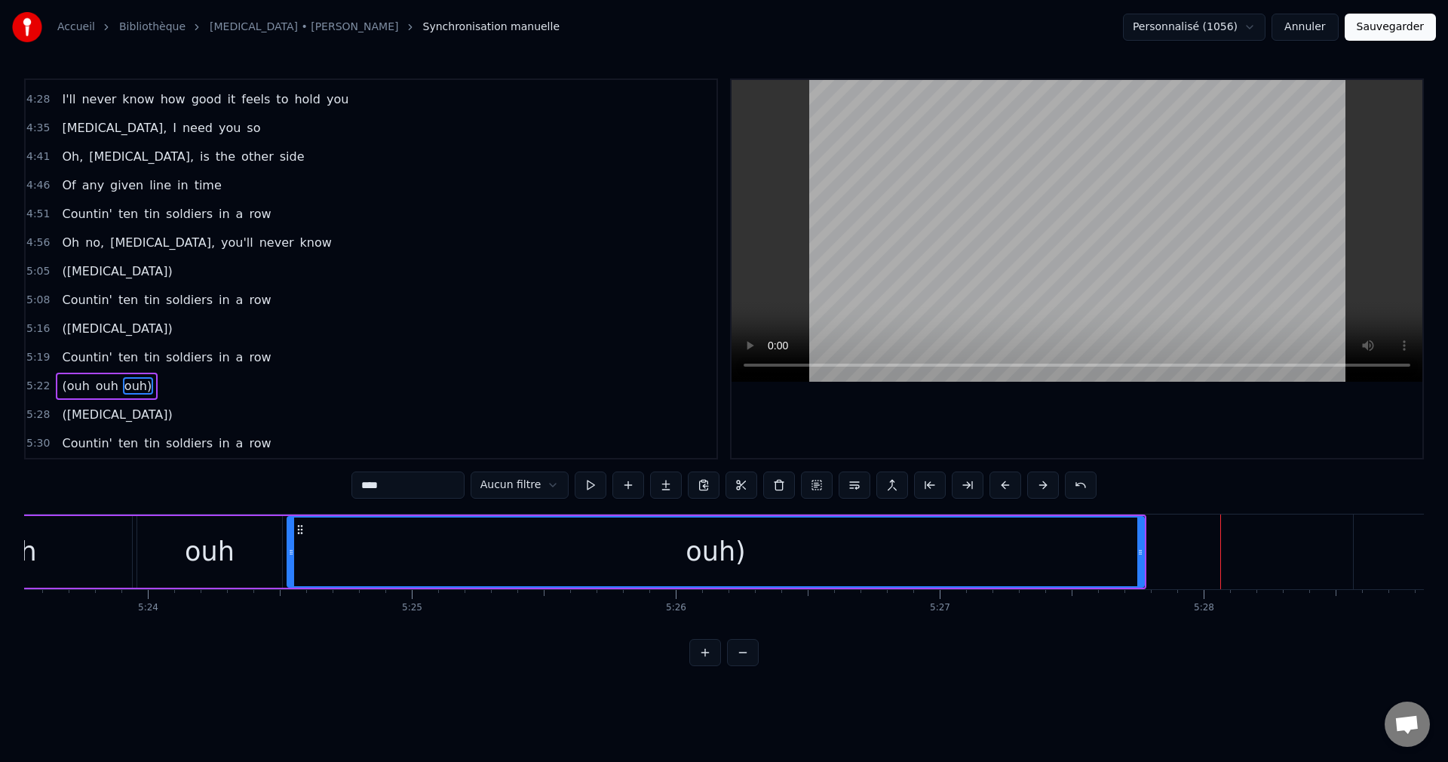
drag, startPoint x: 1033, startPoint y: 556, endPoint x: 291, endPoint y: 627, distance: 745.5
click at [291, 627] on div "Hey [PERSON_NAME], is it cold In your little corner of the world? You could rol…" at bounding box center [724, 570] width 1400 height 113
click at [60, 390] on span "(ouh" at bounding box center [75, 385] width 30 height 17
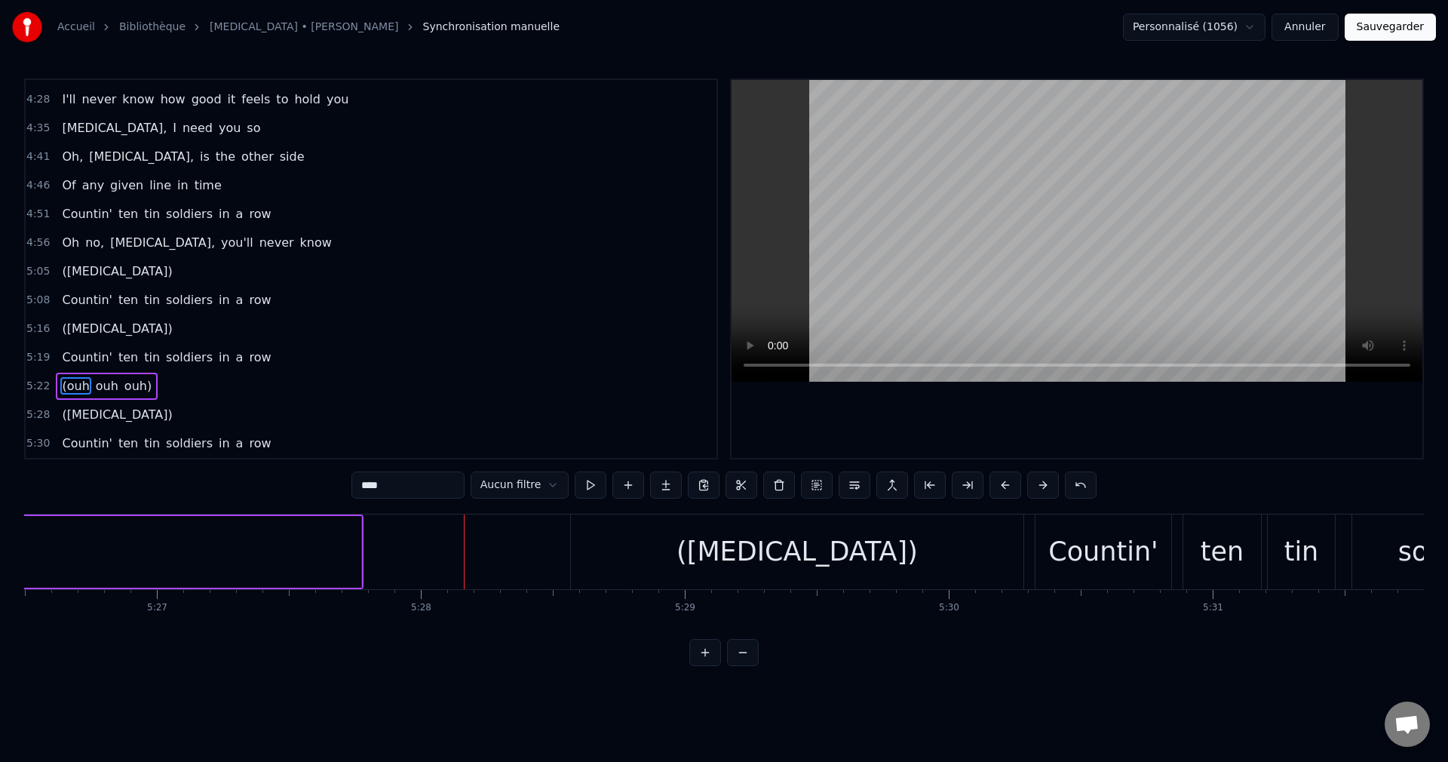
scroll to position [0, 86433]
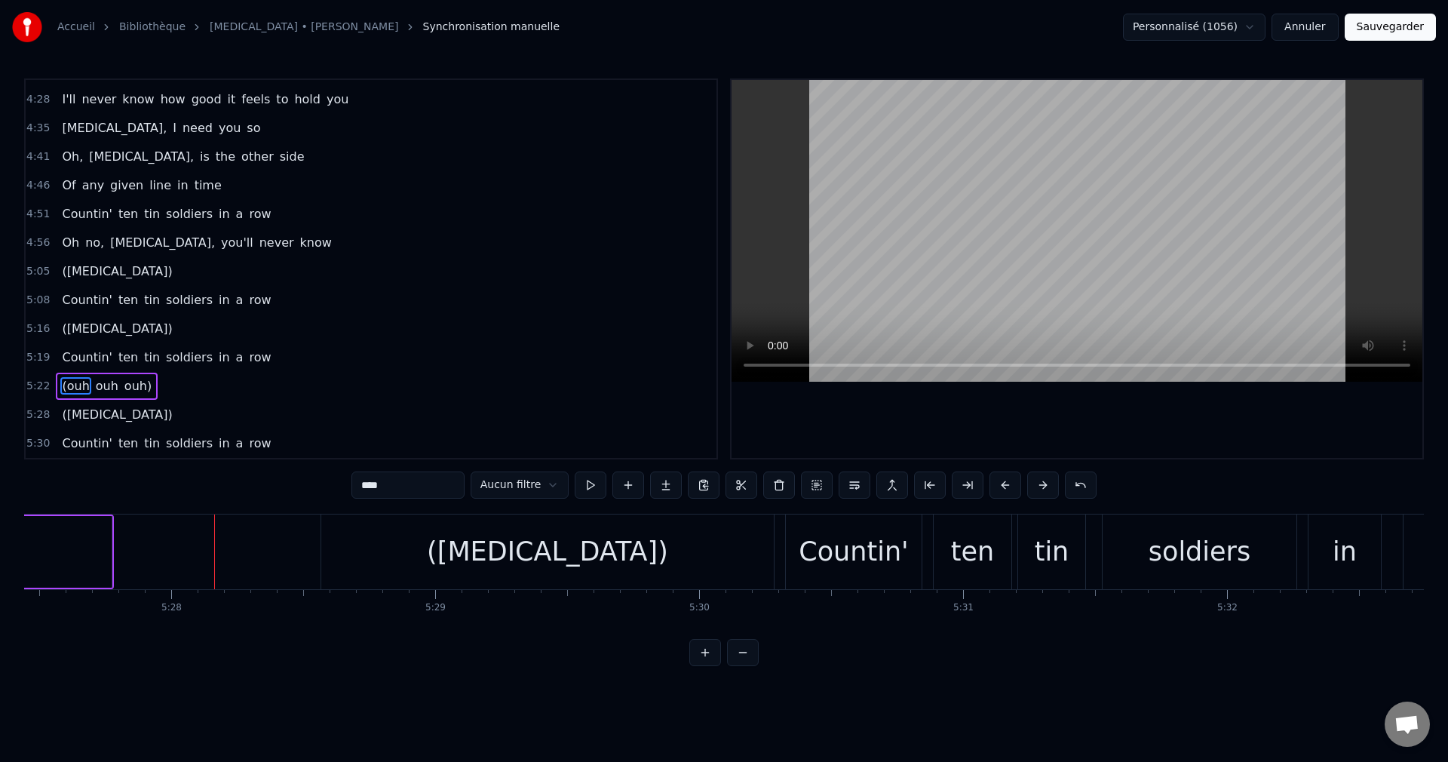
click at [462, 557] on div "([MEDICAL_DATA])" at bounding box center [547, 551] width 453 height 75
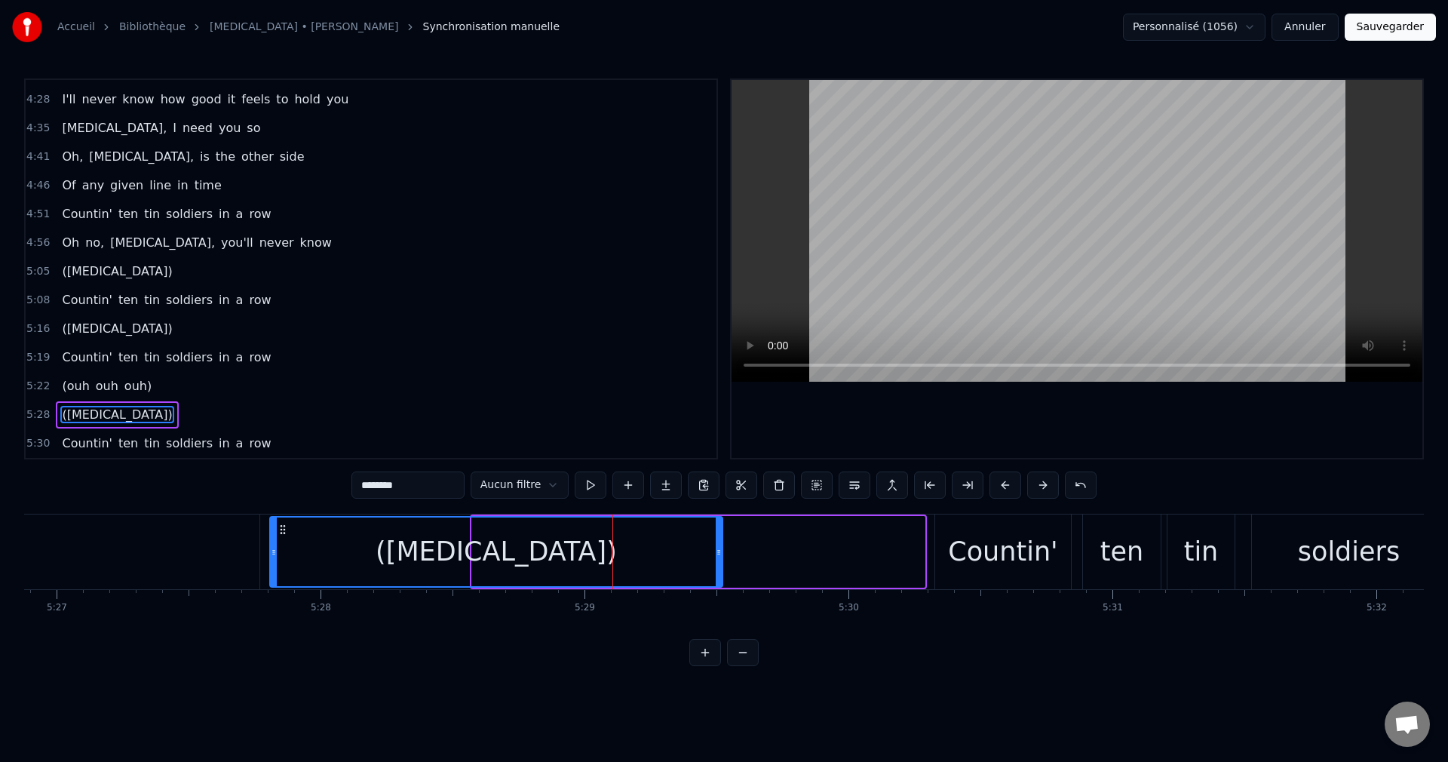
scroll to position [0, 86282]
drag, startPoint x: 337, startPoint y: 526, endPoint x: 310, endPoint y: 563, distance: 45.3
click at [310, 563] on div "([MEDICAL_DATA])" at bounding box center [521, 551] width 451 height 69
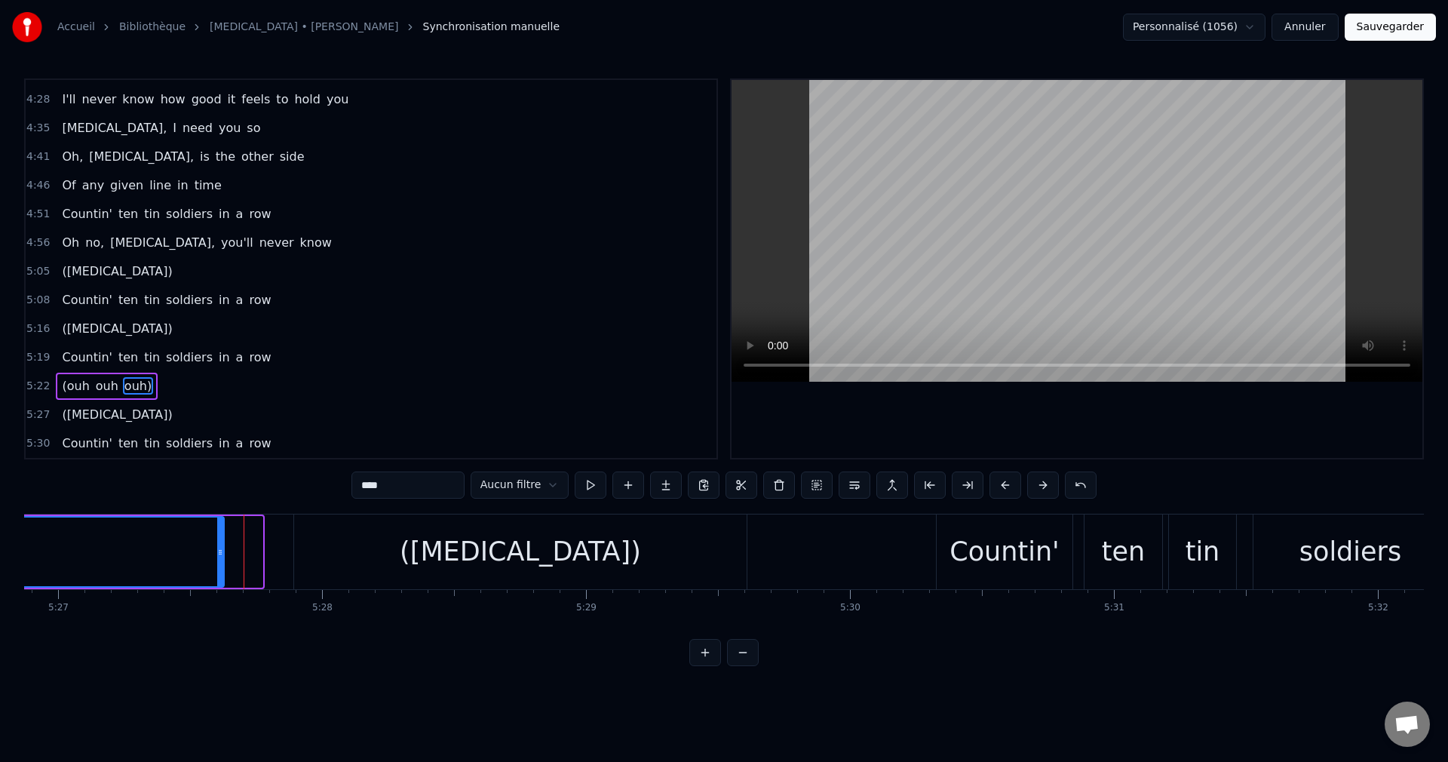
drag, startPoint x: 259, startPoint y: 554, endPoint x: 220, endPoint y: 556, distance: 38.5
click at [220, 556] on icon at bounding box center [220, 552] width 6 height 12
click at [361, 560] on div "([MEDICAL_DATA])" at bounding box center [520, 551] width 453 height 75
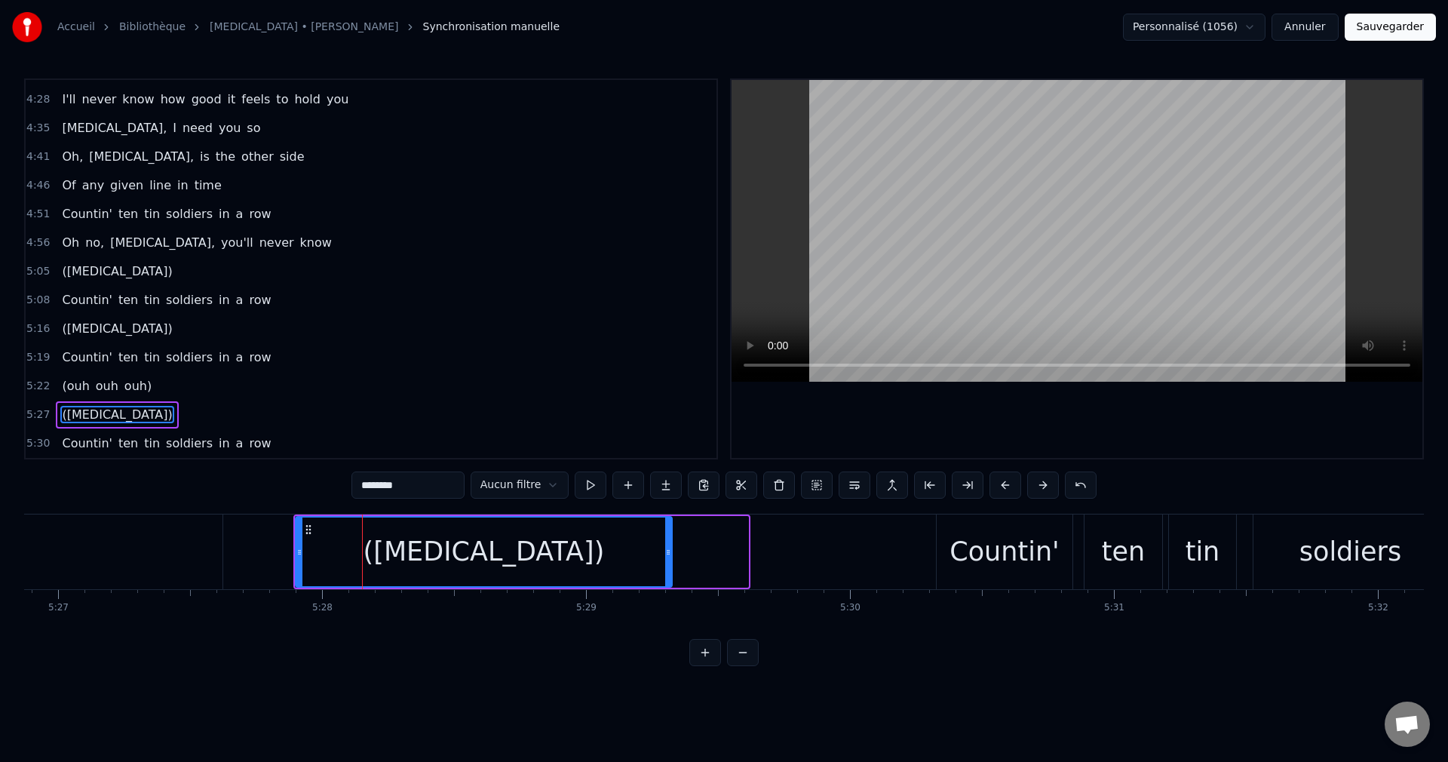
drag, startPoint x: 741, startPoint y: 554, endPoint x: 665, endPoint y: 559, distance: 76.4
click at [665, 559] on div at bounding box center [668, 551] width 6 height 69
click at [370, 551] on div "([MEDICAL_DATA])" at bounding box center [483, 551] width 375 height 69
type input "****"
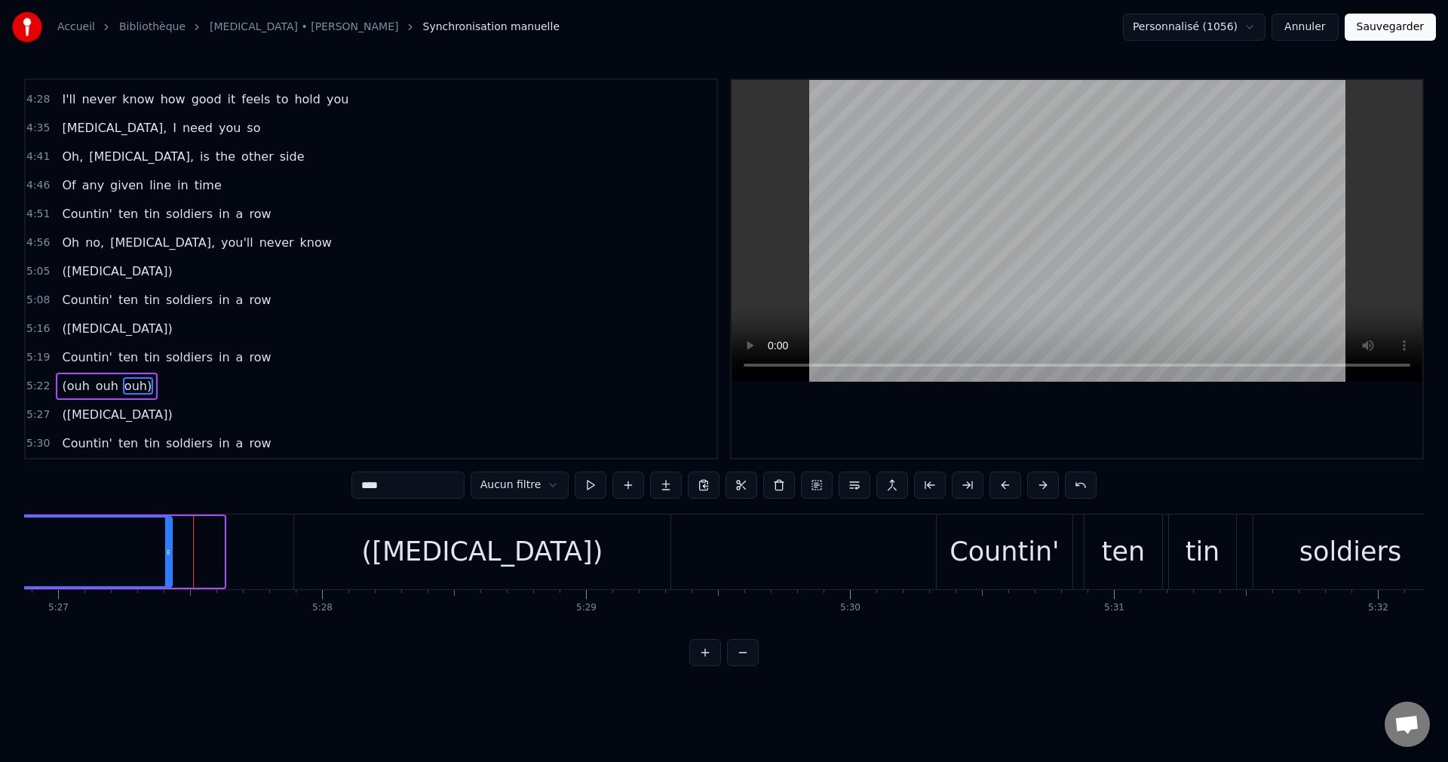
drag, startPoint x: 219, startPoint y: 551, endPoint x: 167, endPoint y: 555, distance: 52.2
click at [167, 555] on icon at bounding box center [168, 552] width 6 height 12
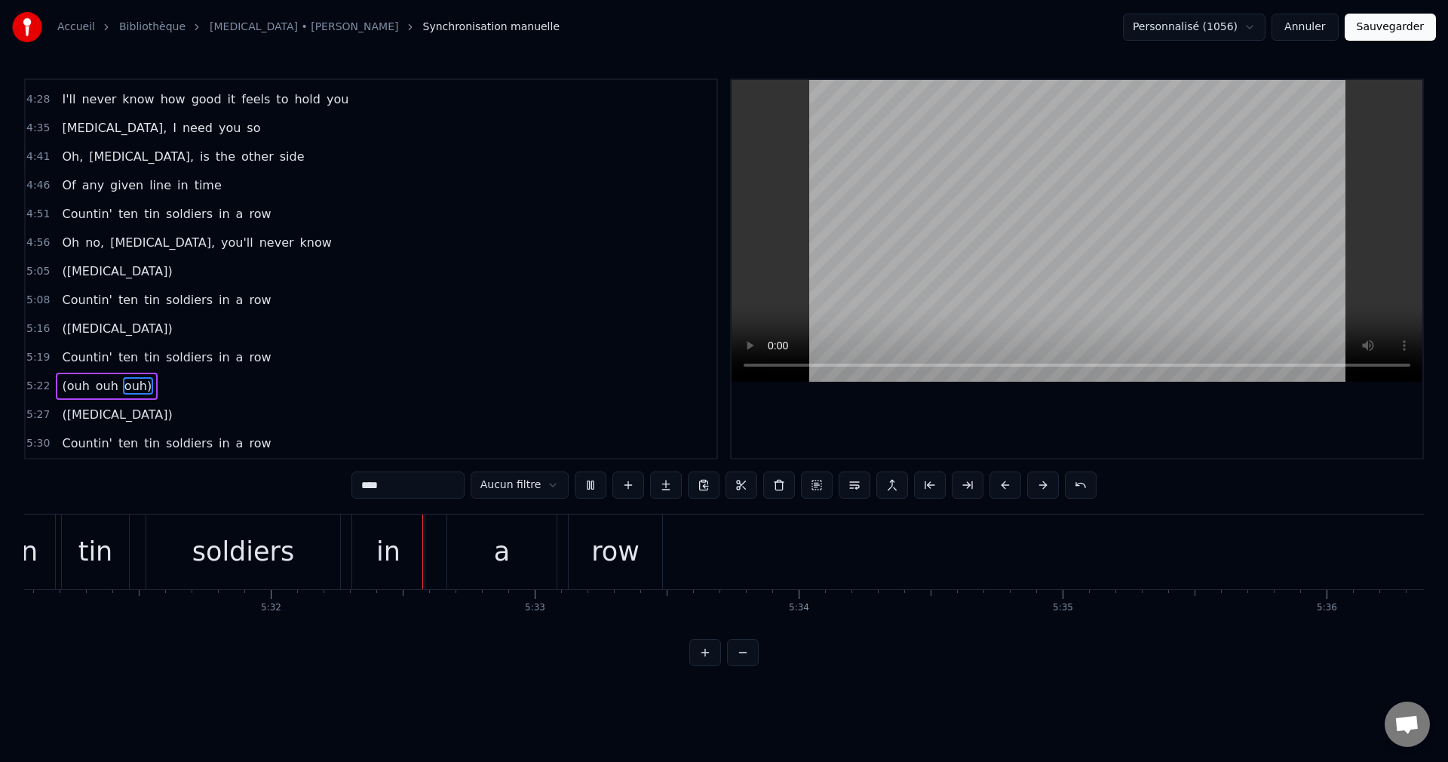
scroll to position [0, 87572]
click at [1412, 33] on button "Sauvegarder" at bounding box center [1390, 27] width 91 height 27
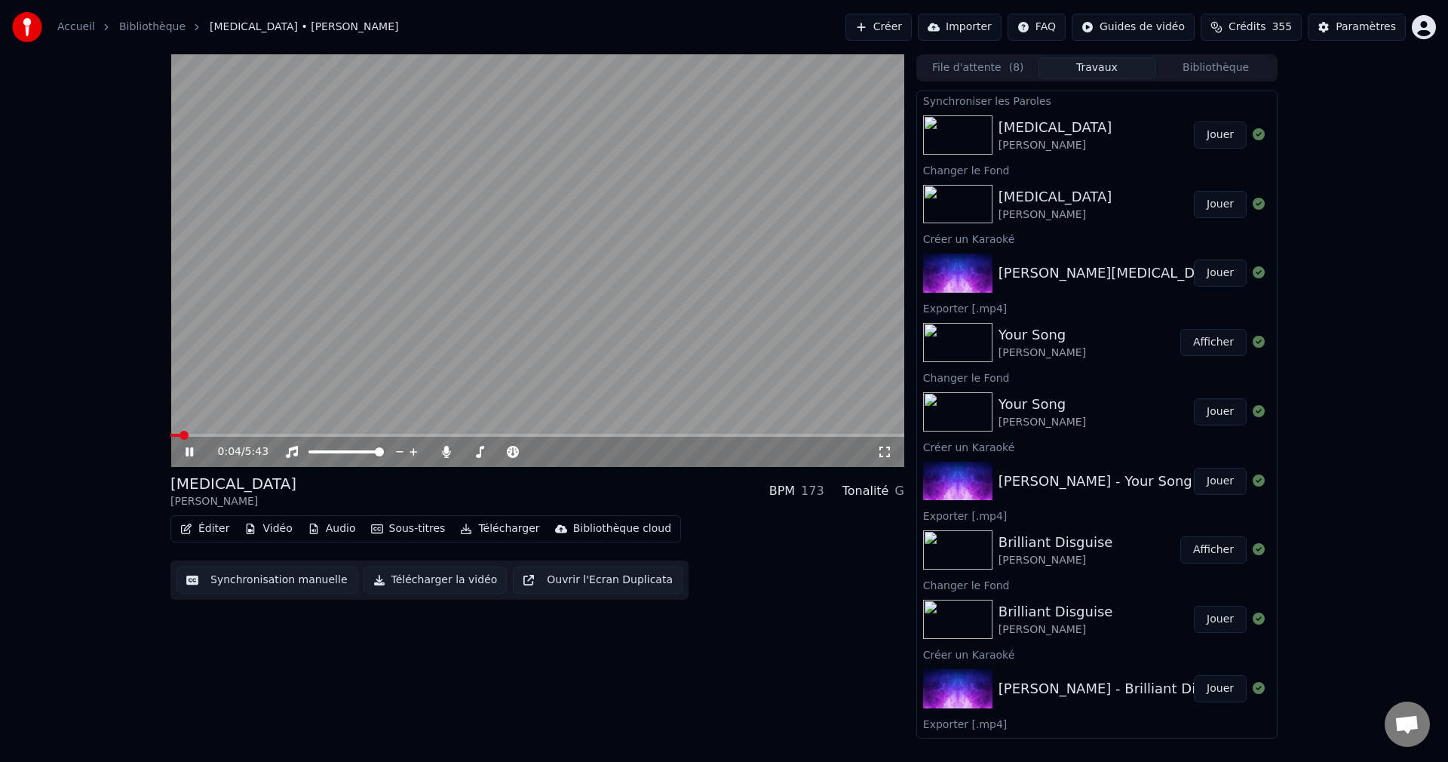
click at [423, 435] on span at bounding box center [537, 435] width 734 height 3
click at [472, 453] on span at bounding box center [467, 451] width 9 height 3
click at [193, 450] on icon at bounding box center [190, 451] width 8 height 9
click at [459, 582] on button "Télécharger la vidéo" at bounding box center [436, 579] width 144 height 27
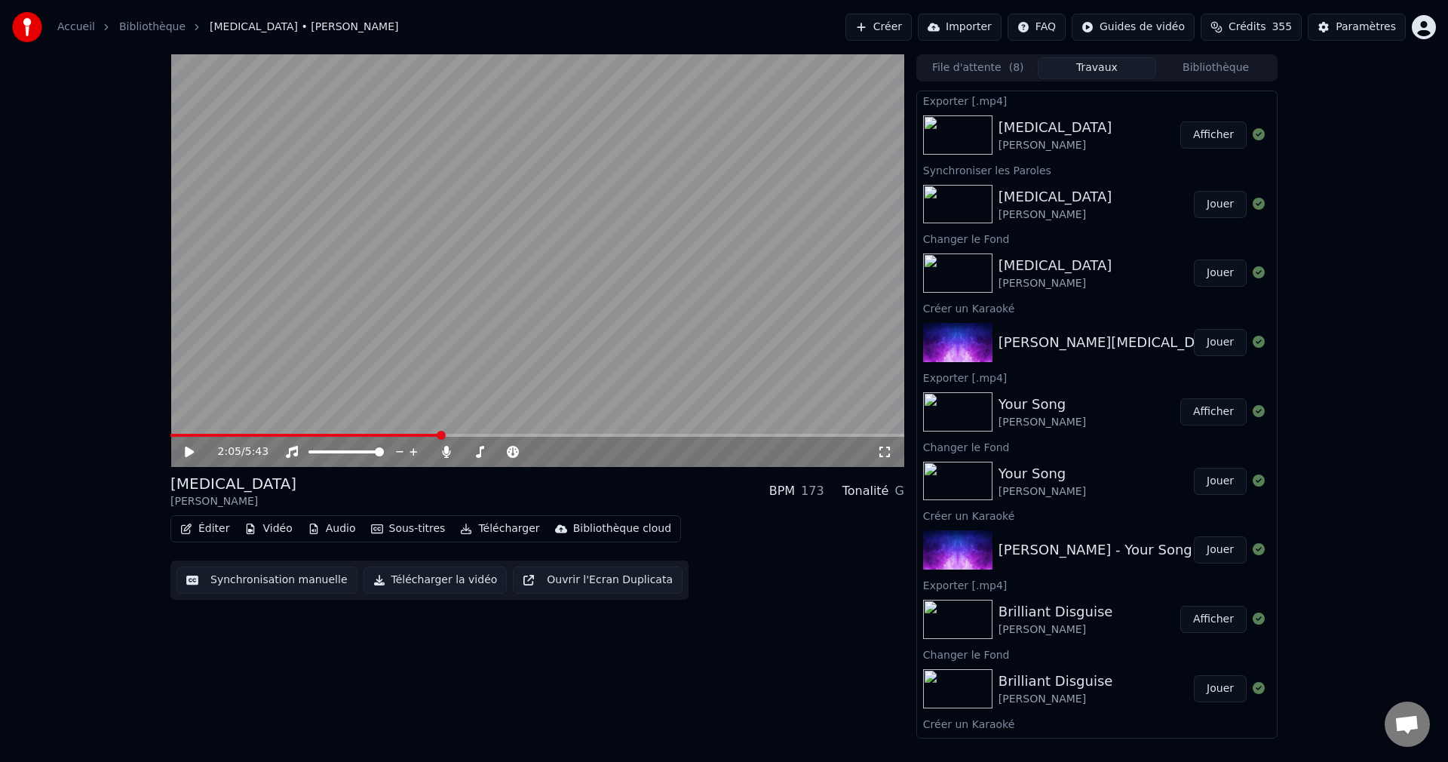
click at [872, 22] on button "Créer" at bounding box center [878, 27] width 66 height 27
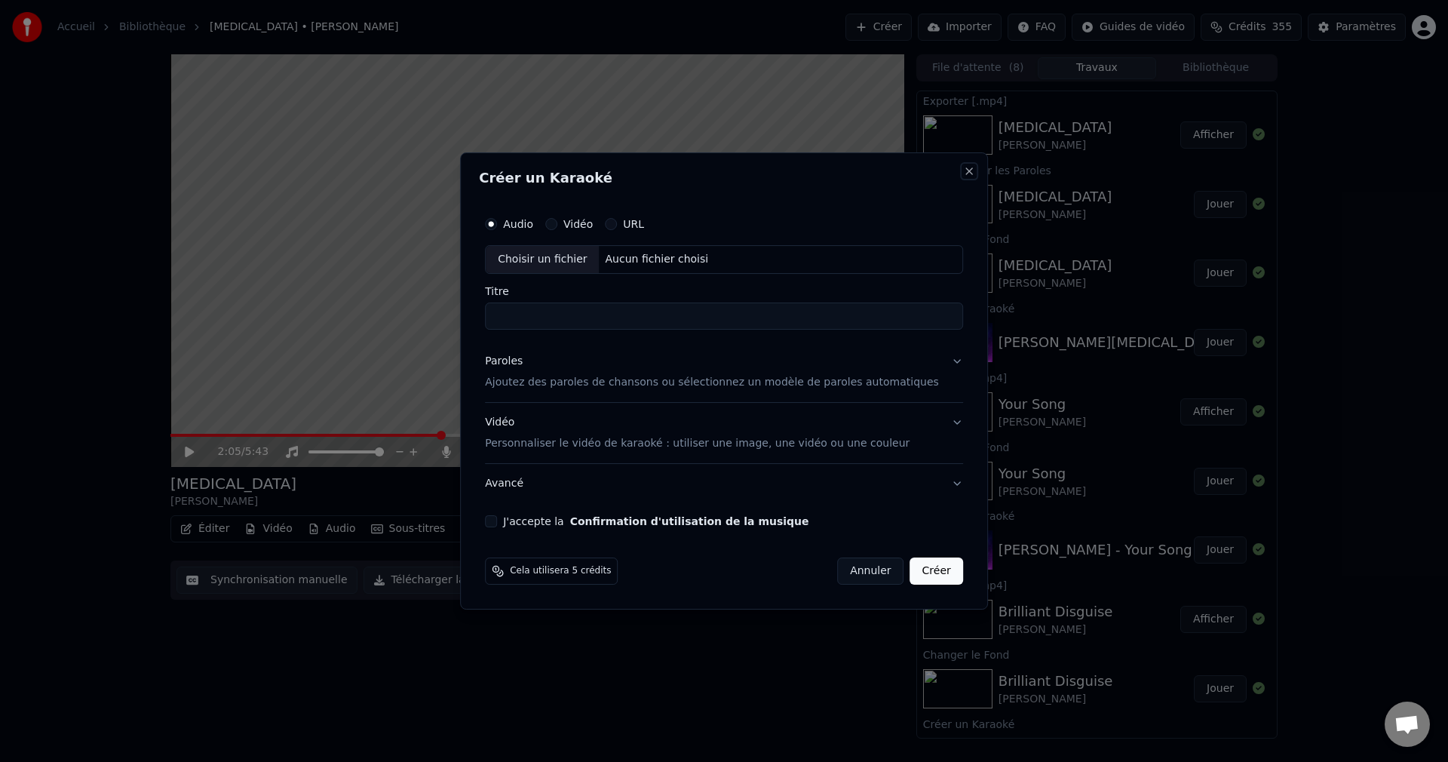
click at [963, 170] on button "Close" at bounding box center [969, 171] width 12 height 12
